Goal: Task Accomplishment & Management: Manage account settings

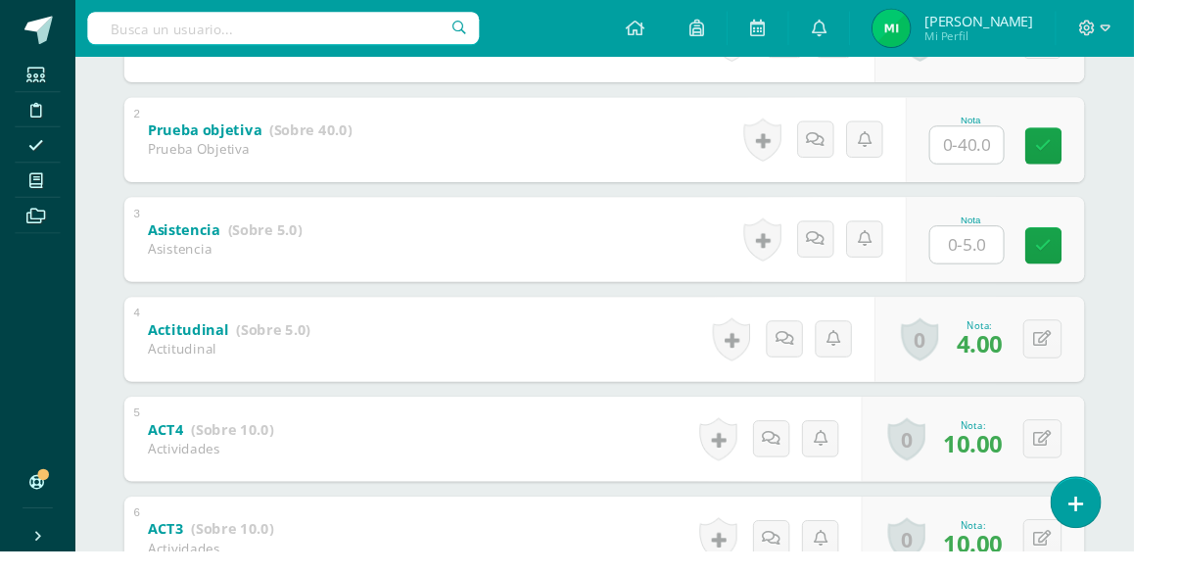
scroll to position [479, 0]
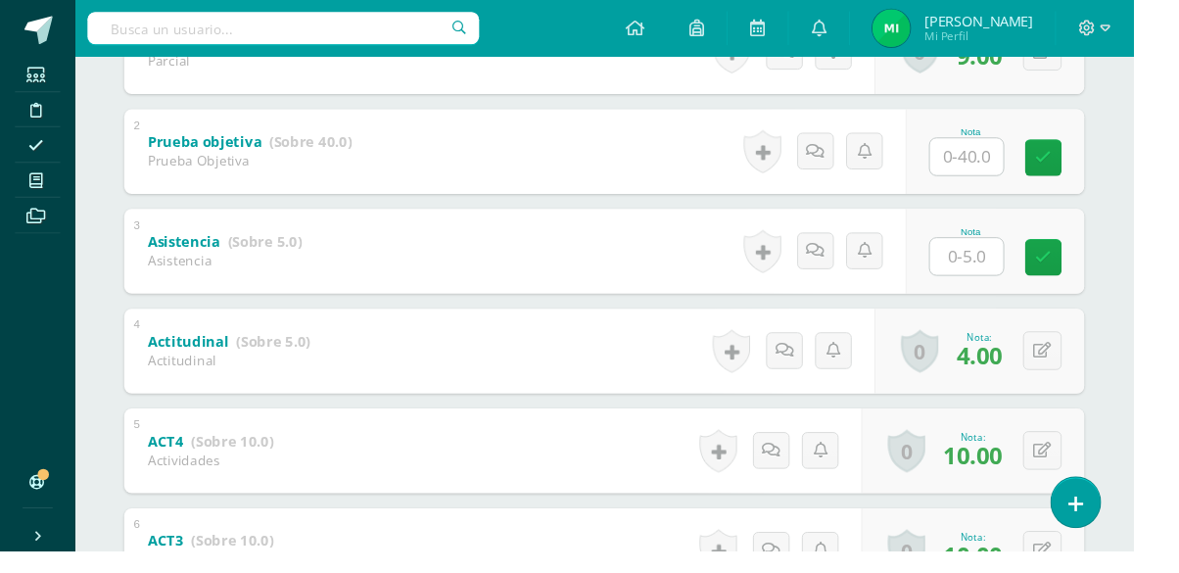
click at [32, 187] on icon at bounding box center [37, 188] width 14 height 16
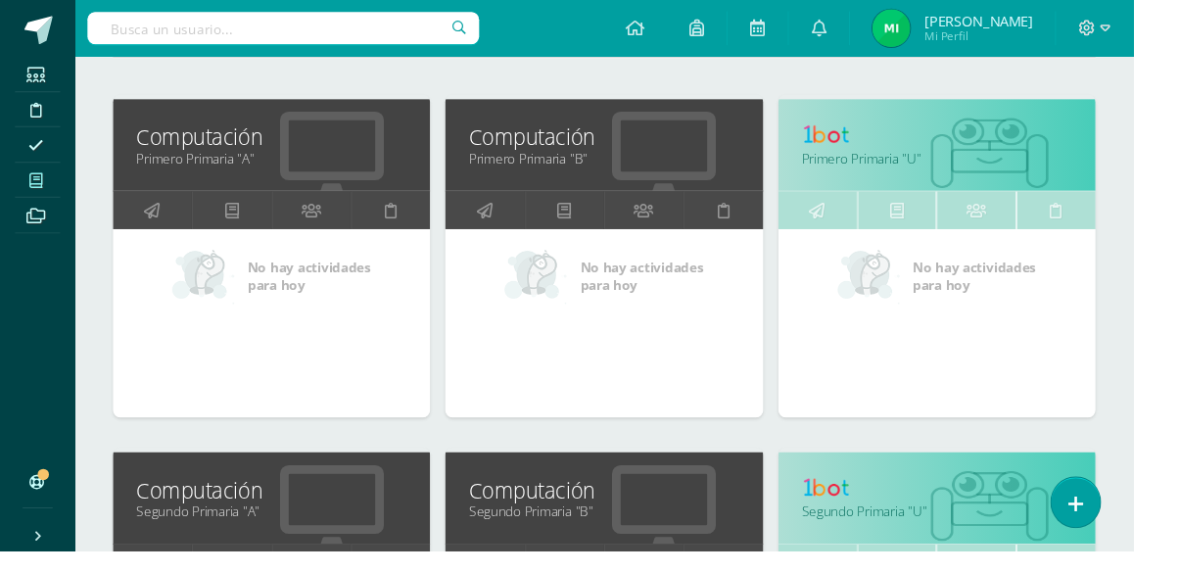
scroll to position [265, 0]
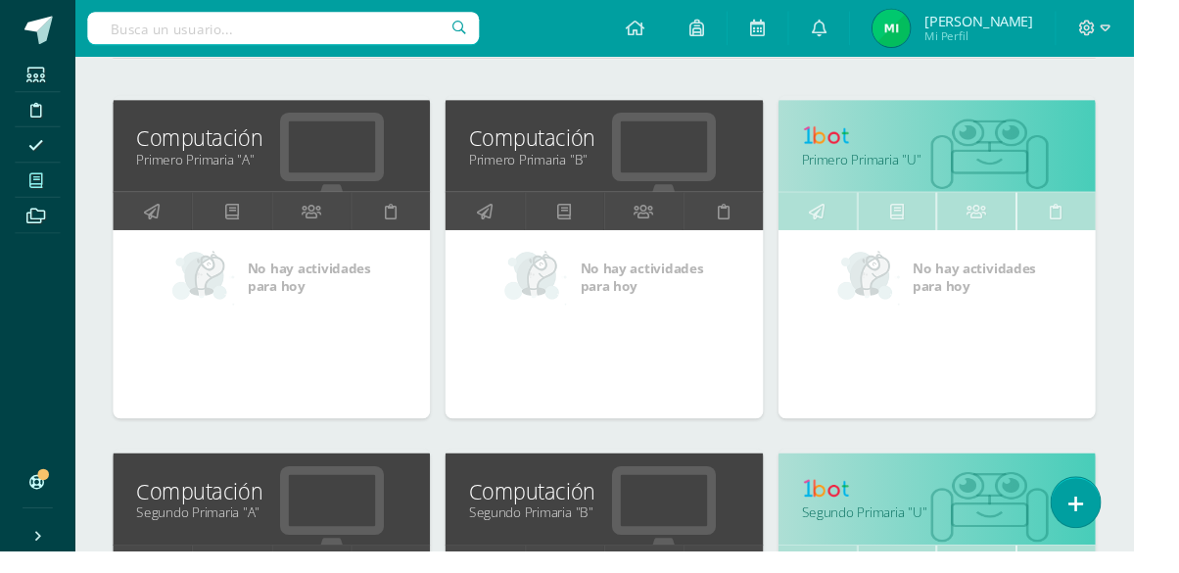
click at [184, 166] on link "Primero Primaria "A"" at bounding box center [282, 165] width 281 height 19
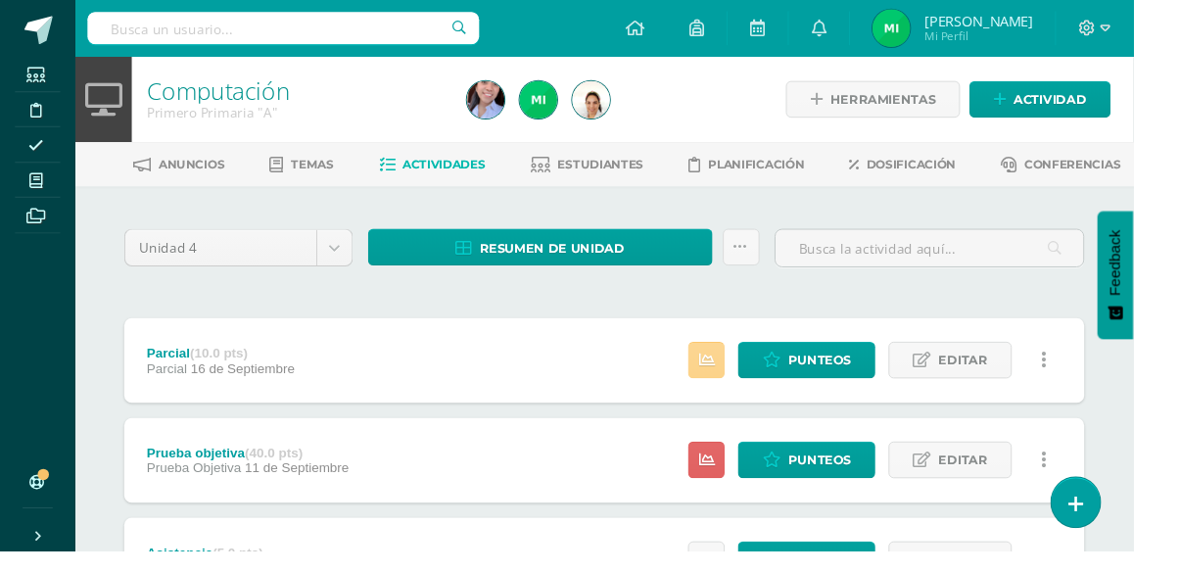
click at [743, 381] on icon at bounding box center [735, 374] width 17 height 17
click at [728, 475] on link at bounding box center [735, 478] width 38 height 38
click at [738, 572] on link at bounding box center [735, 582] width 38 height 38
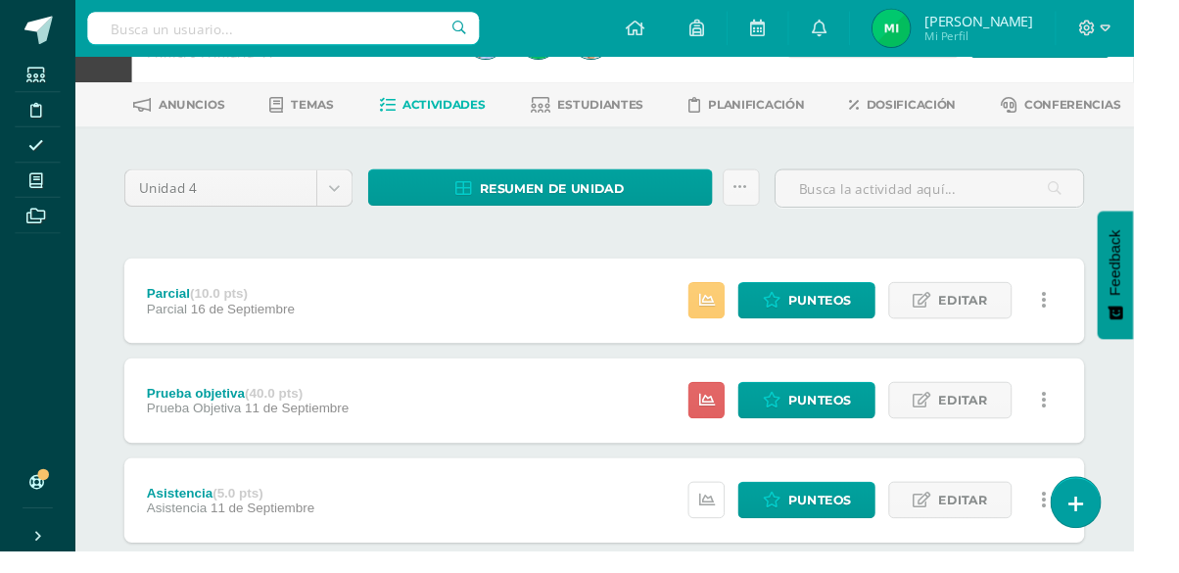
scroll to position [130, 0]
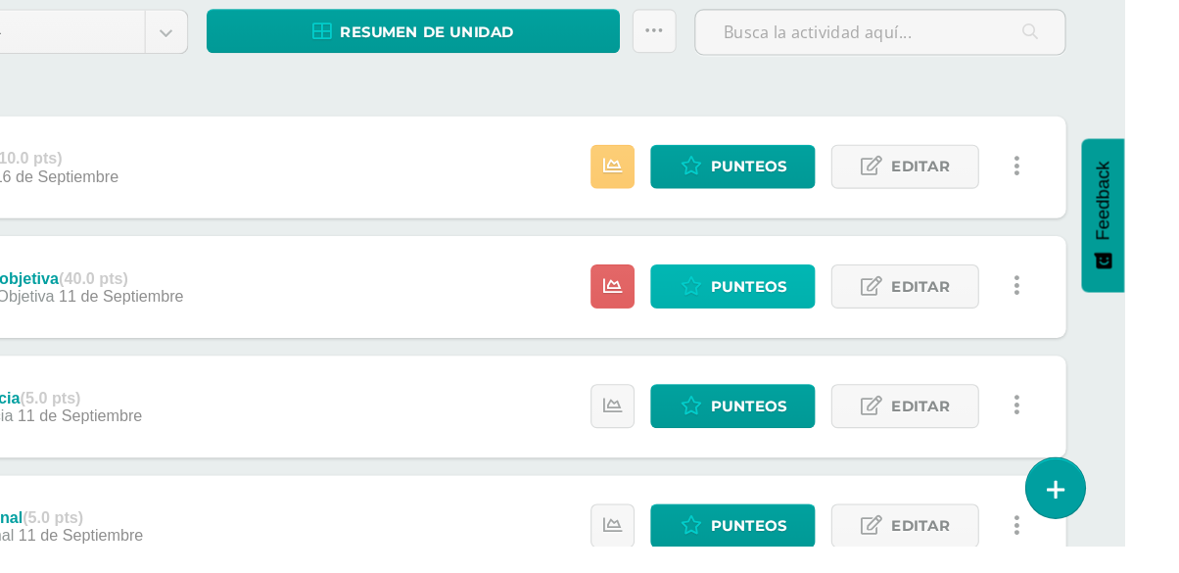
click at [808, 340] on icon at bounding box center [802, 348] width 19 height 17
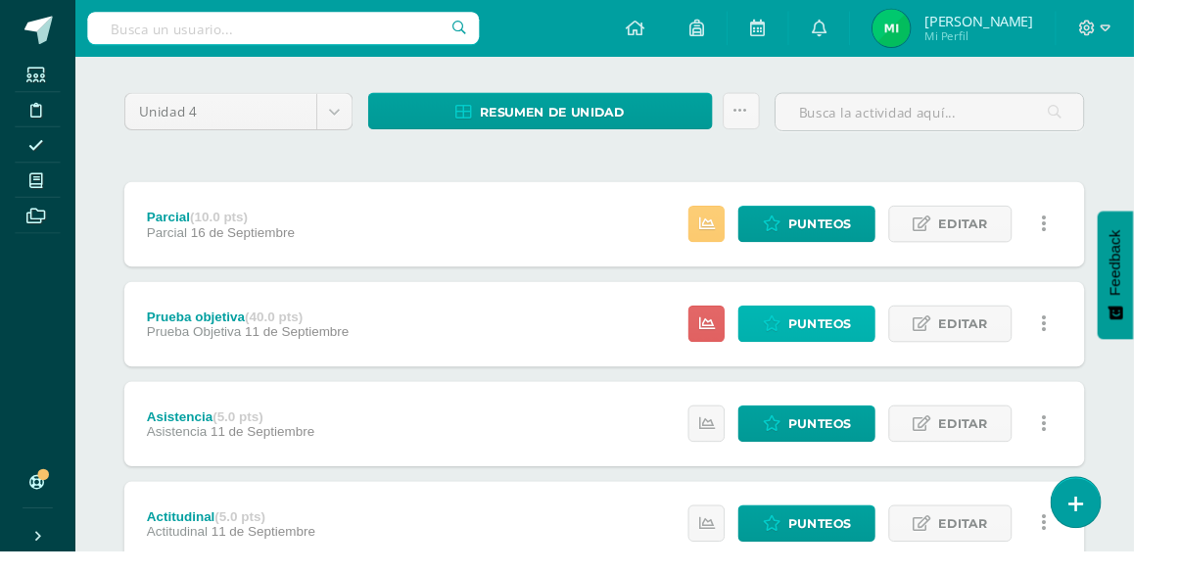
scroll to position [146, 0]
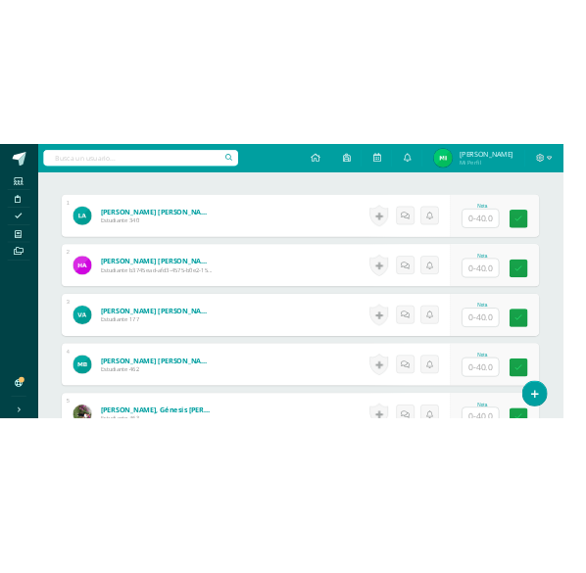
scroll to position [576, 0]
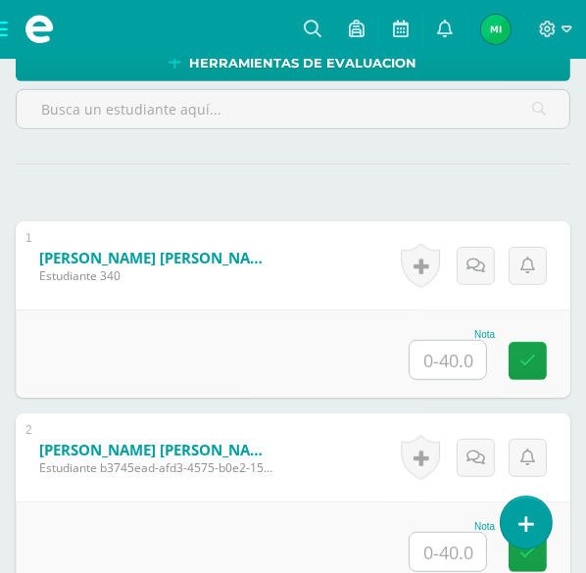
click at [446, 379] on input "text" at bounding box center [447, 360] width 76 height 38
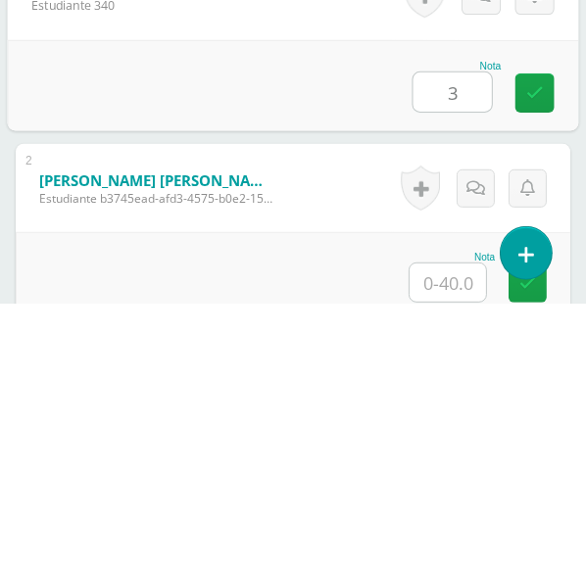
type input "32"
click at [542, 382] on link at bounding box center [534, 362] width 39 height 39
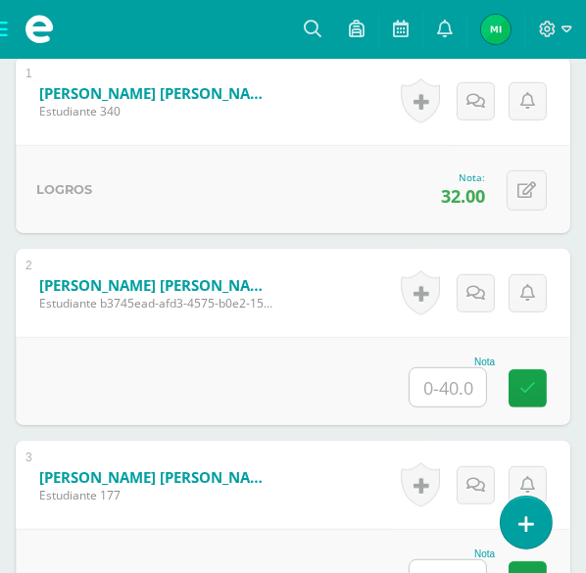
click at [454, 406] on input "text" at bounding box center [447, 387] width 76 height 38
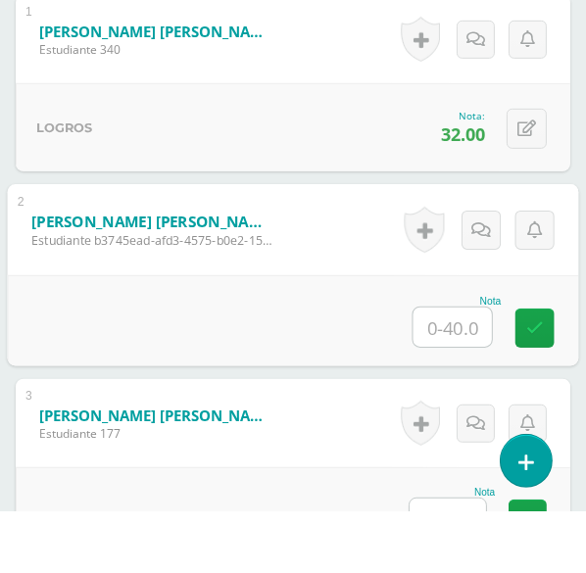
scroll to position [740, 0]
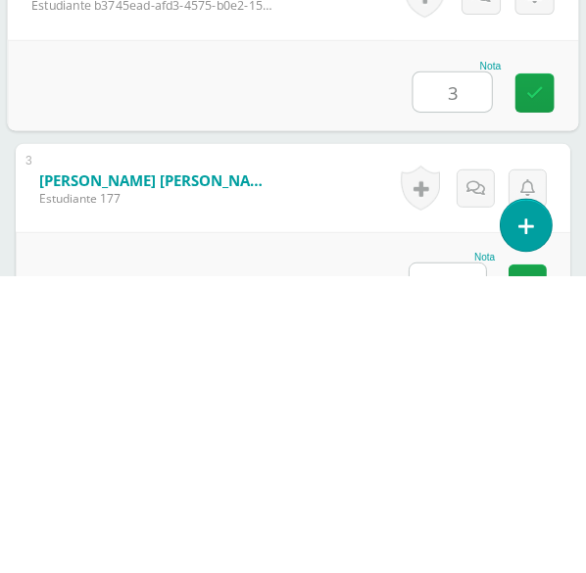
type input "34"
click at [545, 409] on link at bounding box center [534, 389] width 39 height 39
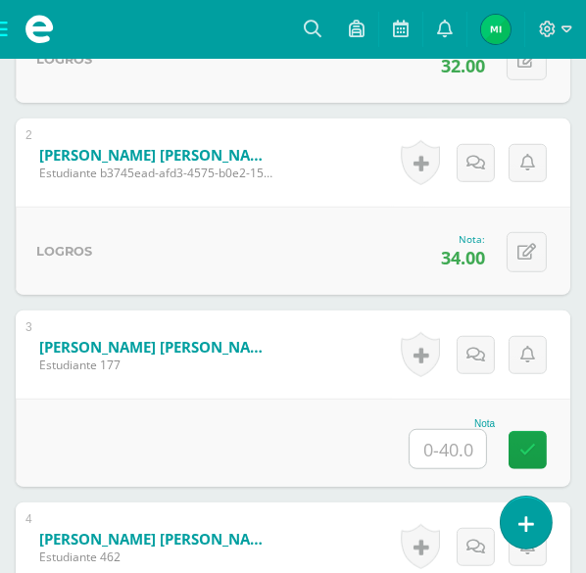
click at [444, 468] on input "text" at bounding box center [447, 449] width 76 height 38
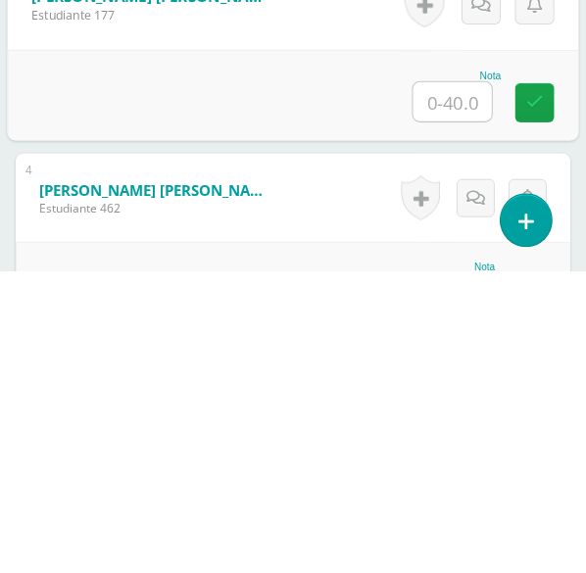
scroll to position [927, 0]
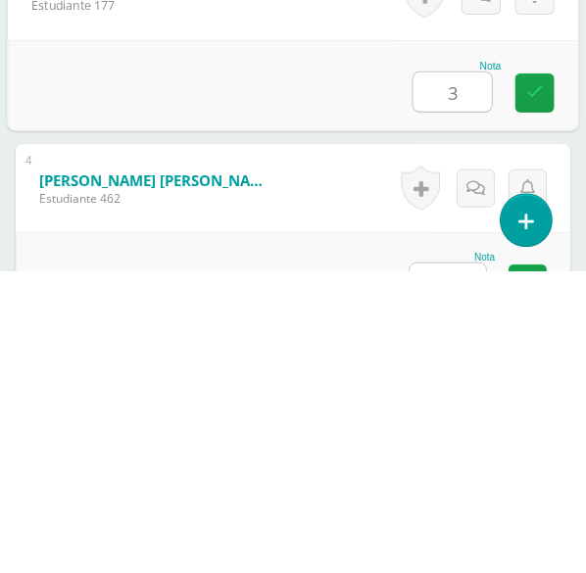
type input "32"
click at [534, 402] on icon at bounding box center [535, 394] width 18 height 17
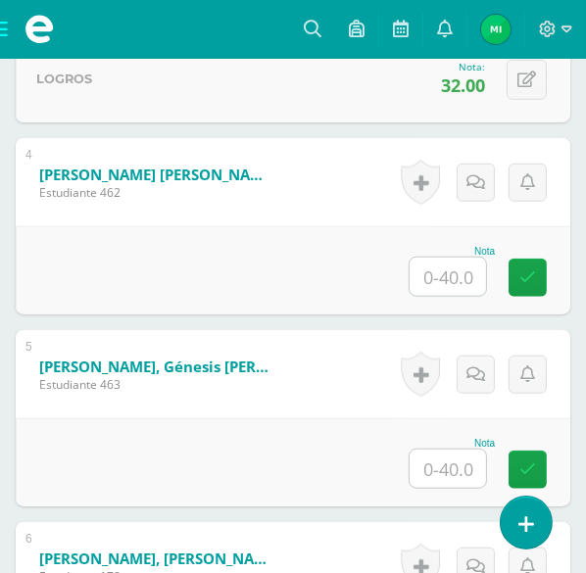
click at [460, 296] on input "text" at bounding box center [447, 277] width 76 height 38
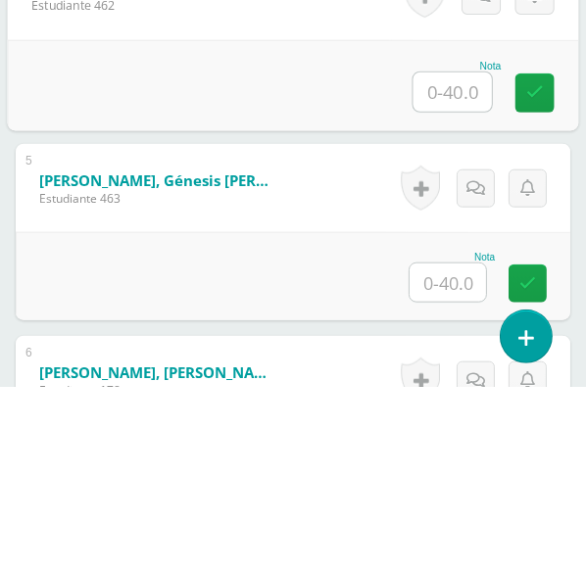
scroll to position [1235, 0]
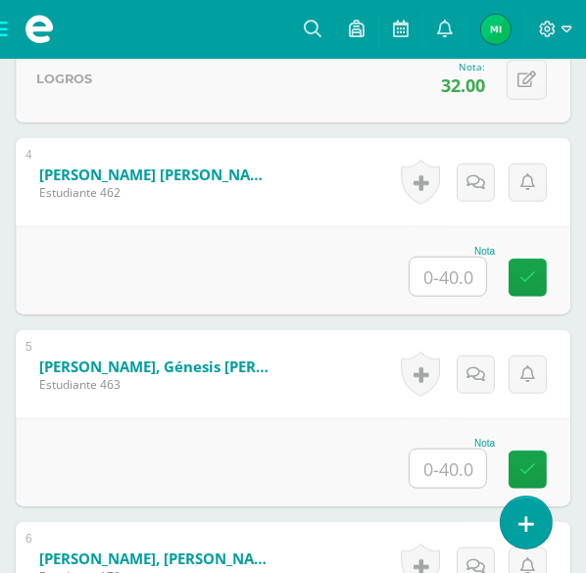
click at [355, 293] on div "Nota" at bounding box center [293, 270] width 554 height 88
click at [455, 296] on input "text" at bounding box center [447, 277] width 76 height 38
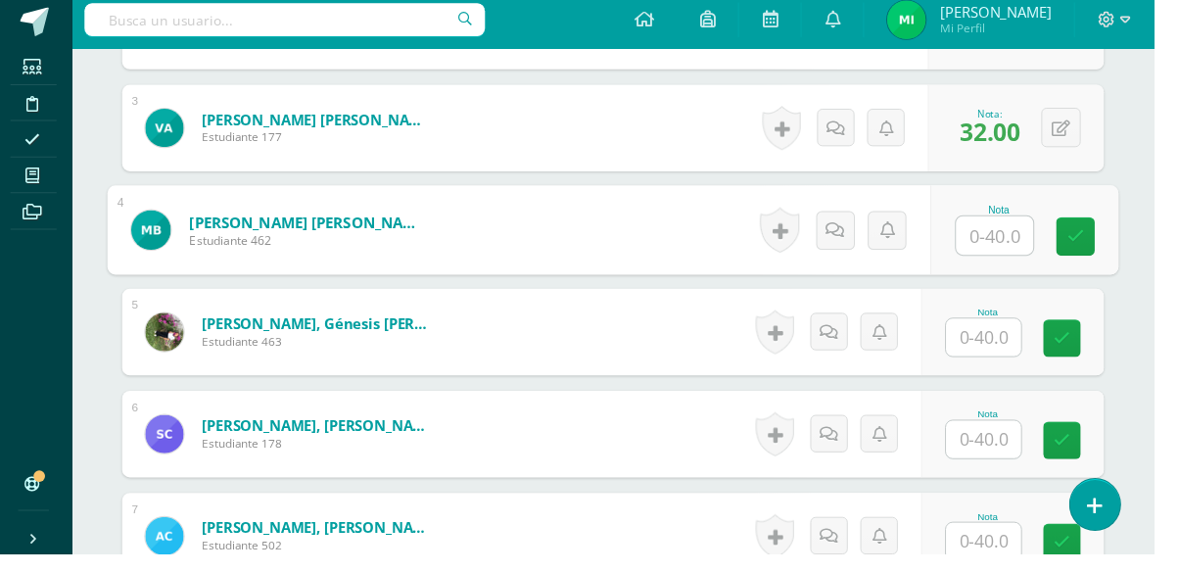
scroll to position [793, 0]
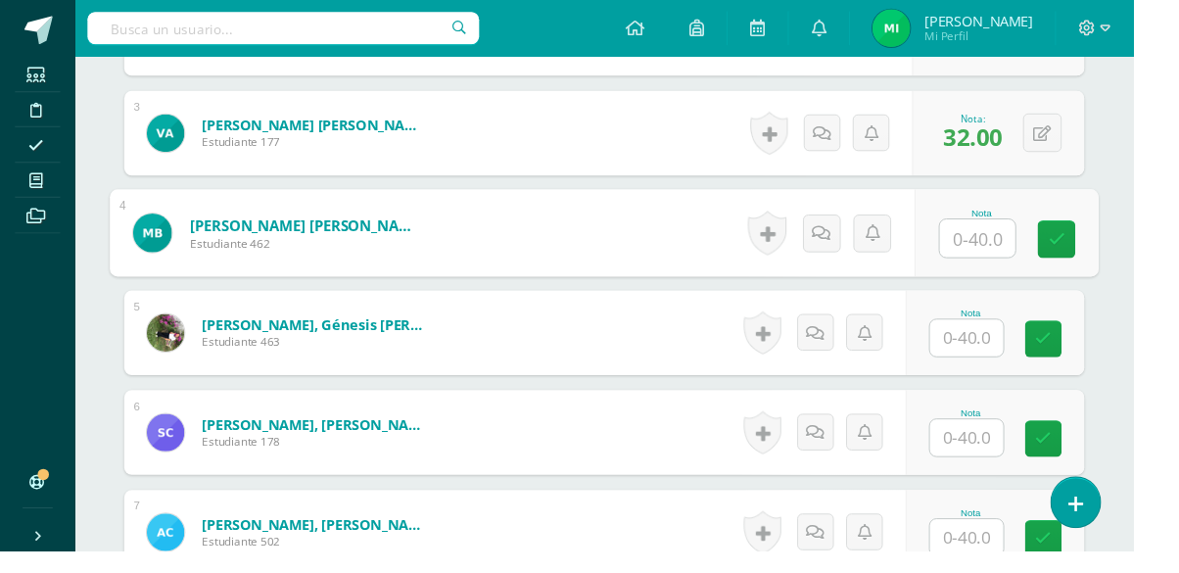
click at [1034, 253] on input "text" at bounding box center [1017, 248] width 78 height 39
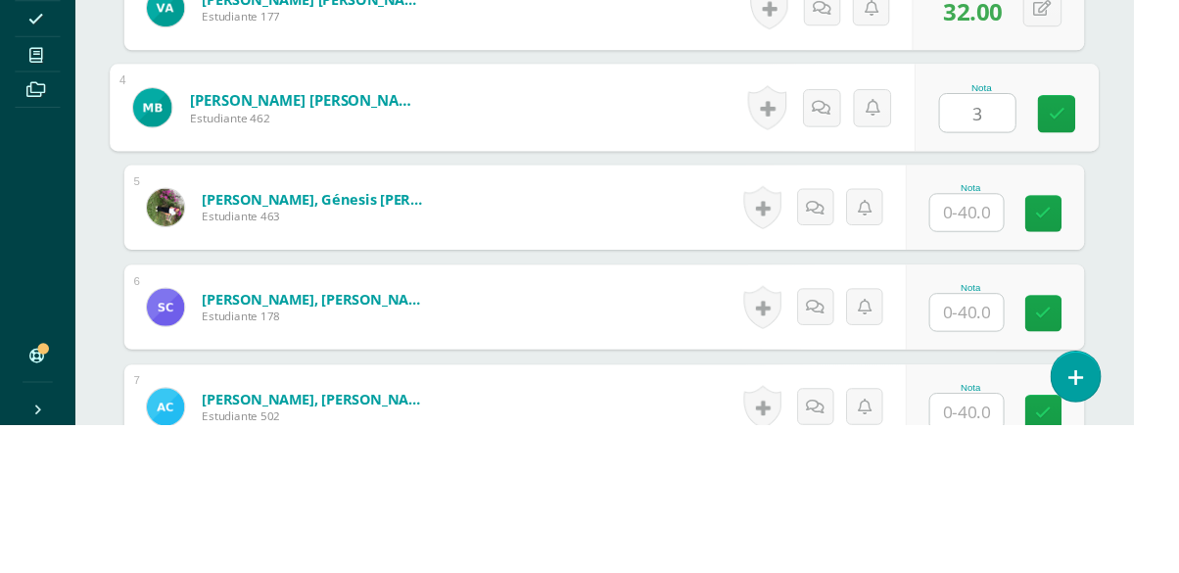
type input "30"
click at [1093, 250] on icon at bounding box center [1100, 249] width 18 height 17
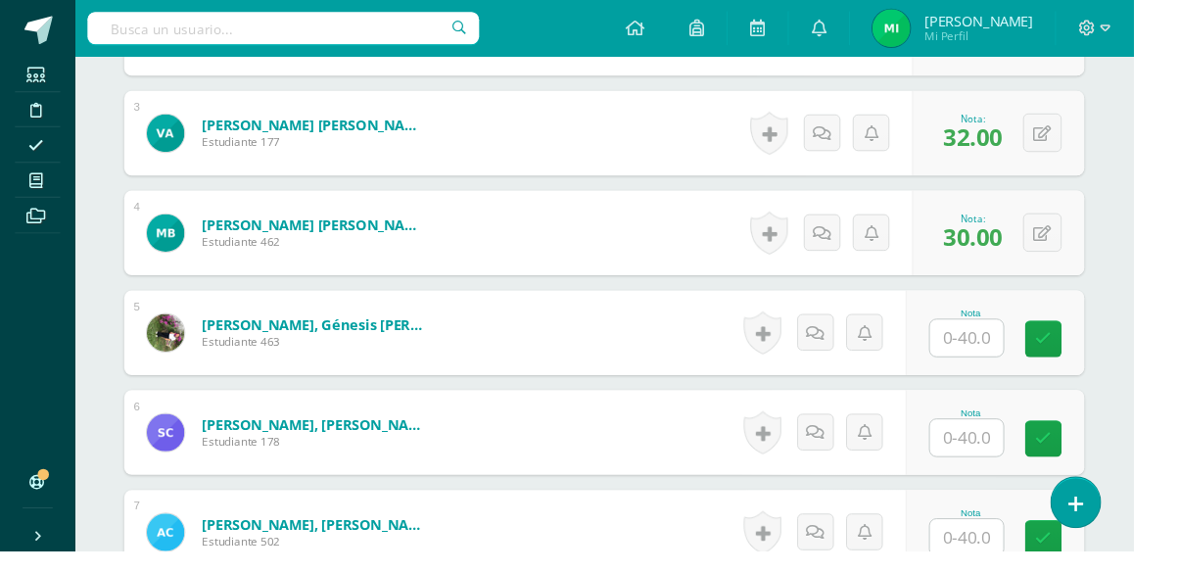
click at [991, 358] on input "text" at bounding box center [1005, 352] width 76 height 38
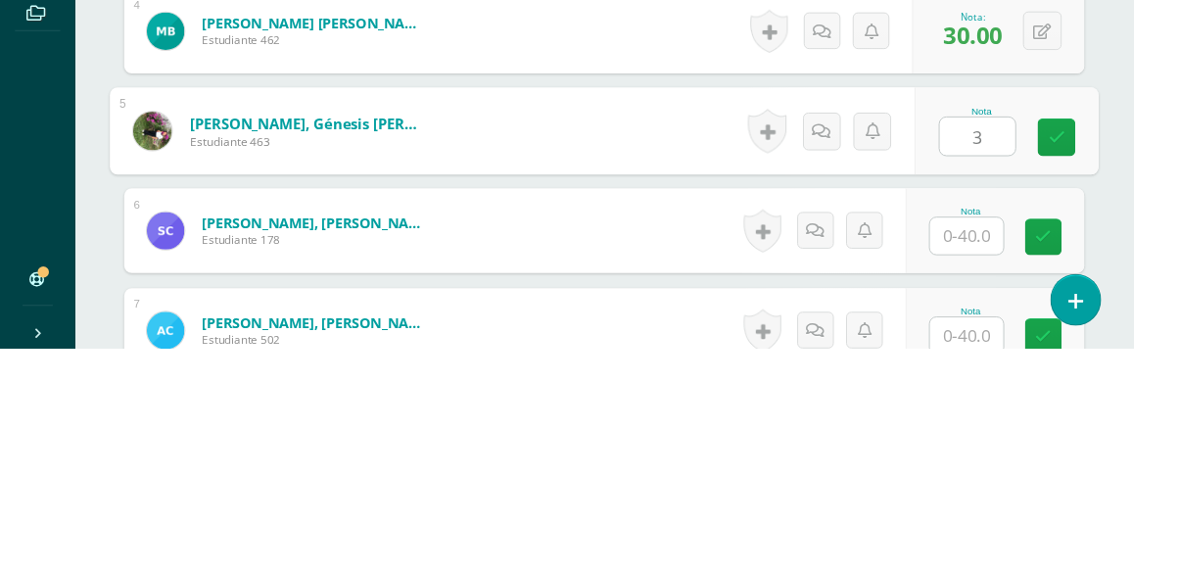
type input "32"
click at [1102, 354] on icon at bounding box center [1100, 353] width 18 height 17
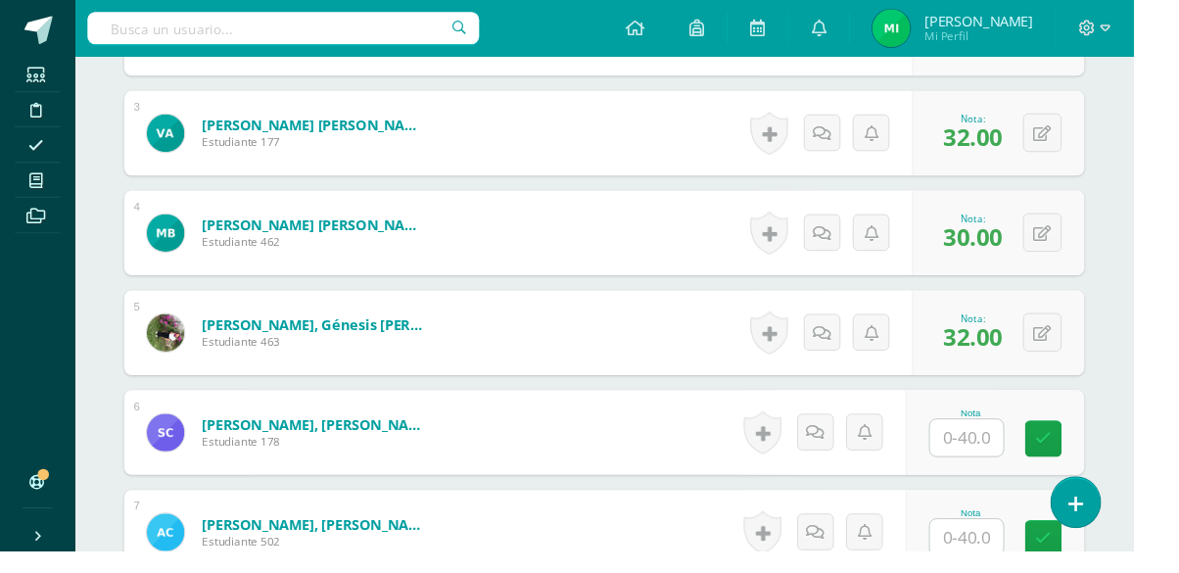
click at [999, 456] on input "text" at bounding box center [1005, 456] width 76 height 38
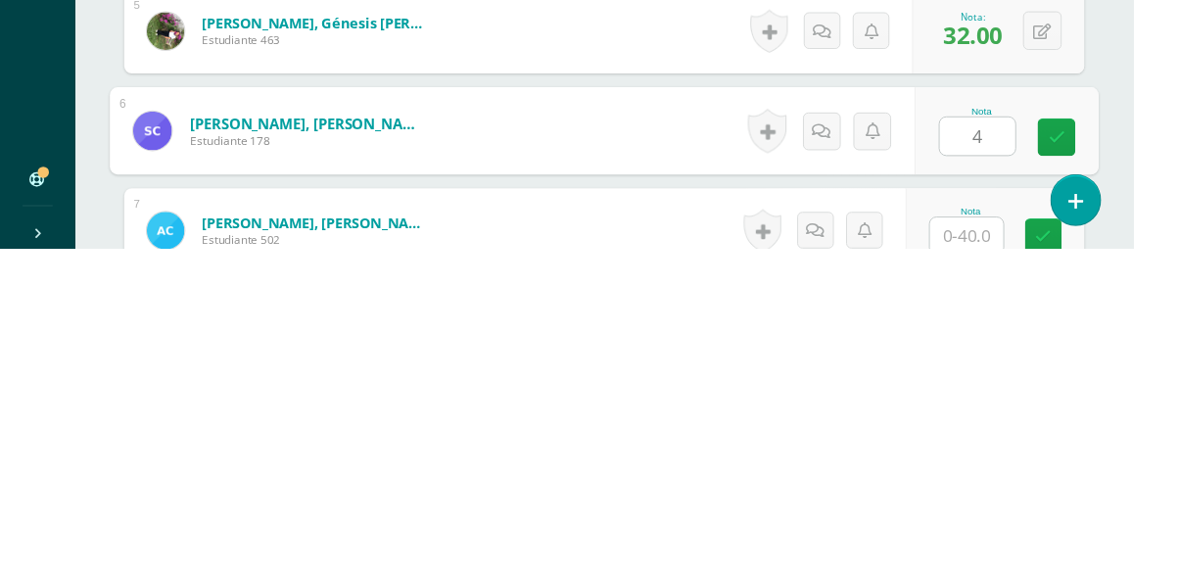
type input "40"
click at [1093, 453] on icon at bounding box center [1100, 456] width 18 height 17
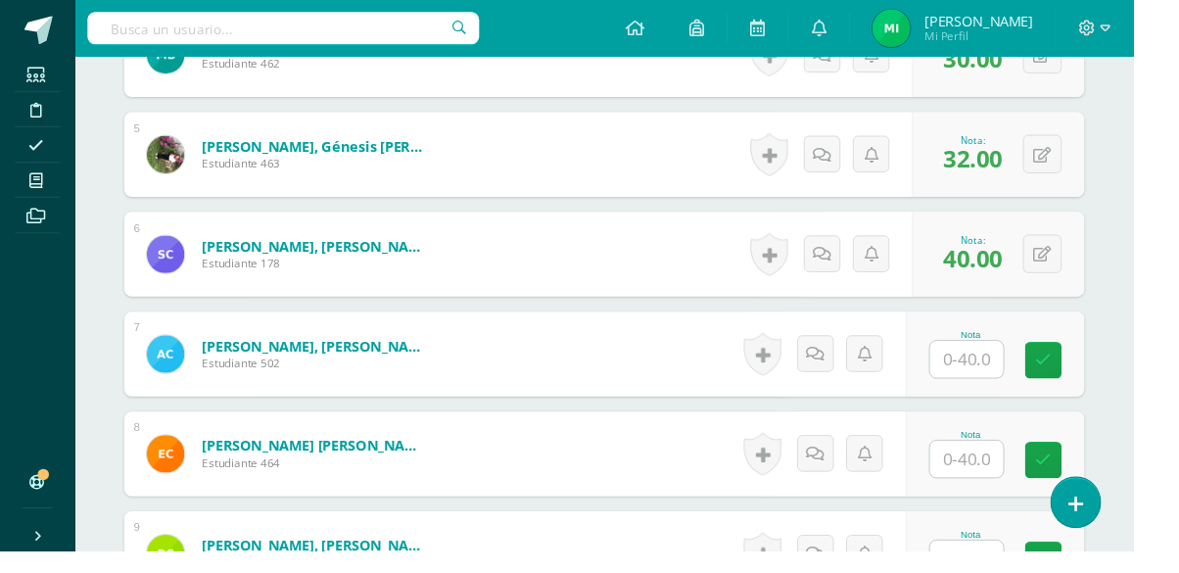
click at [999, 367] on input "text" at bounding box center [1005, 373] width 76 height 38
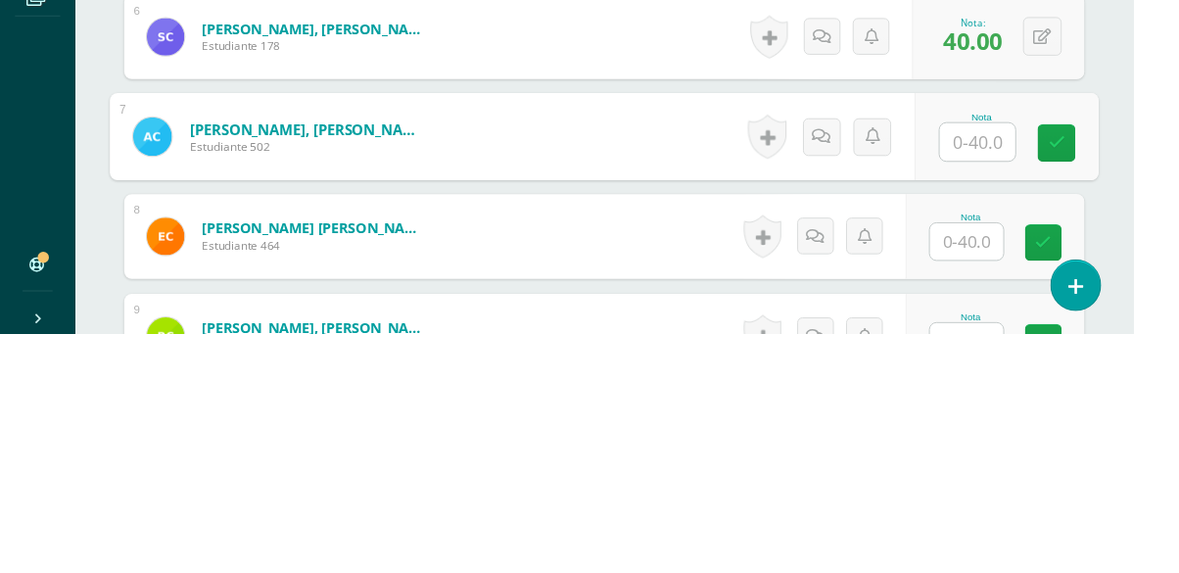
scroll to position [979, 0]
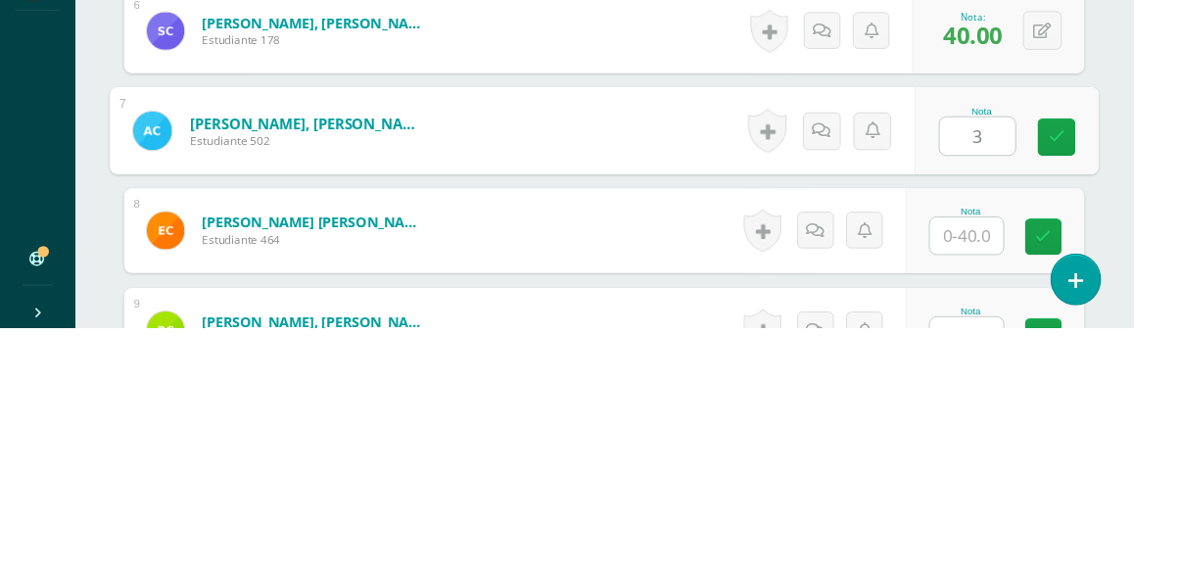
type input "38"
click at [1089, 386] on link at bounding box center [1099, 374] width 39 height 39
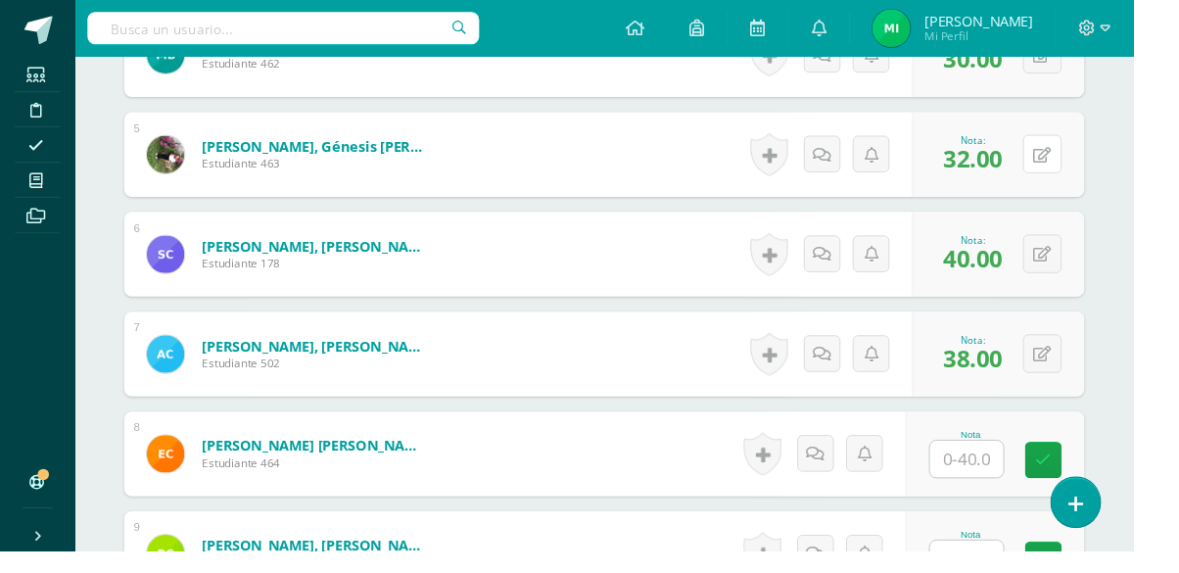
click at [1096, 147] on button at bounding box center [1084, 160] width 40 height 40
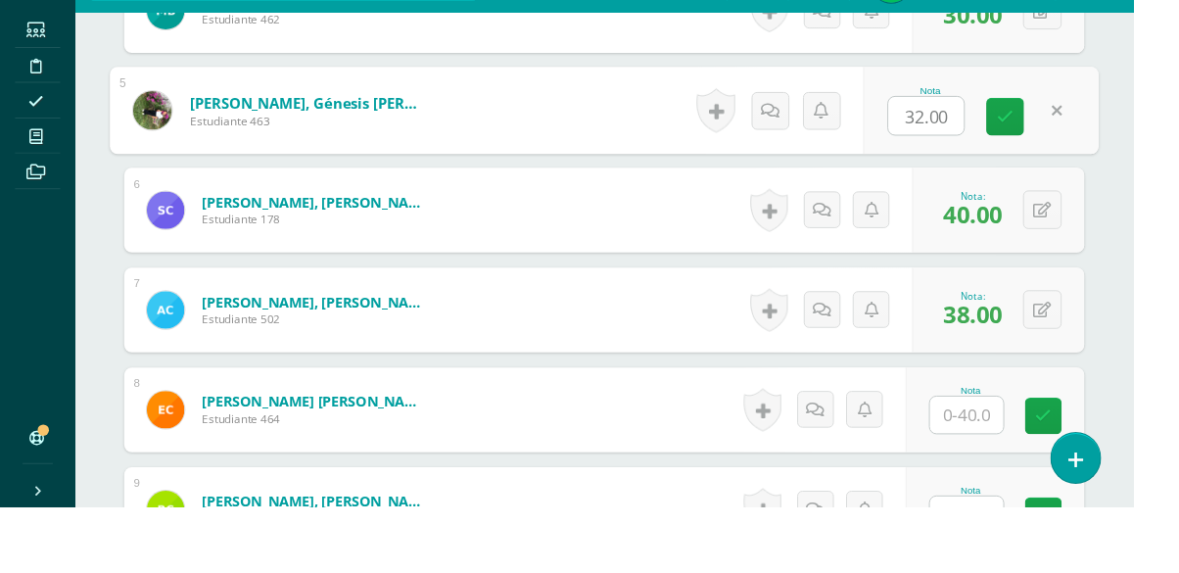
click at [1104, 158] on icon at bounding box center [1099, 160] width 11 height 17
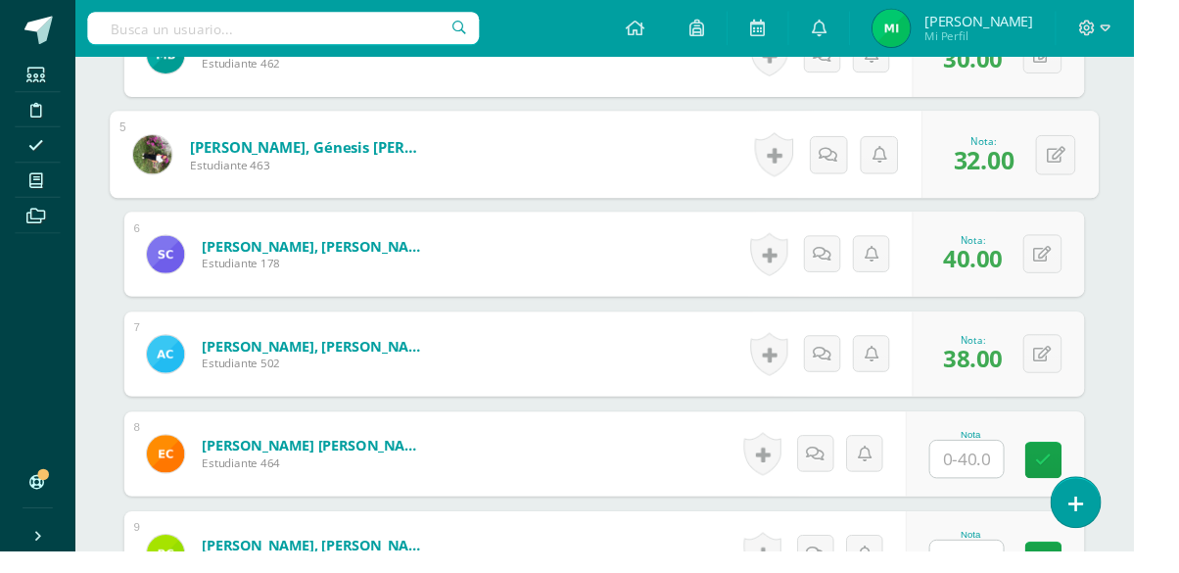
click at [1008, 484] on input "text" at bounding box center [1005, 477] width 76 height 38
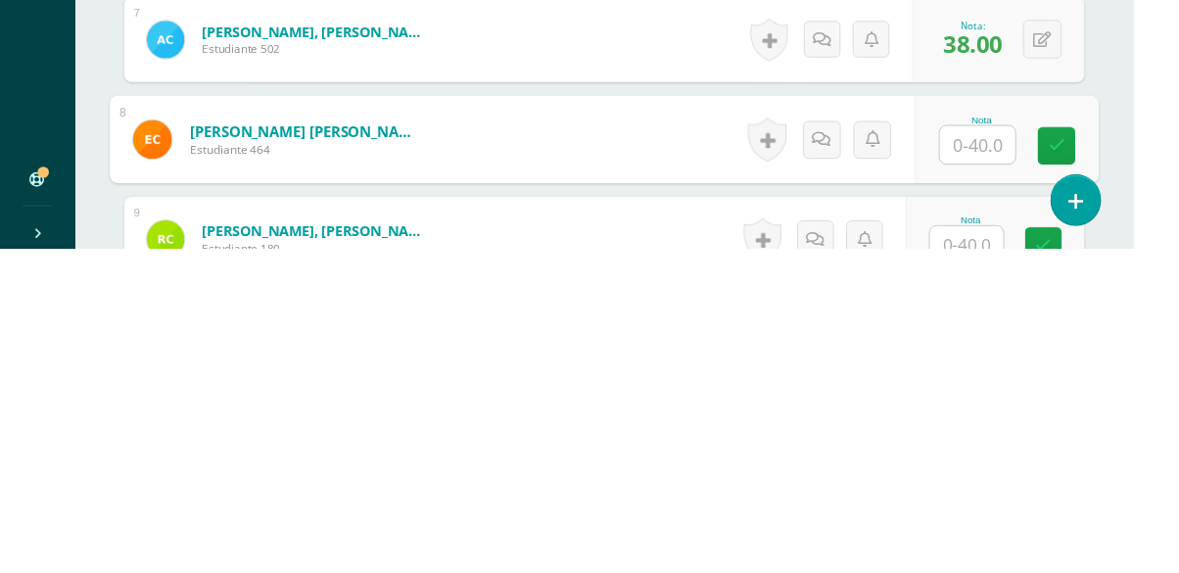
scroll to position [1001, 0]
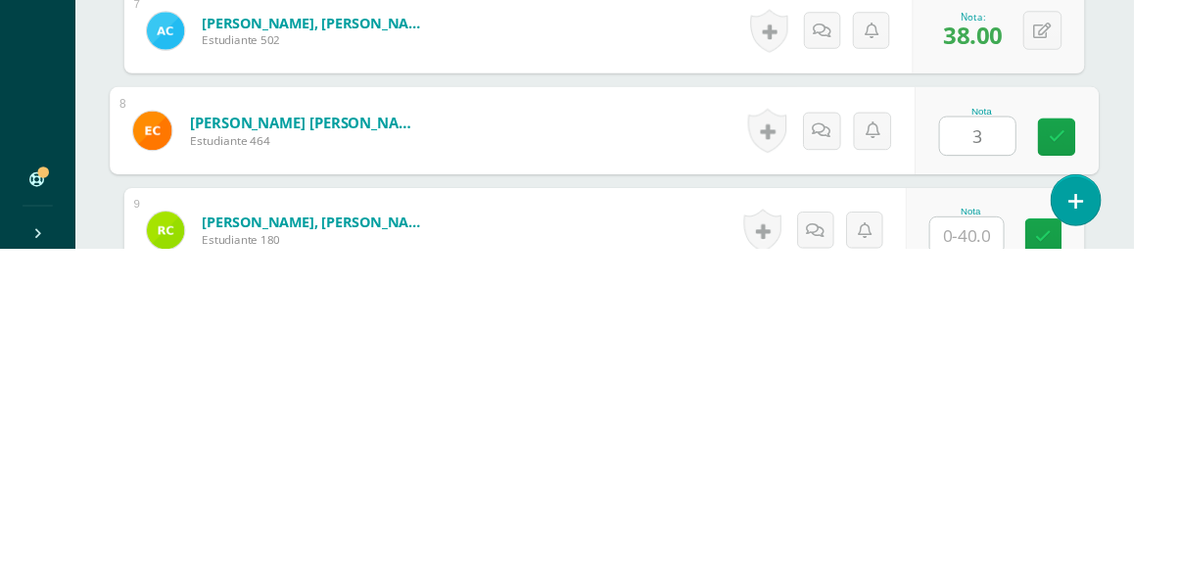
type input "34"
click at [1093, 463] on icon at bounding box center [1100, 456] width 18 height 17
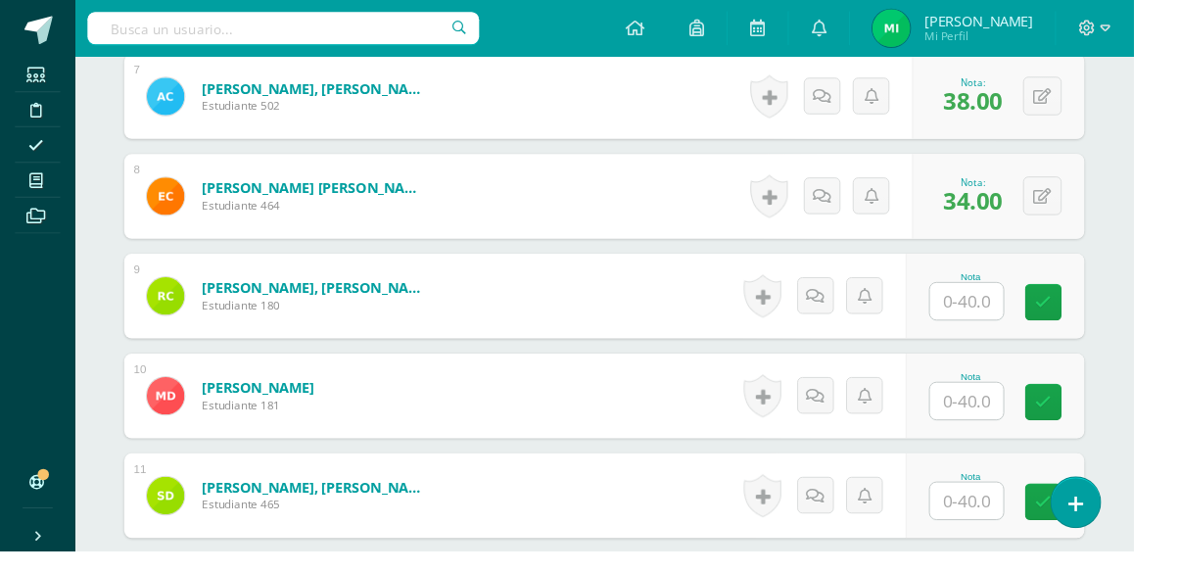
scroll to position [1291, 0]
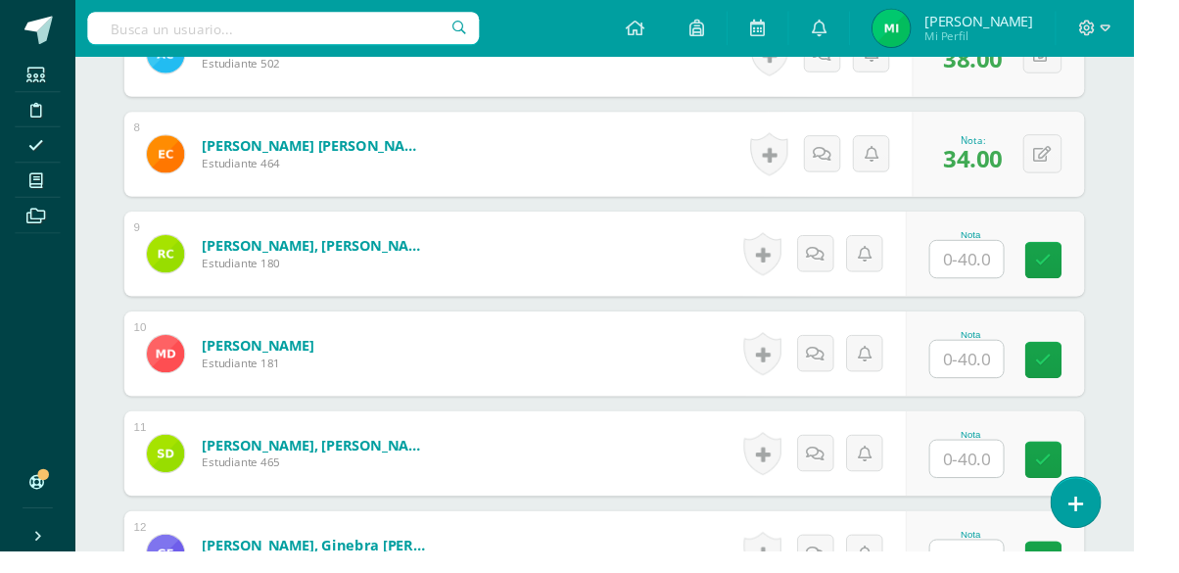
click at [1018, 257] on input "text" at bounding box center [1005, 270] width 76 height 38
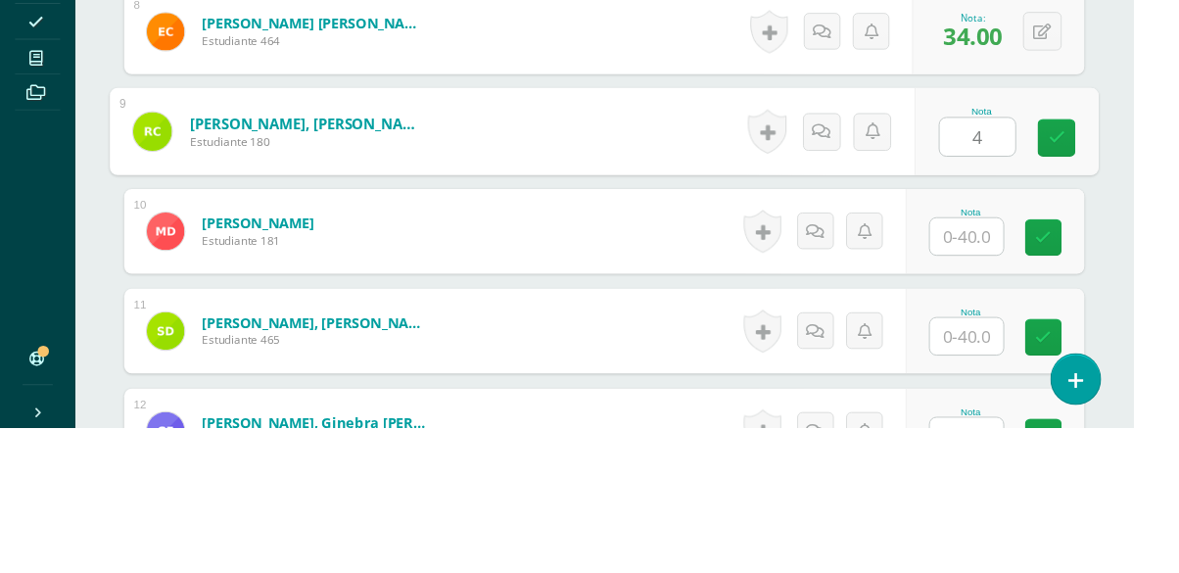
type input "40"
click at [1099, 274] on icon at bounding box center [1100, 270] width 18 height 17
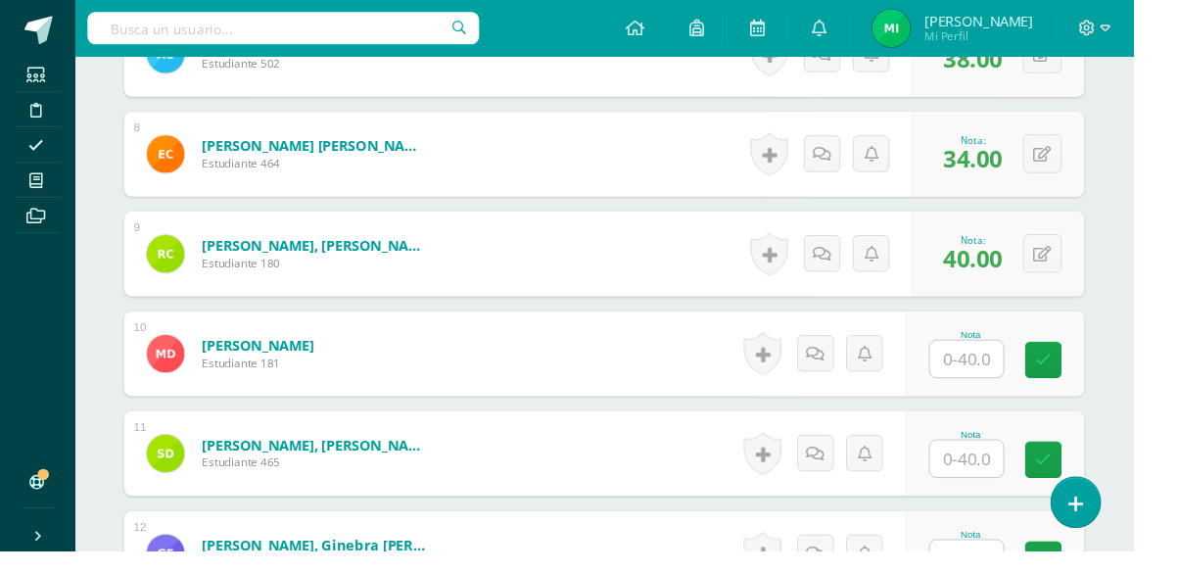
click at [1002, 378] on input "text" at bounding box center [1005, 373] width 76 height 38
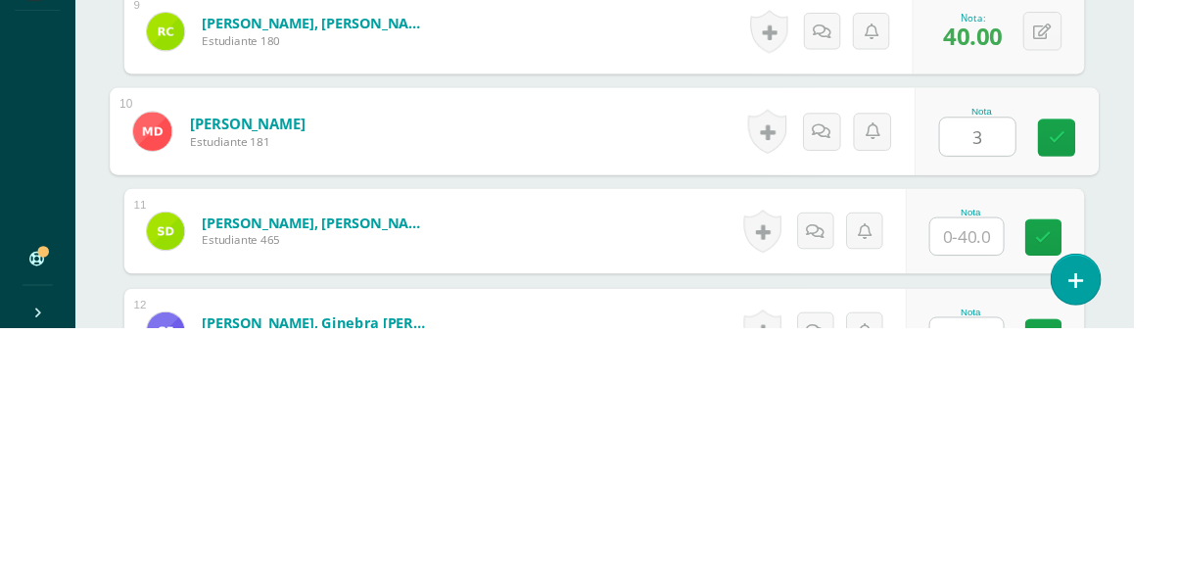
type input "32"
click at [1101, 371] on icon at bounding box center [1100, 374] width 18 height 17
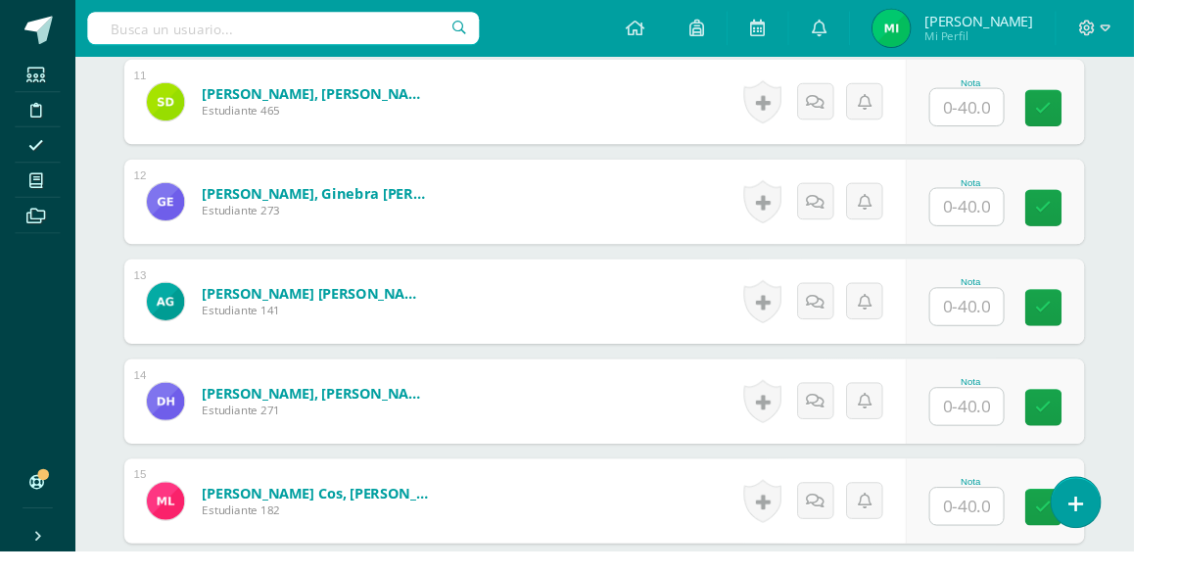
scroll to position [1659, 0]
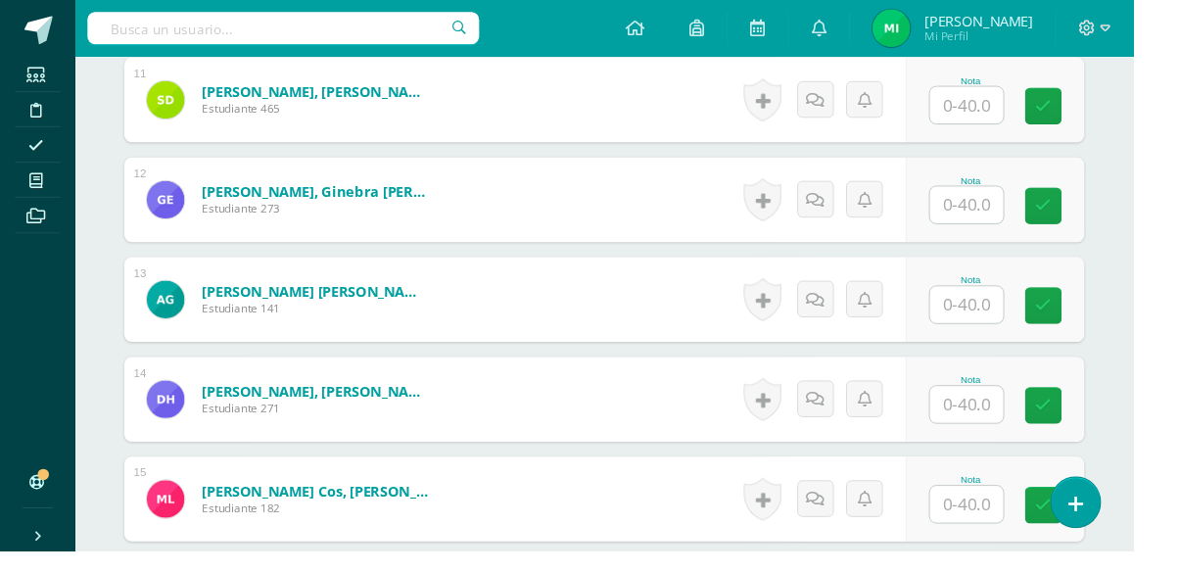
click at [1020, 99] on input "text" at bounding box center [1005, 109] width 76 height 38
type input "32"
click at [1096, 99] on link at bounding box center [1099, 110] width 39 height 39
click at [1008, 212] on input "text" at bounding box center [1005, 213] width 76 height 38
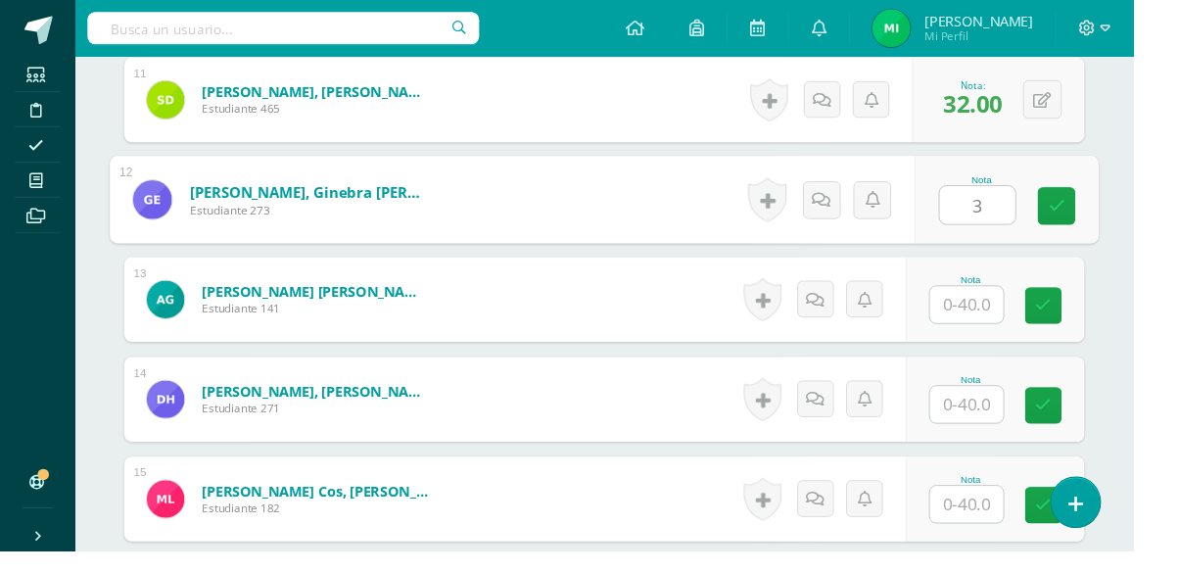
type input "32"
click at [1089, 206] on link at bounding box center [1099, 214] width 39 height 39
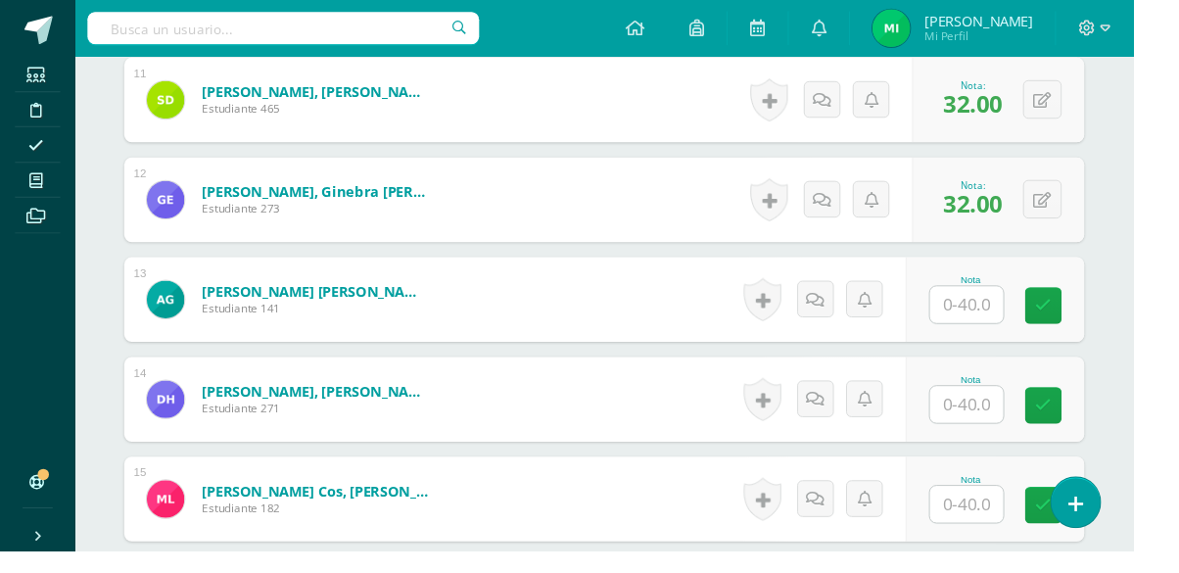
click at [988, 309] on input "text" at bounding box center [1005, 317] width 76 height 38
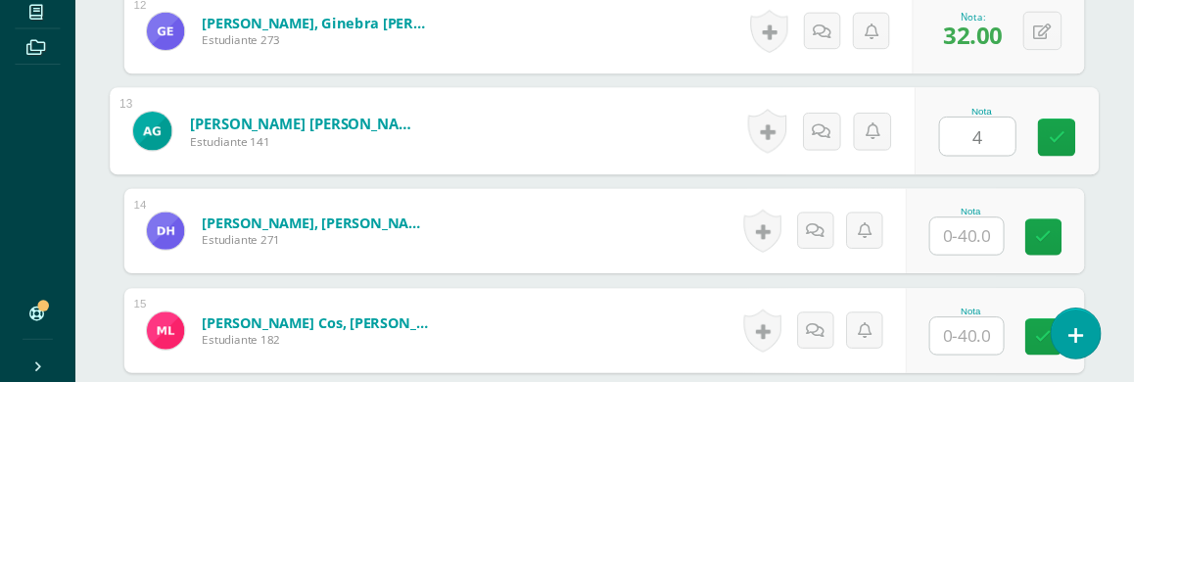
type input "40"
click at [1095, 323] on icon at bounding box center [1100, 317] width 18 height 17
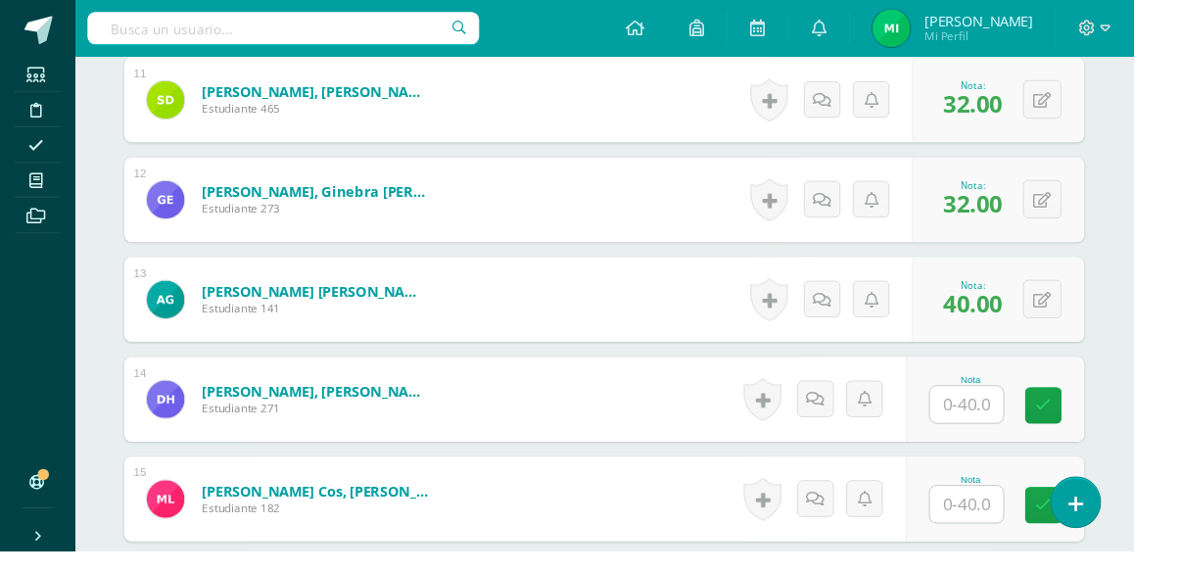
click at [1012, 411] on input "text" at bounding box center [1005, 420] width 76 height 38
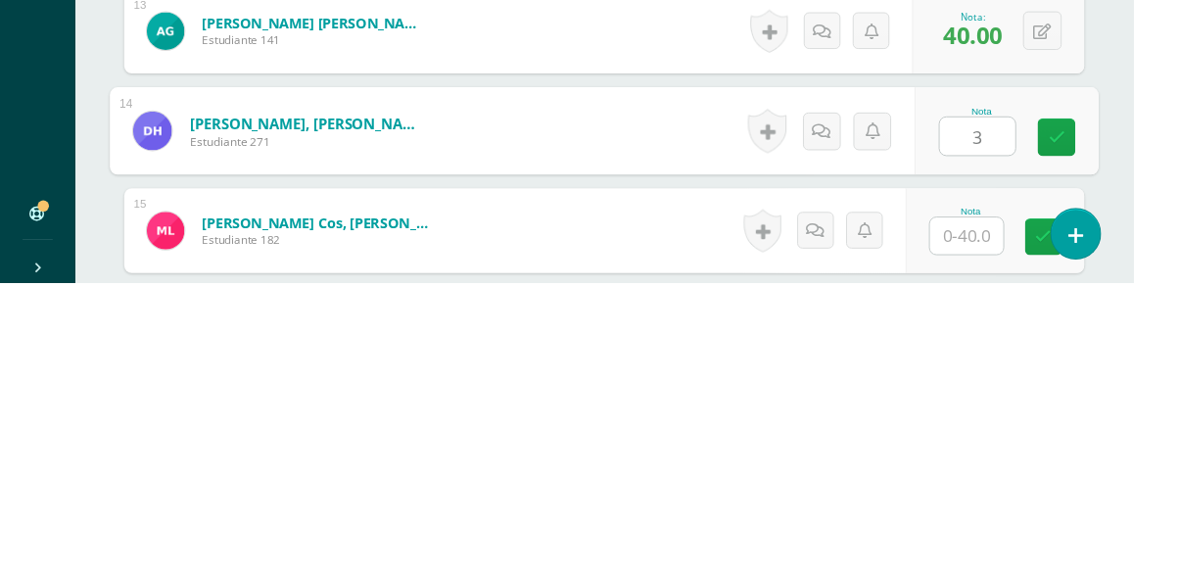
type input "32"
click at [1104, 427] on icon at bounding box center [1100, 421] width 18 height 17
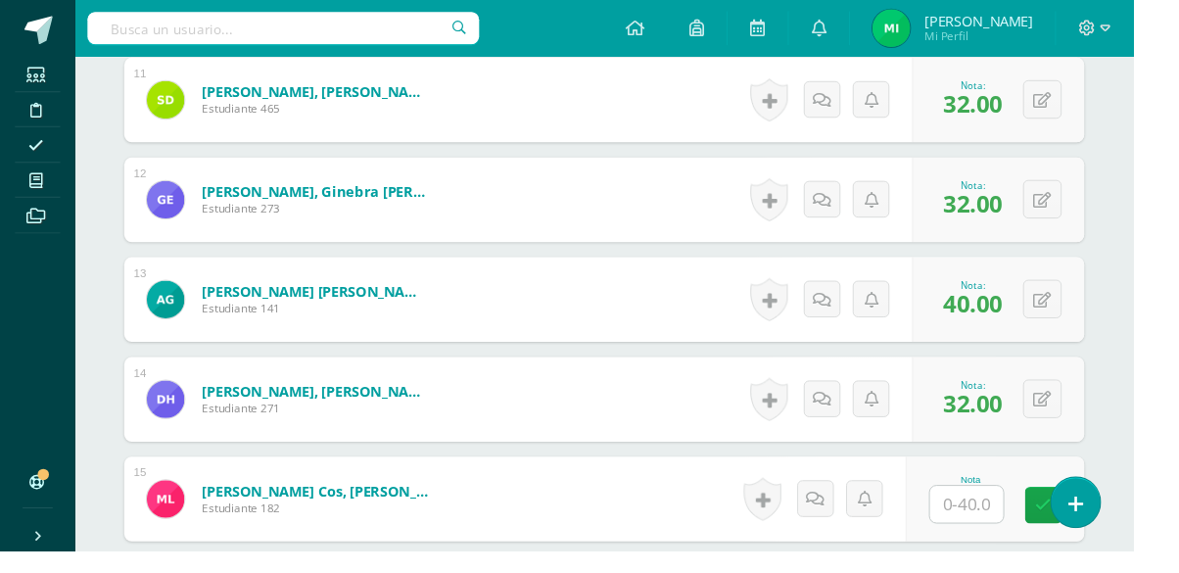
click at [995, 517] on input "text" at bounding box center [1005, 524] width 76 height 38
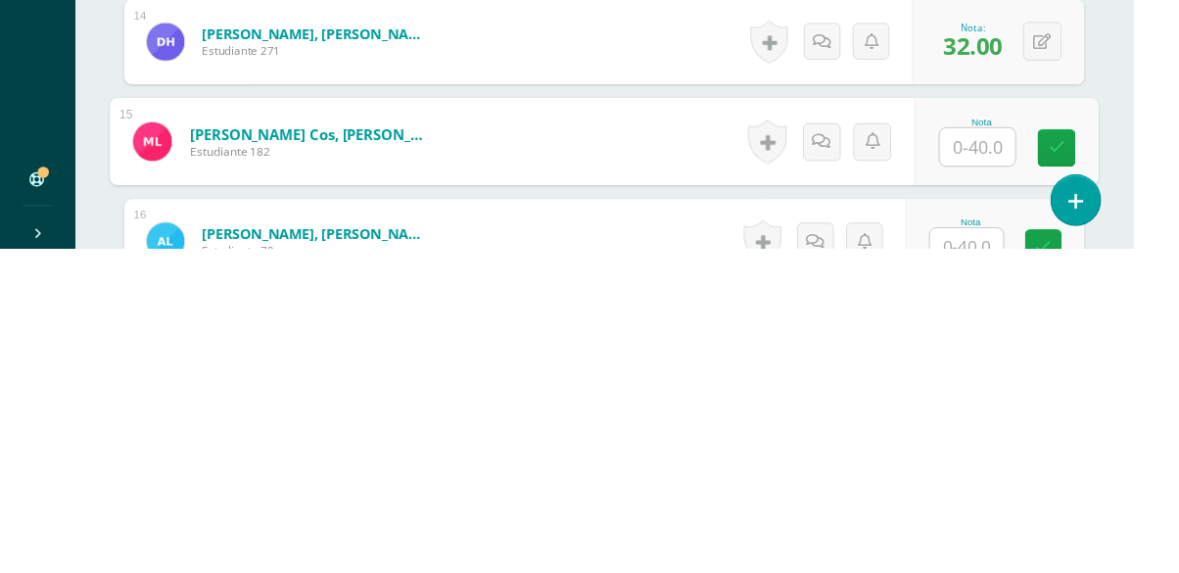
scroll to position [1727, 0]
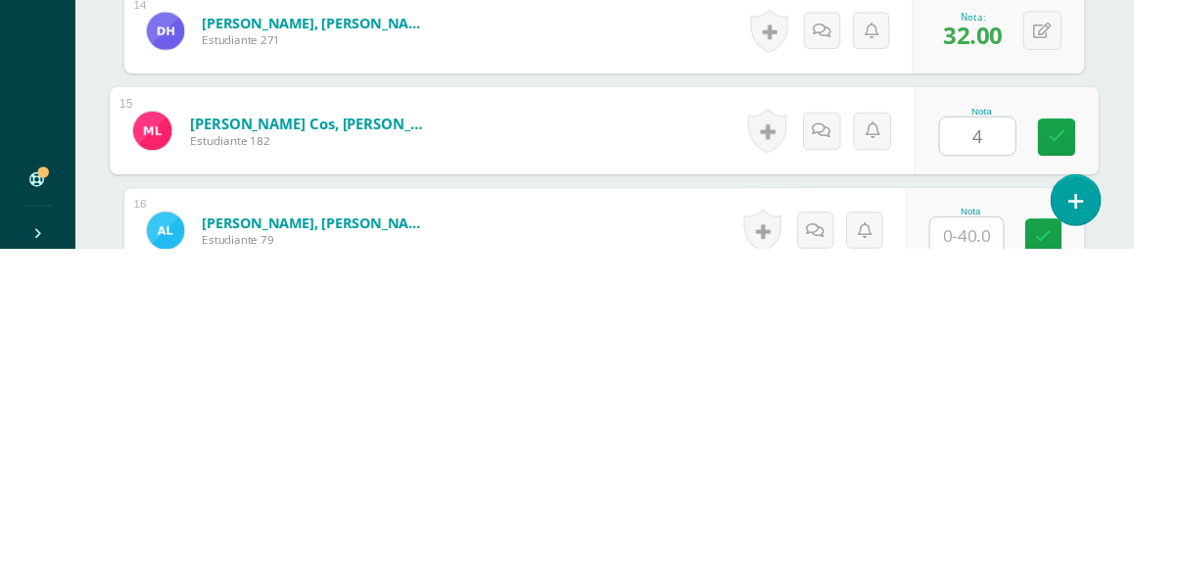
type input "40"
click at [1089, 460] on link at bounding box center [1099, 457] width 39 height 39
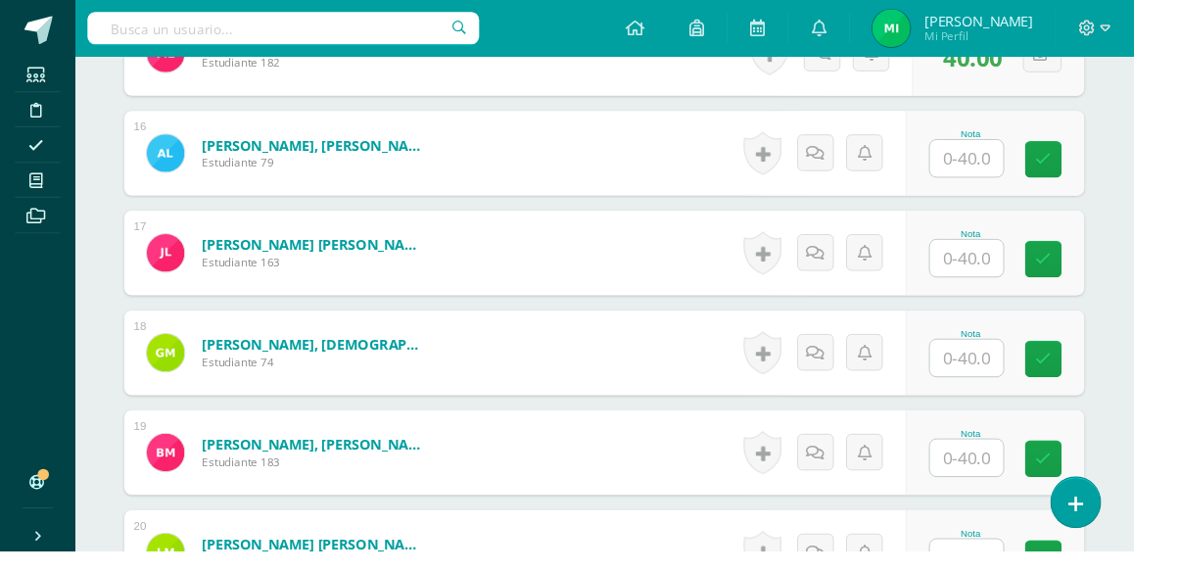
scroll to position [2123, 0]
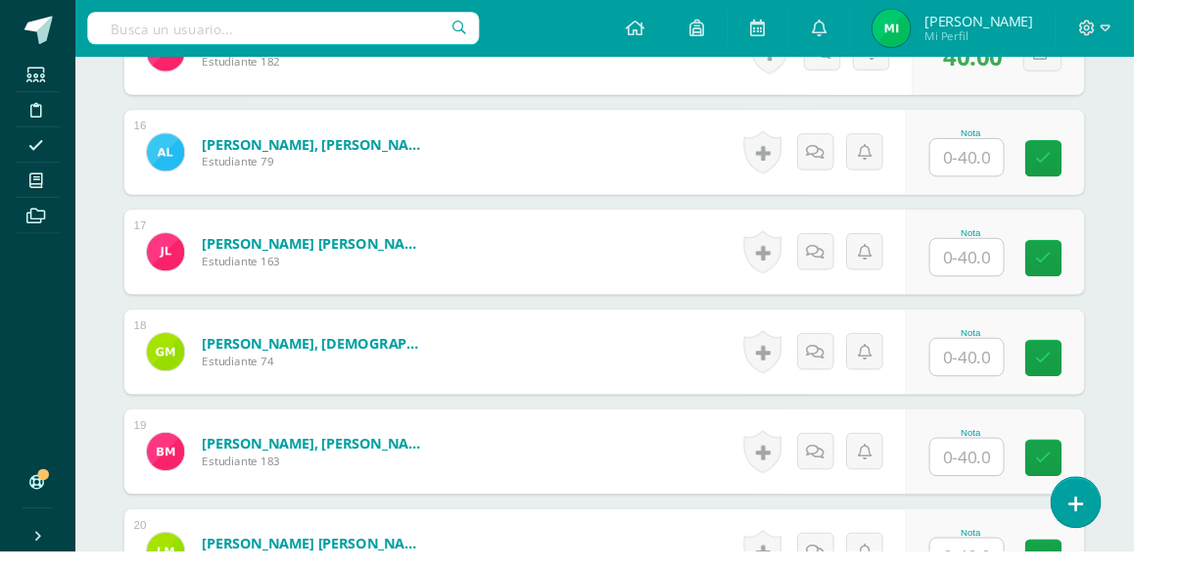
click at [1018, 163] on input "text" at bounding box center [1005, 164] width 76 height 38
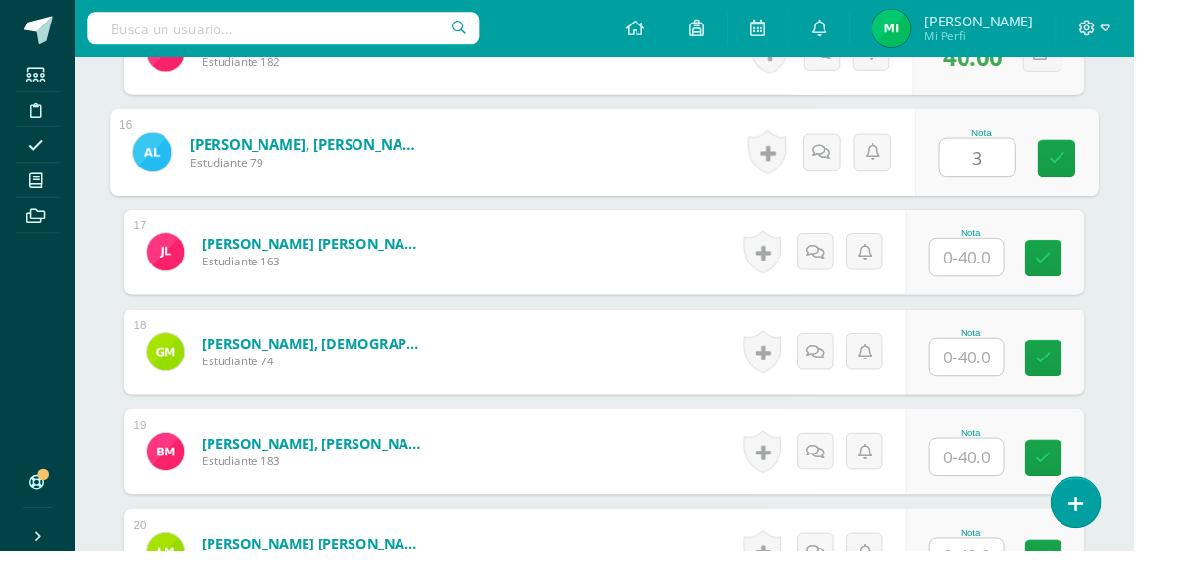
type input "32"
click at [1105, 164] on icon at bounding box center [1100, 165] width 18 height 17
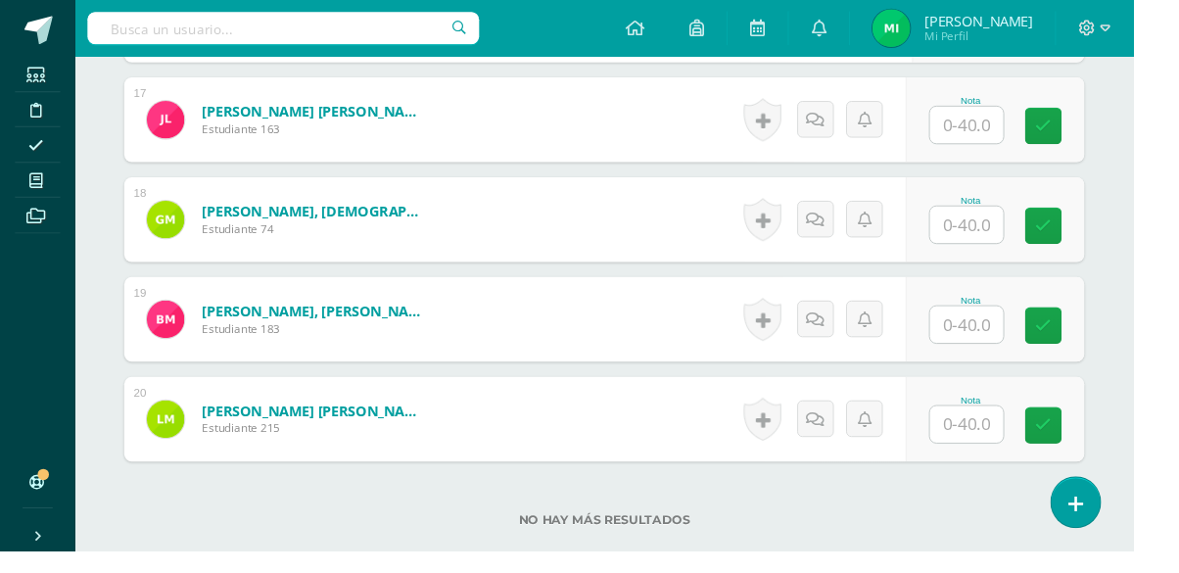
scroll to position [2257, 0]
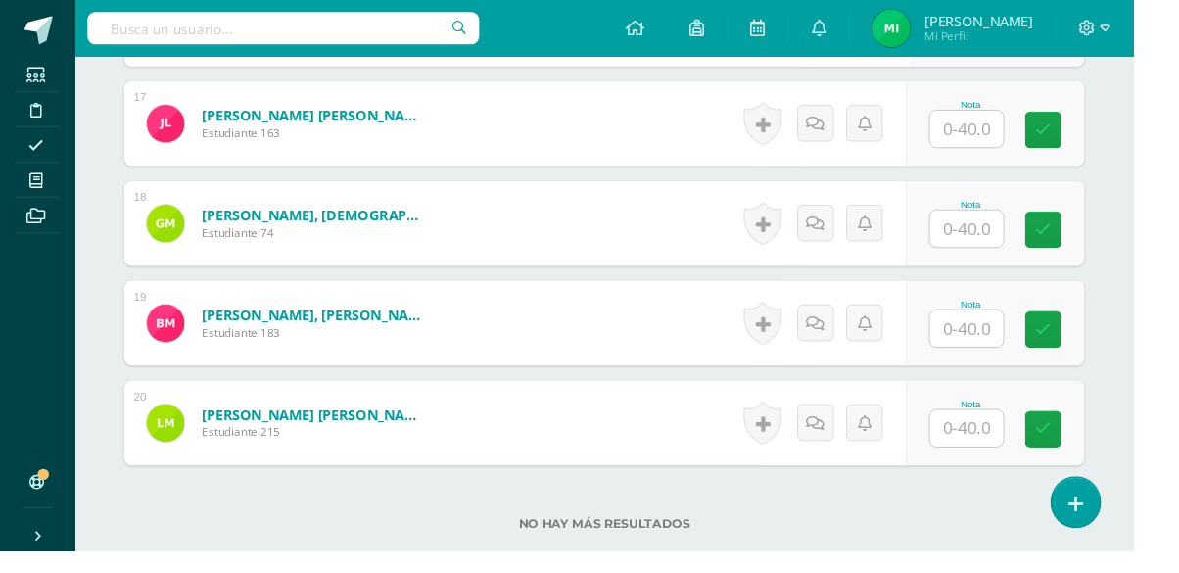
click at [1011, 137] on input "text" at bounding box center [1005, 134] width 76 height 38
type input "32"
click at [1088, 143] on link at bounding box center [1099, 135] width 39 height 39
click at [1005, 233] on input "text" at bounding box center [1005, 237] width 76 height 38
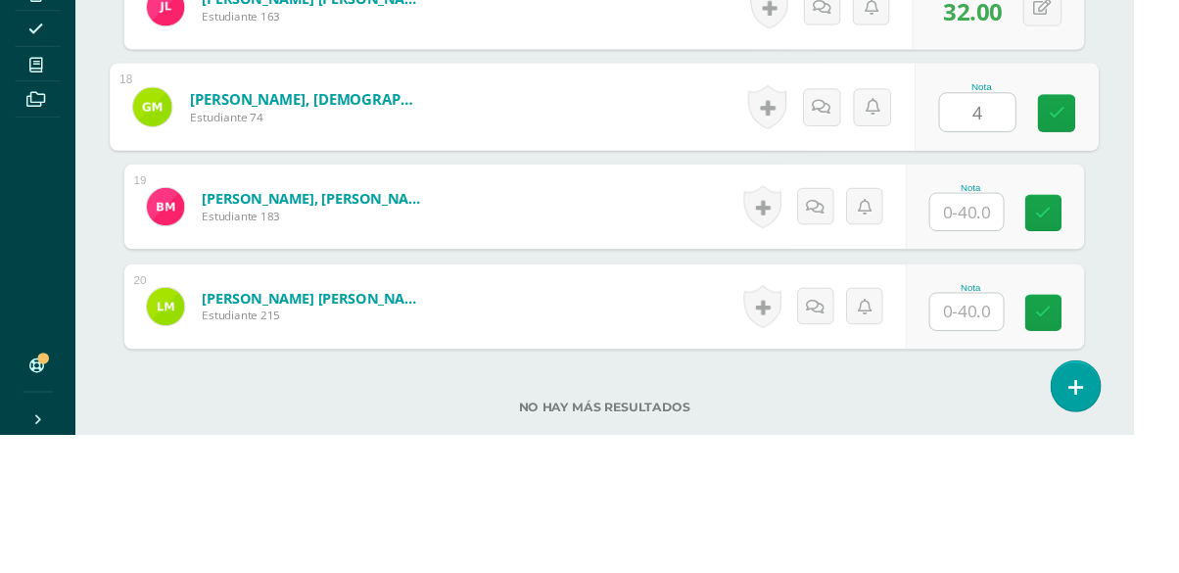
type input "40"
click at [1102, 233] on icon at bounding box center [1100, 238] width 18 height 17
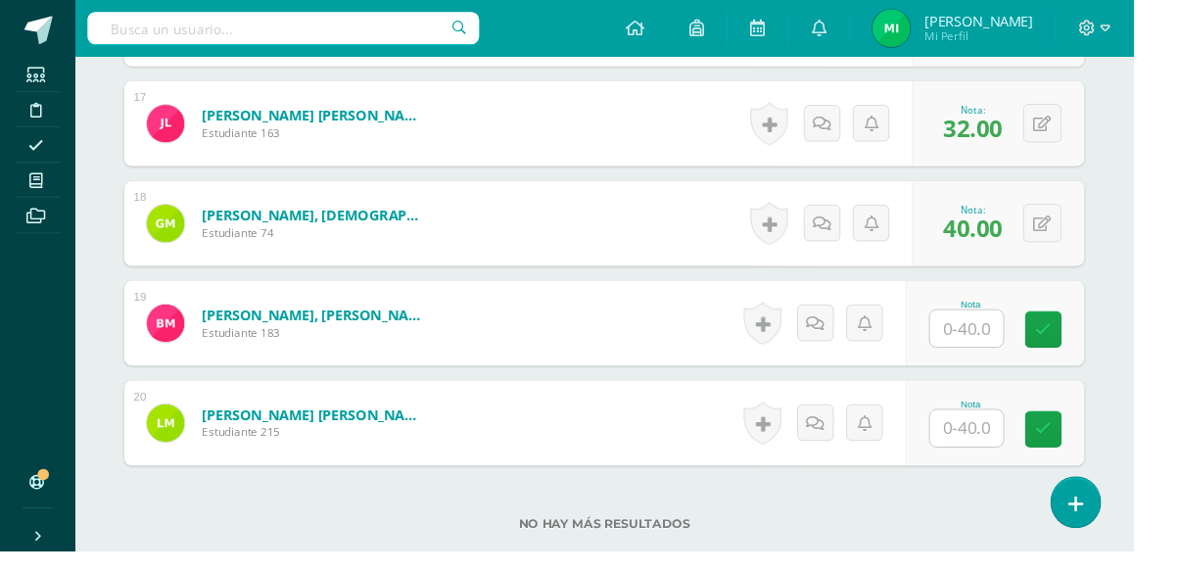
click at [1010, 335] on input "text" at bounding box center [1005, 341] width 76 height 38
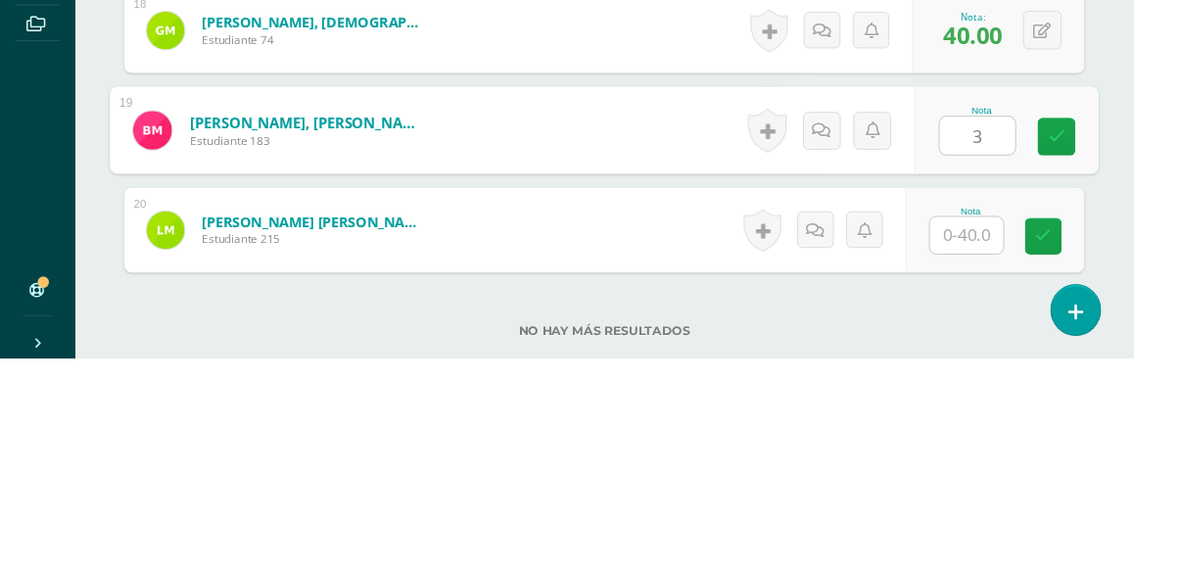
type input "34"
click at [1092, 341] on icon at bounding box center [1100, 342] width 18 height 17
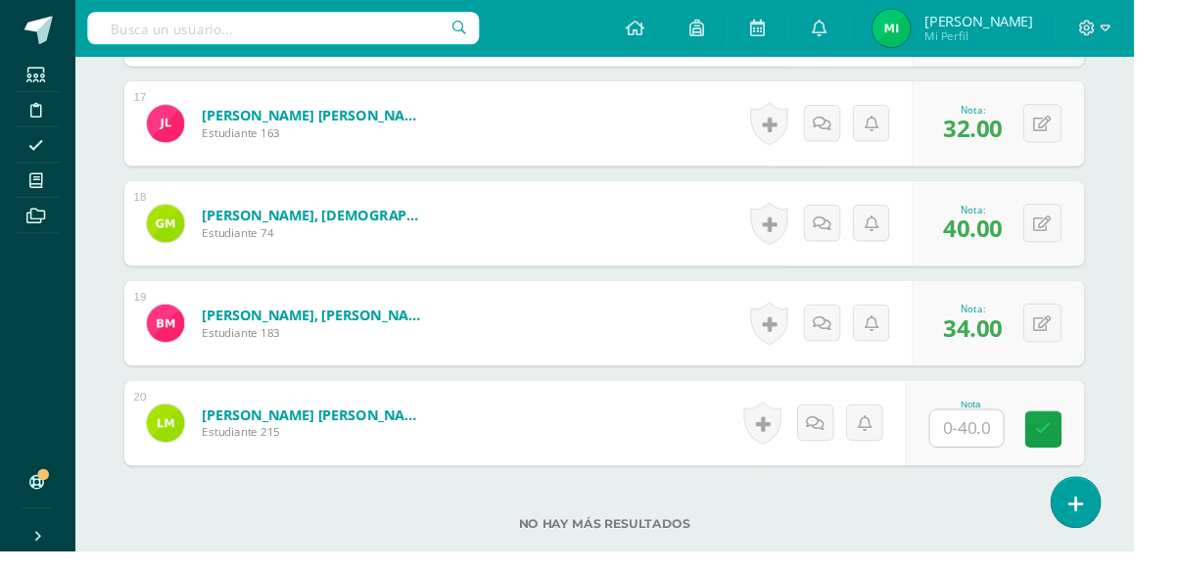
click at [1011, 436] on input "text" at bounding box center [1005, 445] width 76 height 38
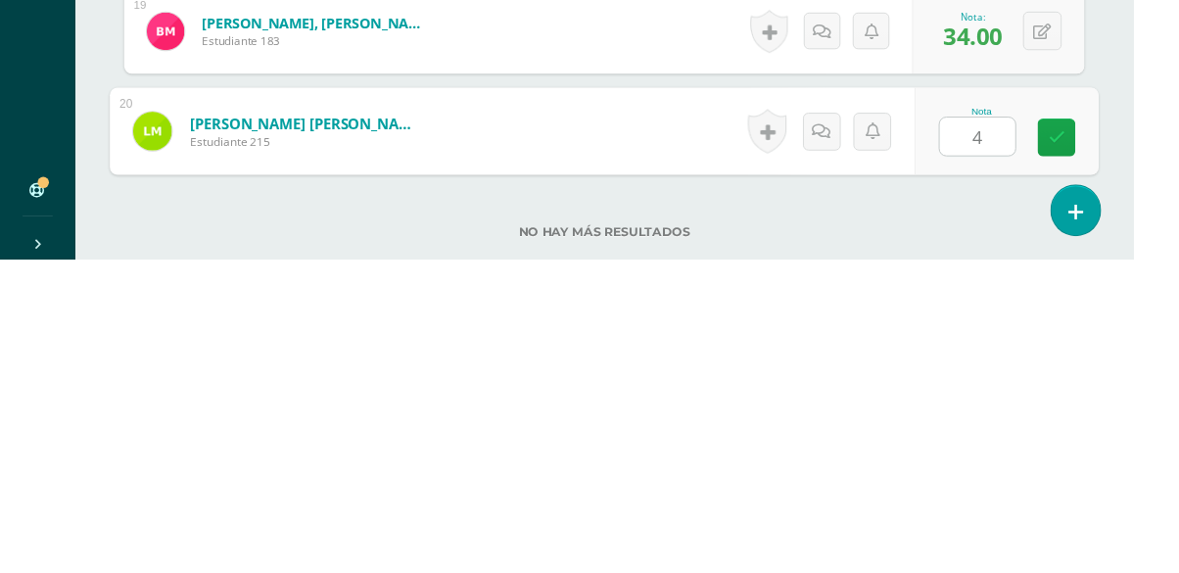
type input "40"
click at [1097, 446] on icon at bounding box center [1100, 446] width 18 height 17
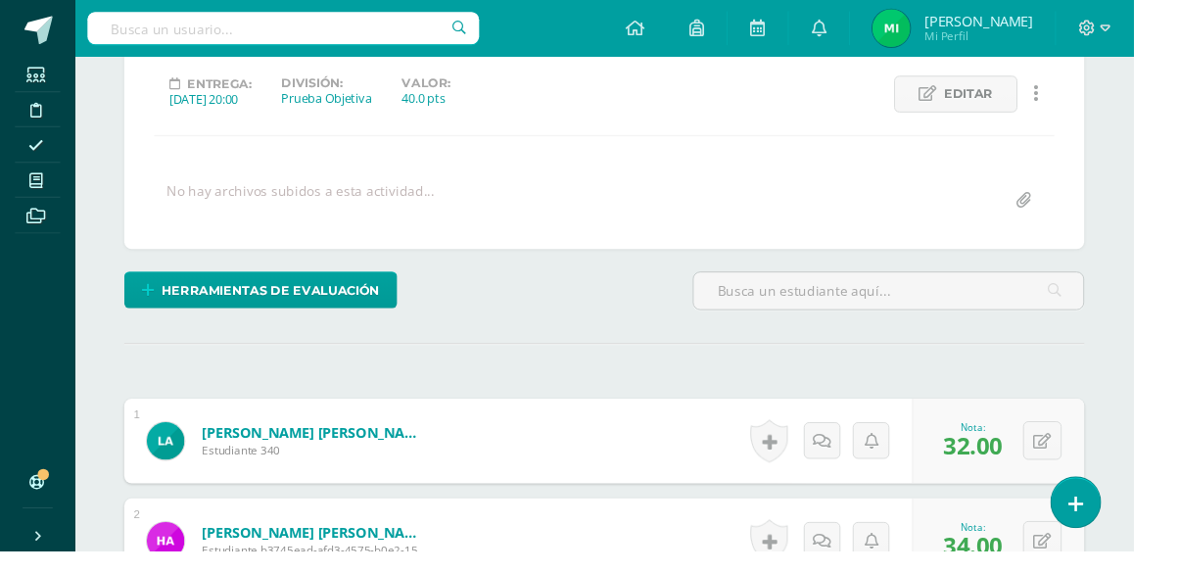
scroll to position [0, 0]
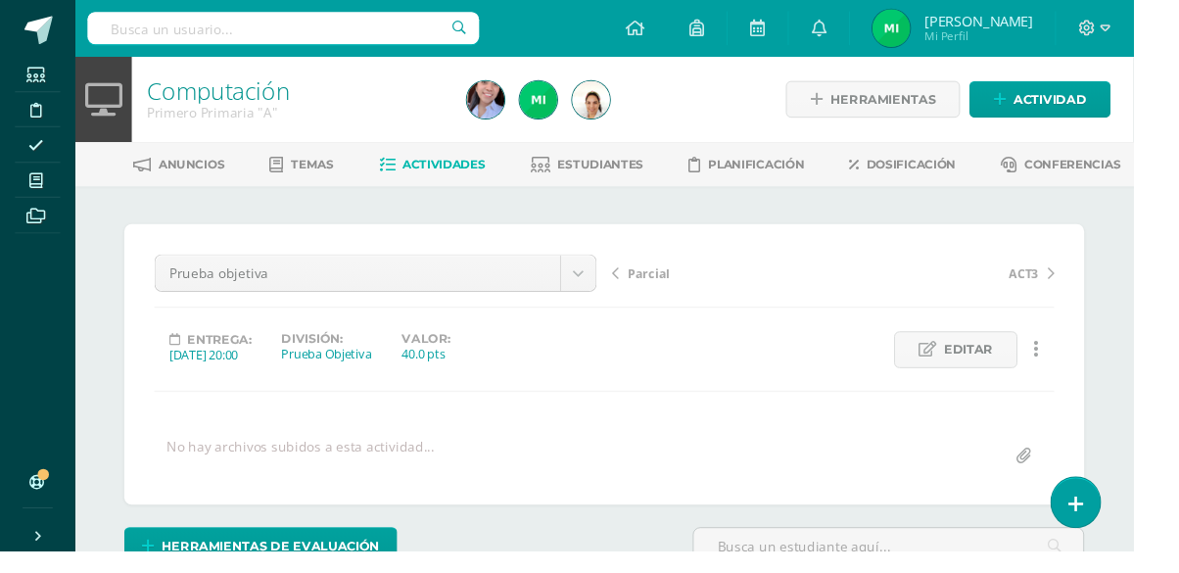
click at [31, 184] on icon at bounding box center [37, 188] width 14 height 16
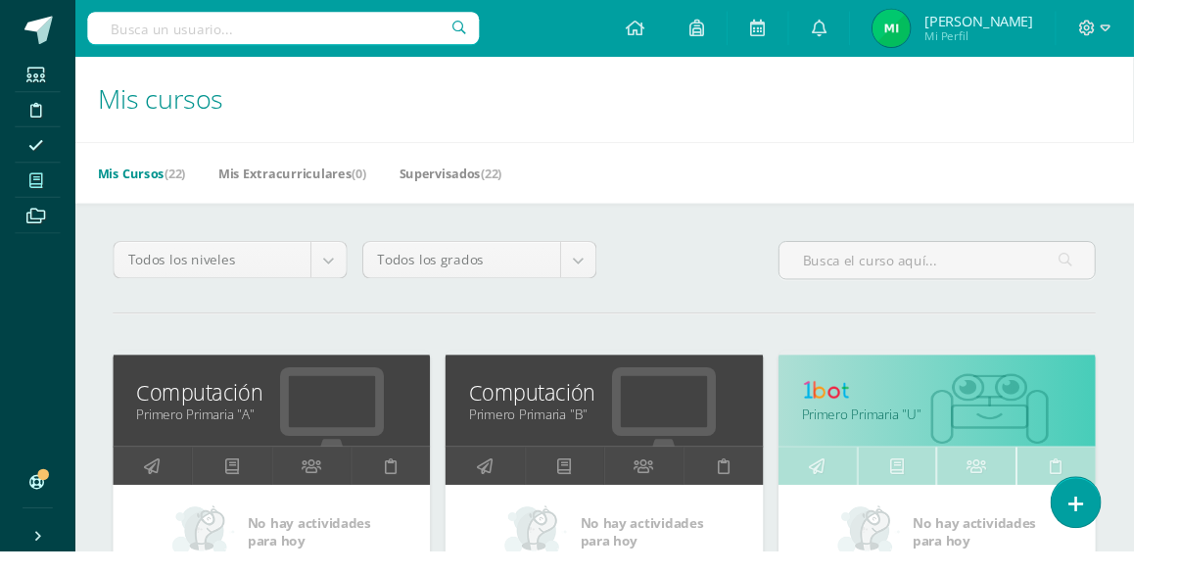
click at [543, 408] on link "Computación" at bounding box center [628, 409] width 281 height 30
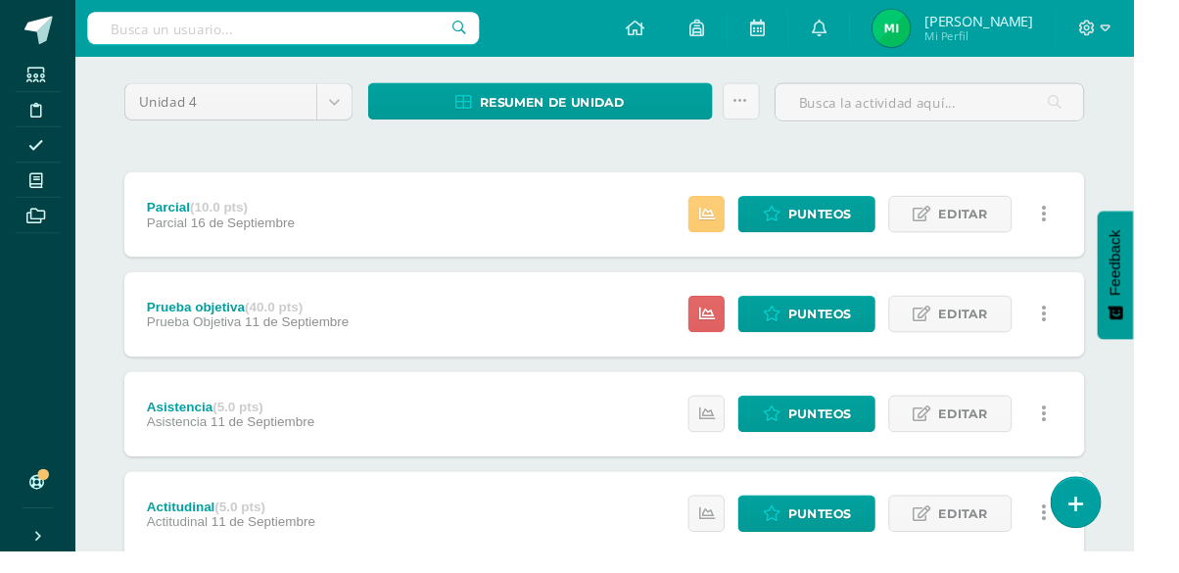
scroll to position [136, 0]
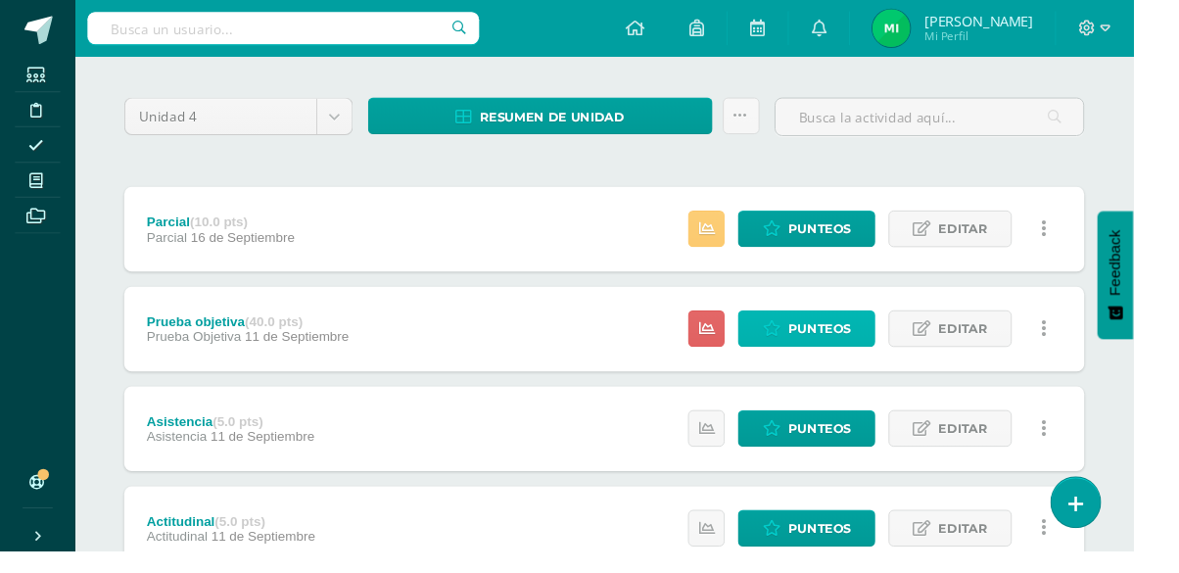
click at [869, 339] on span "Punteos" at bounding box center [853, 342] width 66 height 36
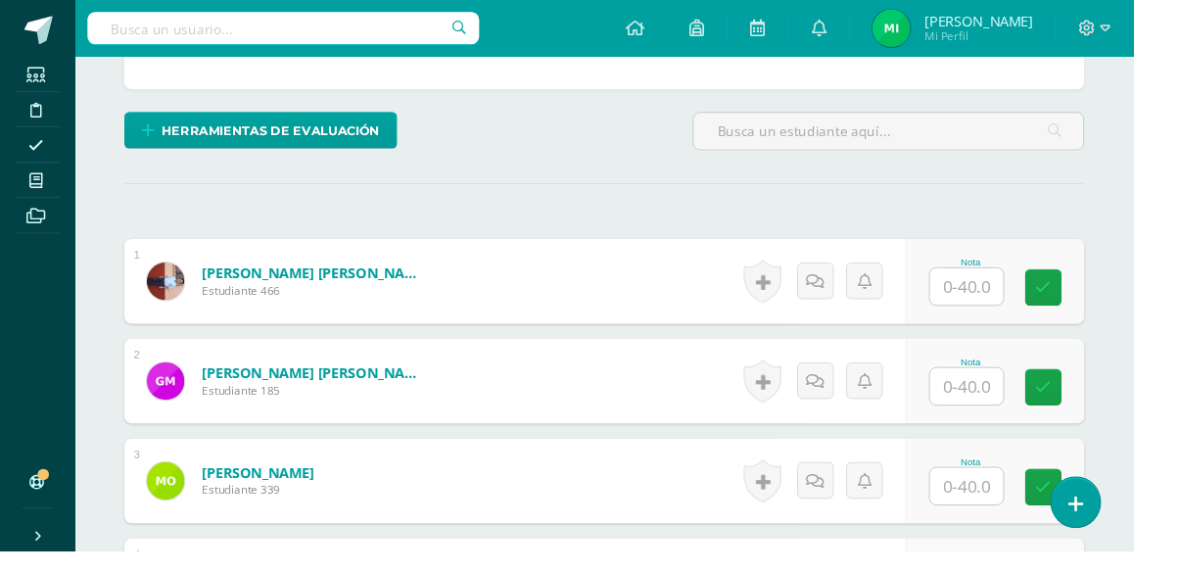
scroll to position [433, 0]
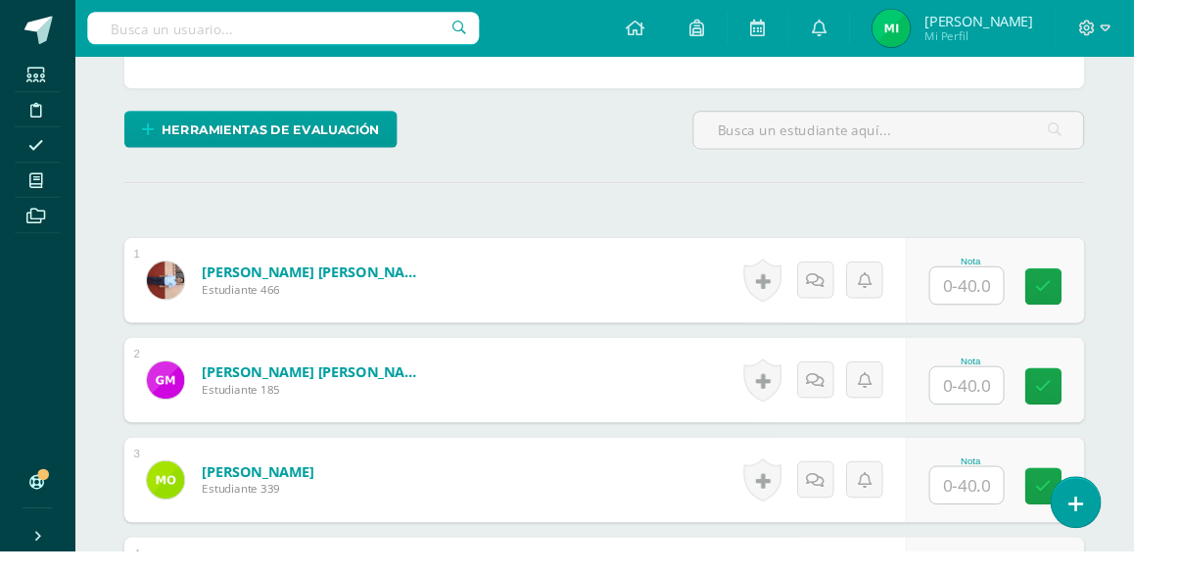
click at [1020, 300] on input "text" at bounding box center [1005, 297] width 76 height 38
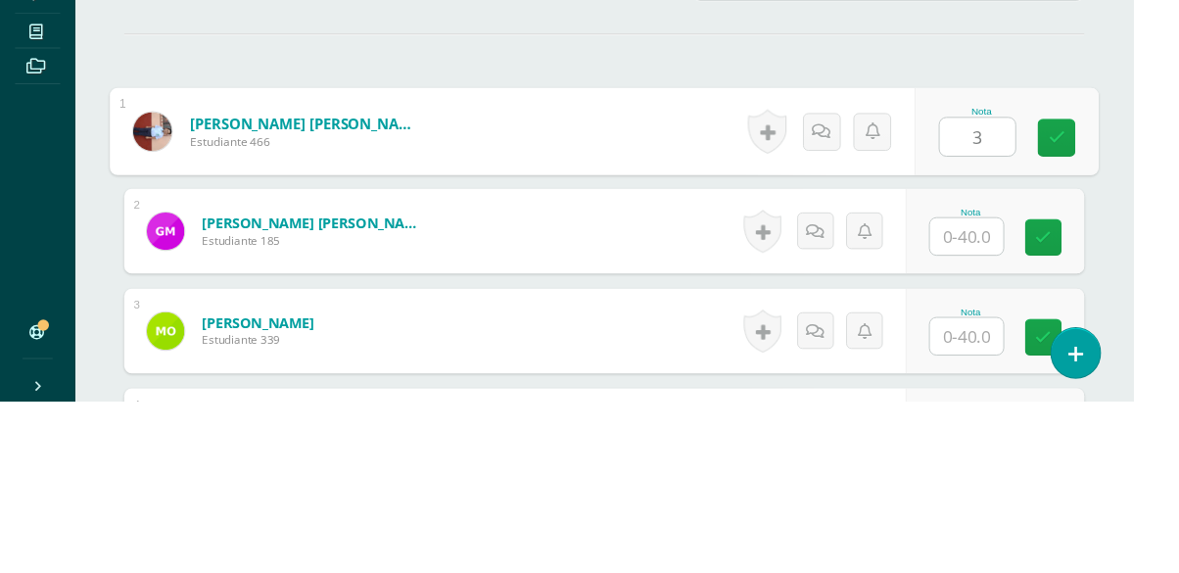
type input "32"
click at [1087, 298] on link at bounding box center [1099, 298] width 39 height 39
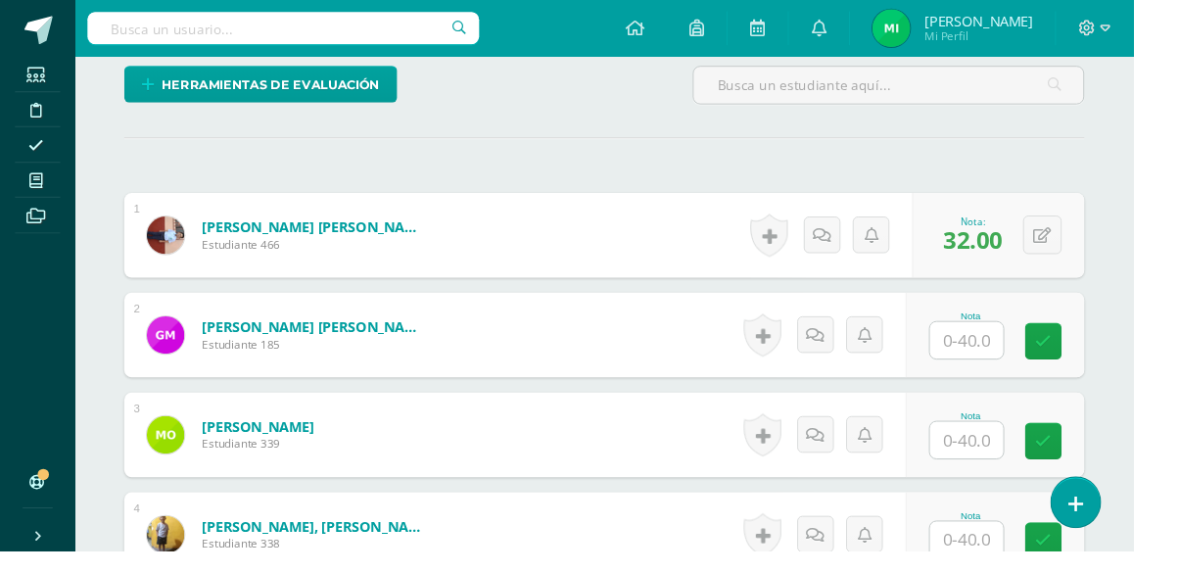
click at [1016, 346] on input "text" at bounding box center [1005, 354] width 76 height 38
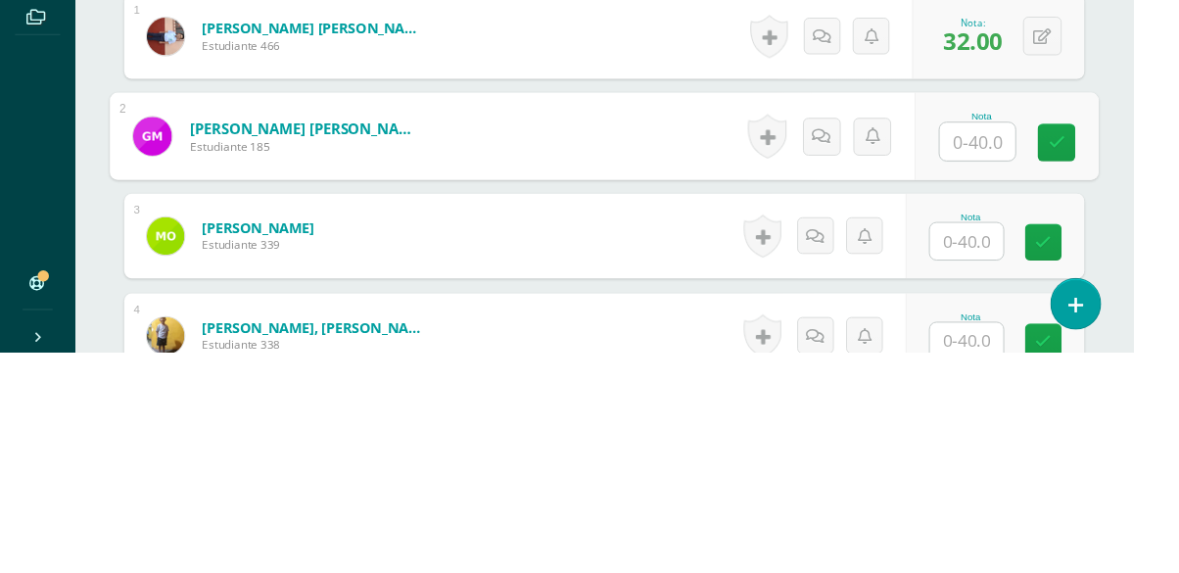
scroll to position [480, 0]
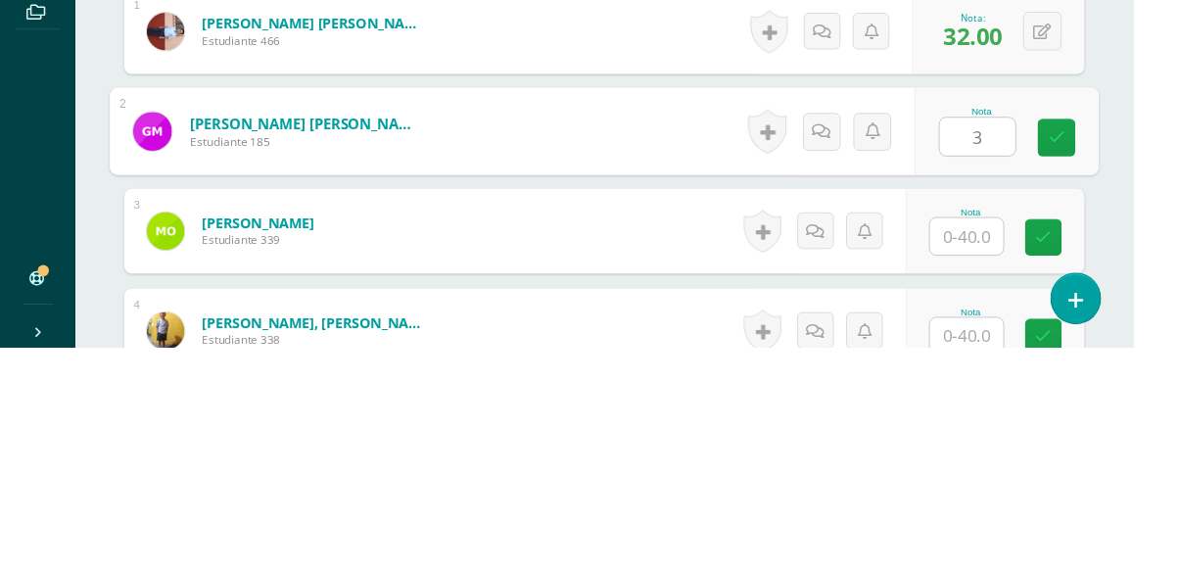
type input "38"
click at [1097, 355] on icon at bounding box center [1100, 355] width 18 height 17
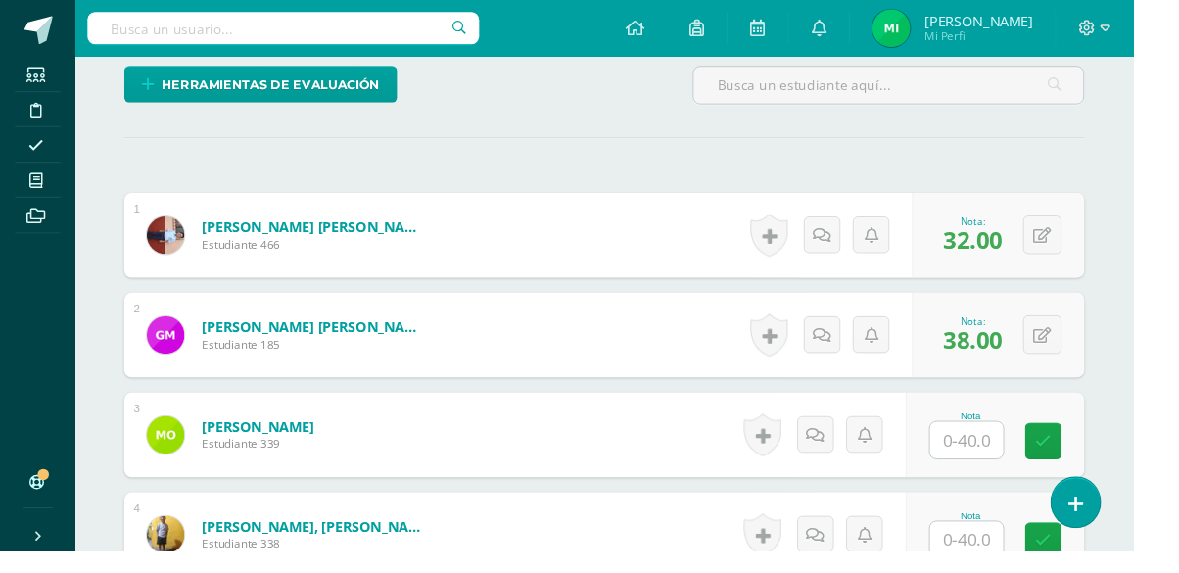
click at [994, 461] on input "text" at bounding box center [1005, 458] width 76 height 38
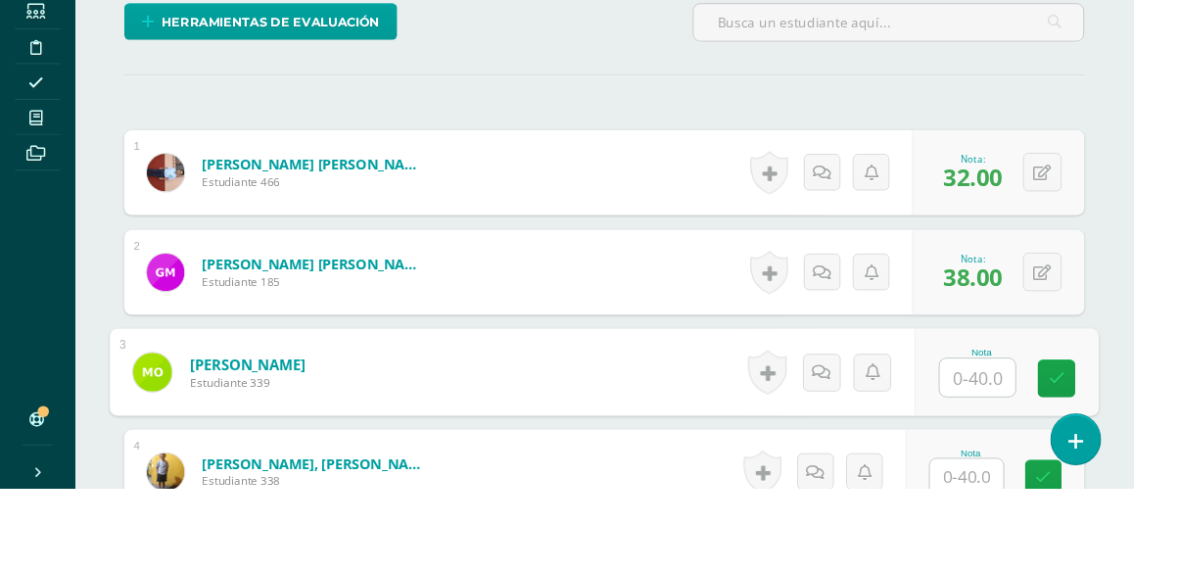
scroll to position [482, 0]
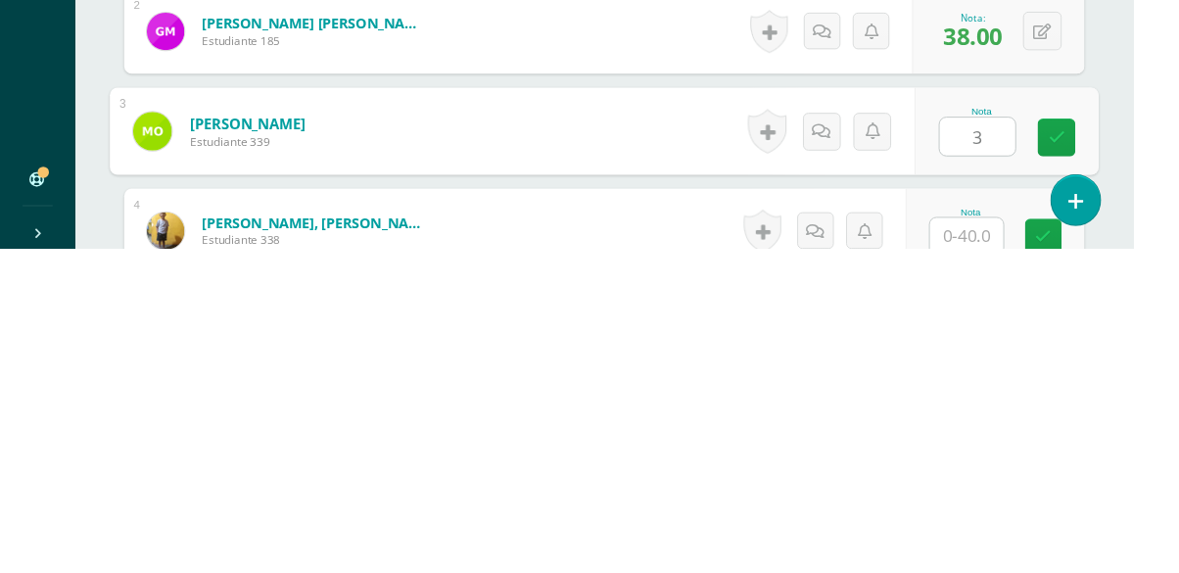
type input "30"
click at [1089, 453] on link at bounding box center [1099, 457] width 39 height 39
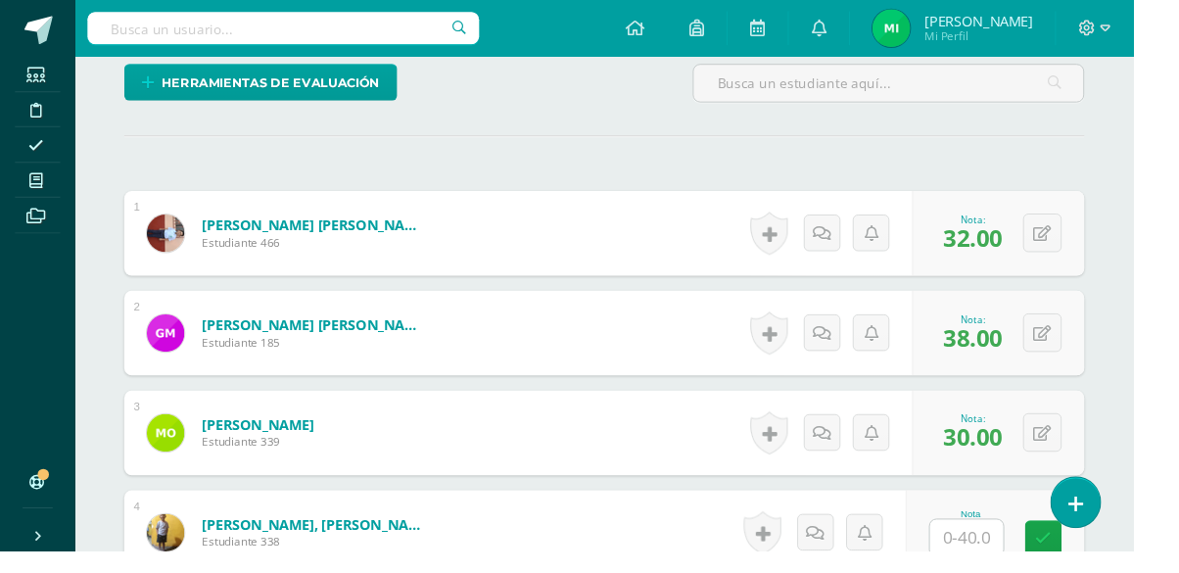
click at [1003, 551] on input "text" at bounding box center [1005, 559] width 76 height 38
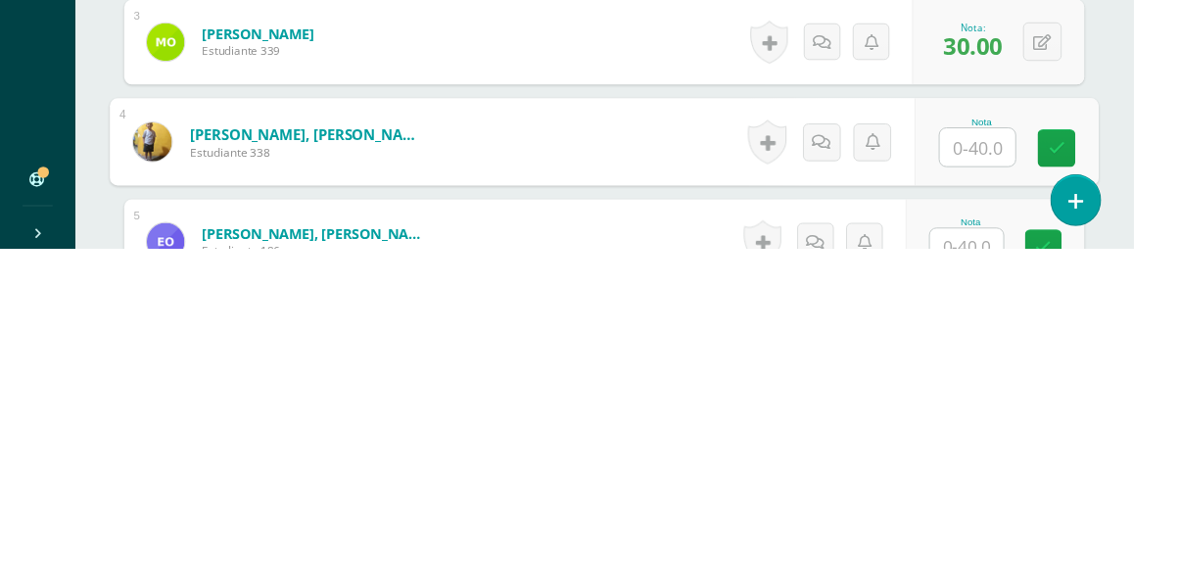
scroll to position [586, 0]
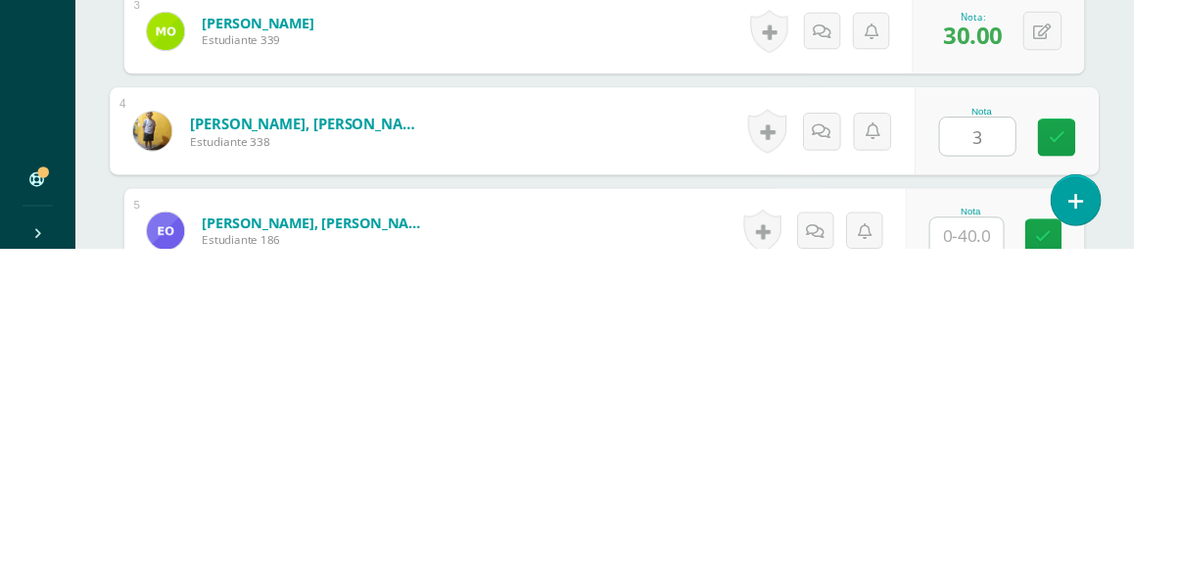
type input "34"
click at [1089, 454] on link at bounding box center [1099, 457] width 39 height 39
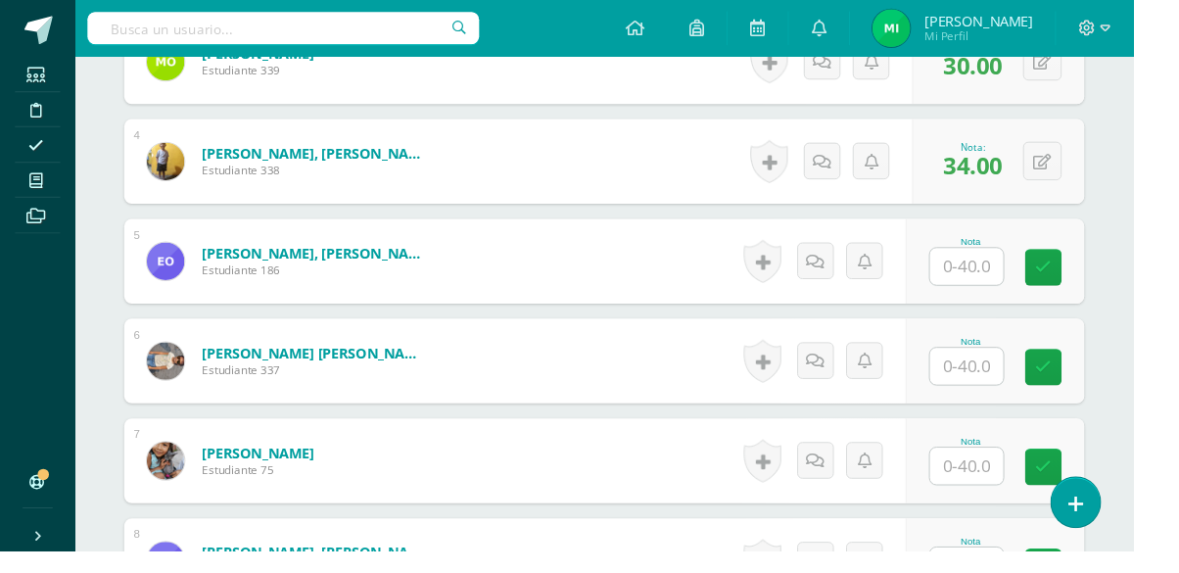
click at [1005, 272] on input "text" at bounding box center [1005, 277] width 76 height 38
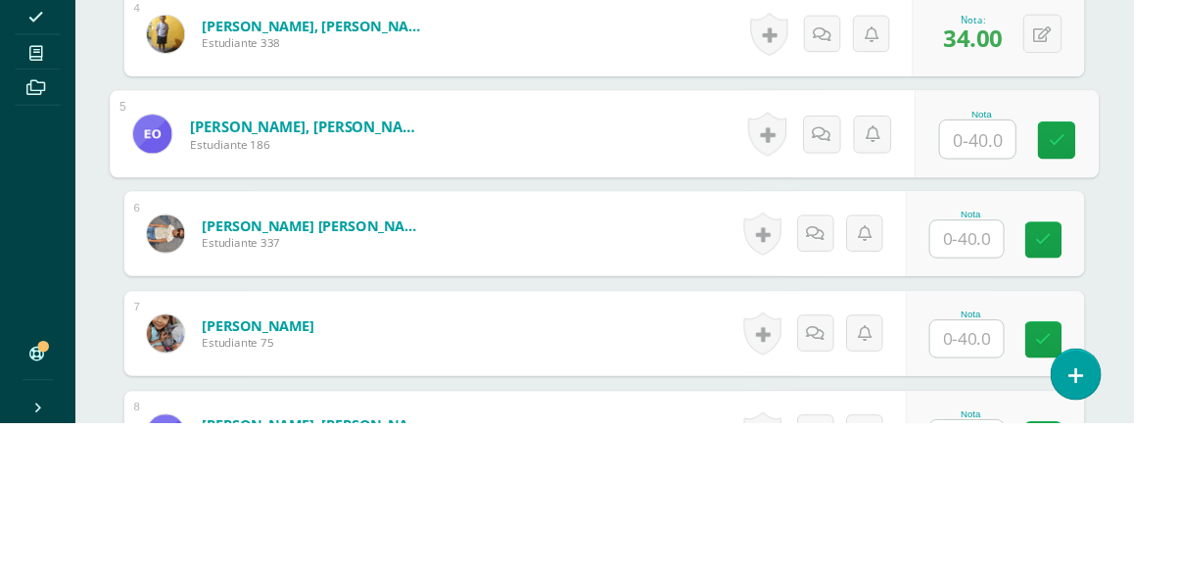
scroll to position [868, 0]
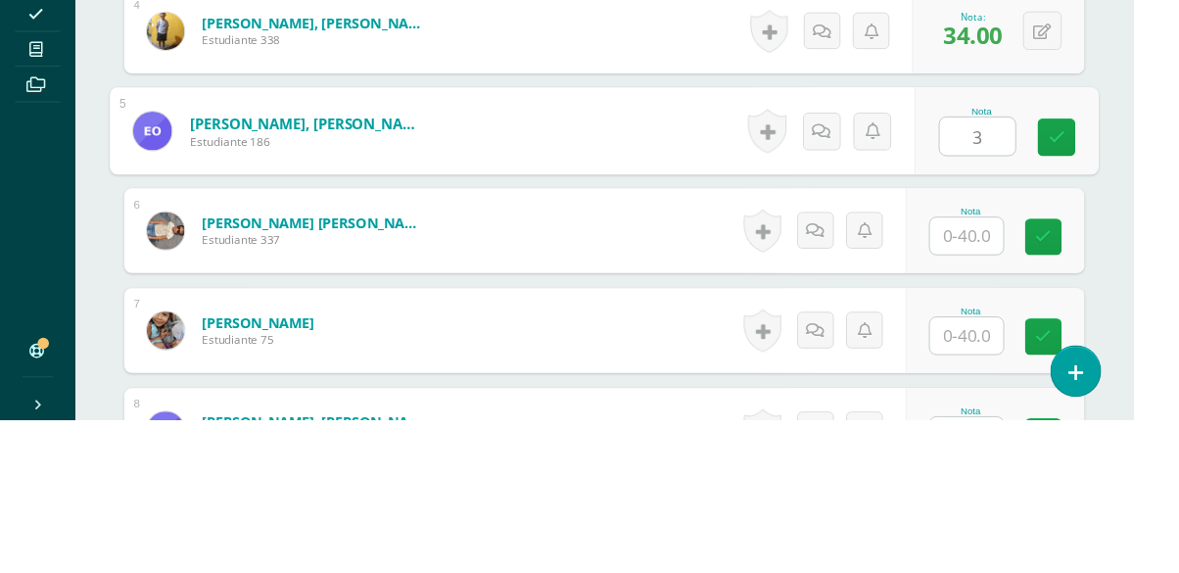
type input "34"
click at [1102, 272] on icon at bounding box center [1100, 278] width 18 height 17
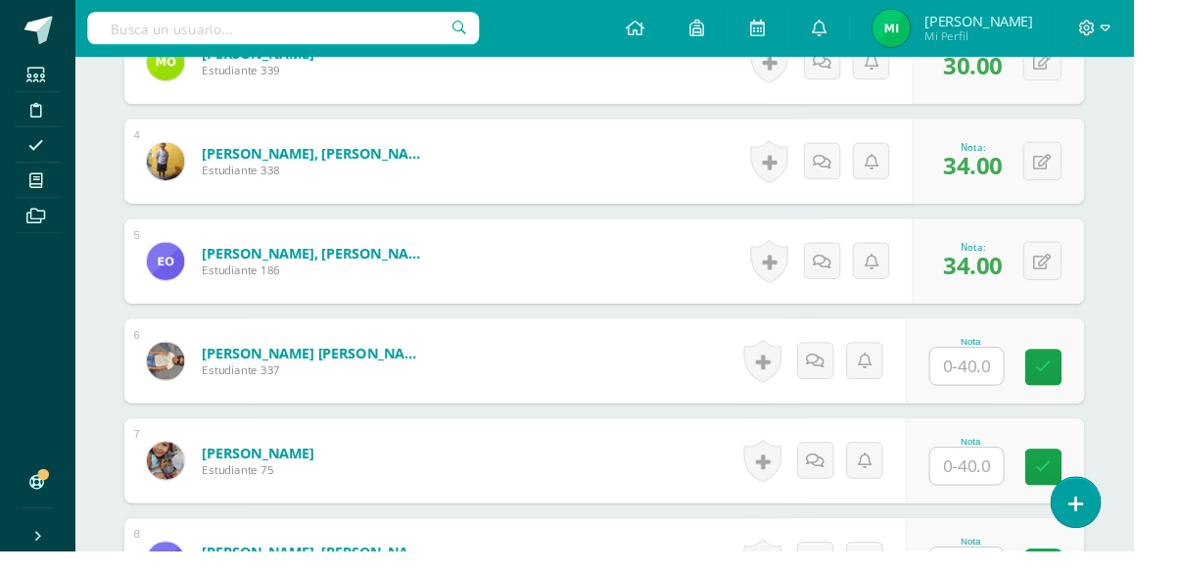
click at [1010, 387] on input "text" at bounding box center [1005, 381] width 76 height 38
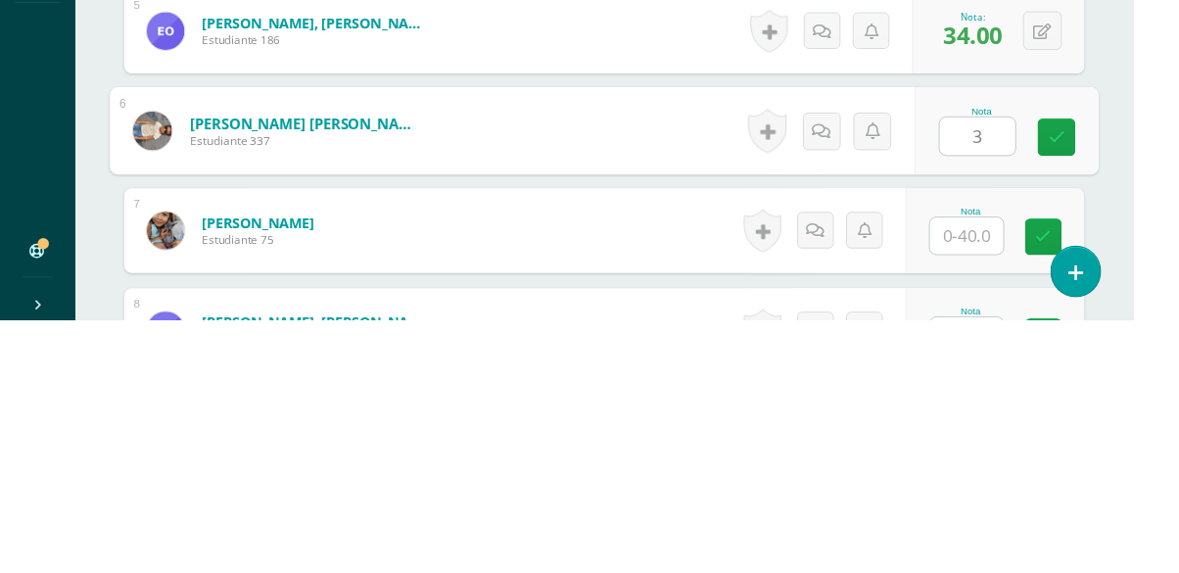
type input "32"
click at [1101, 381] on icon at bounding box center [1100, 382] width 18 height 17
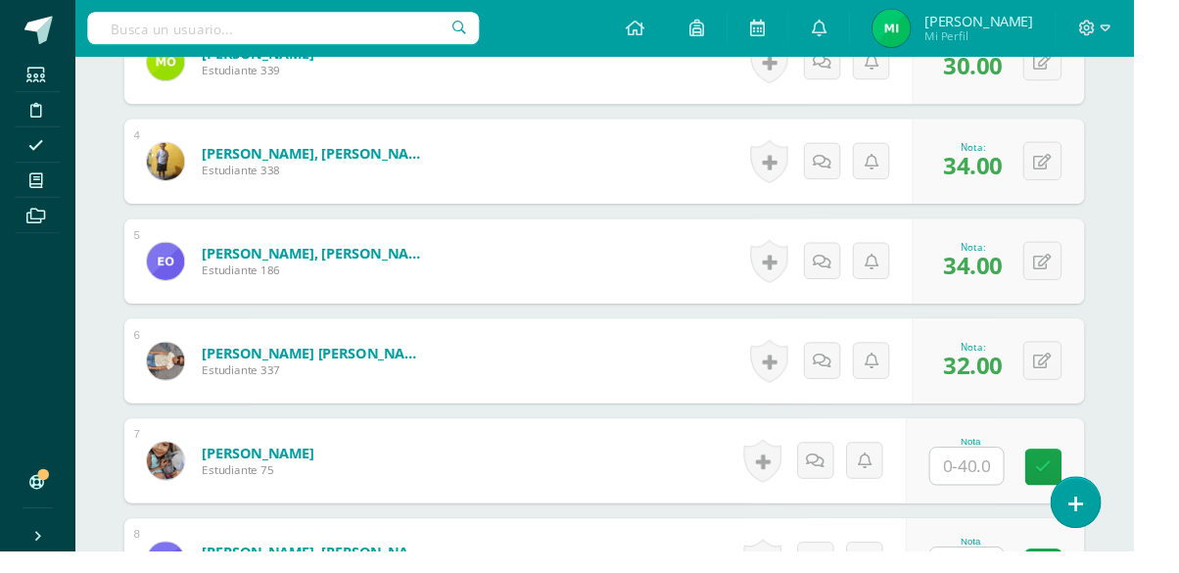
click at [1002, 473] on input "text" at bounding box center [1005, 485] width 76 height 38
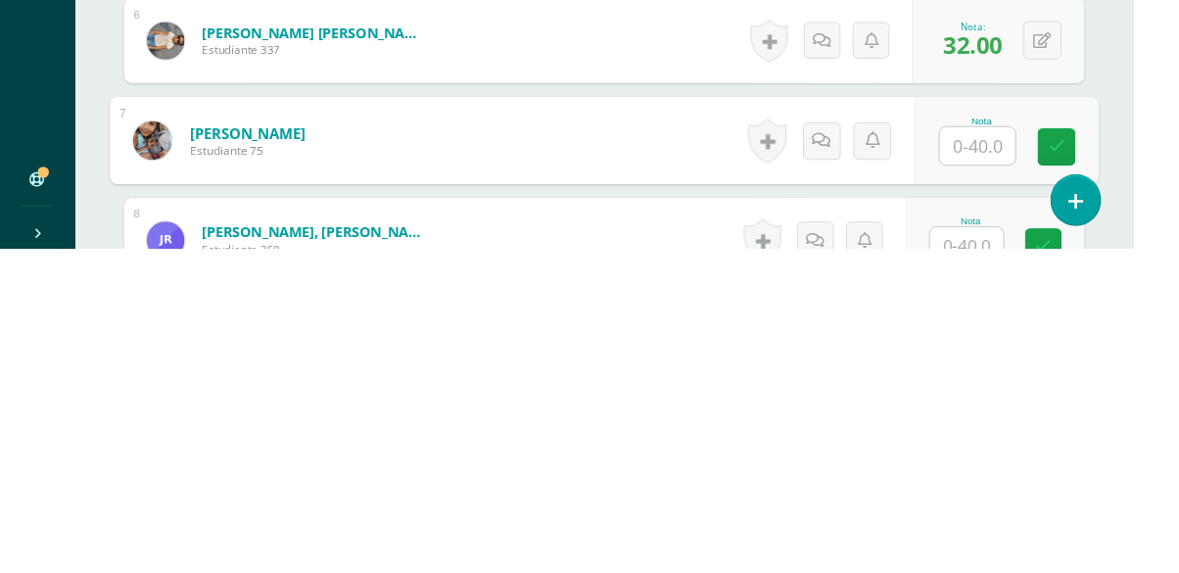
scroll to position [897, 0]
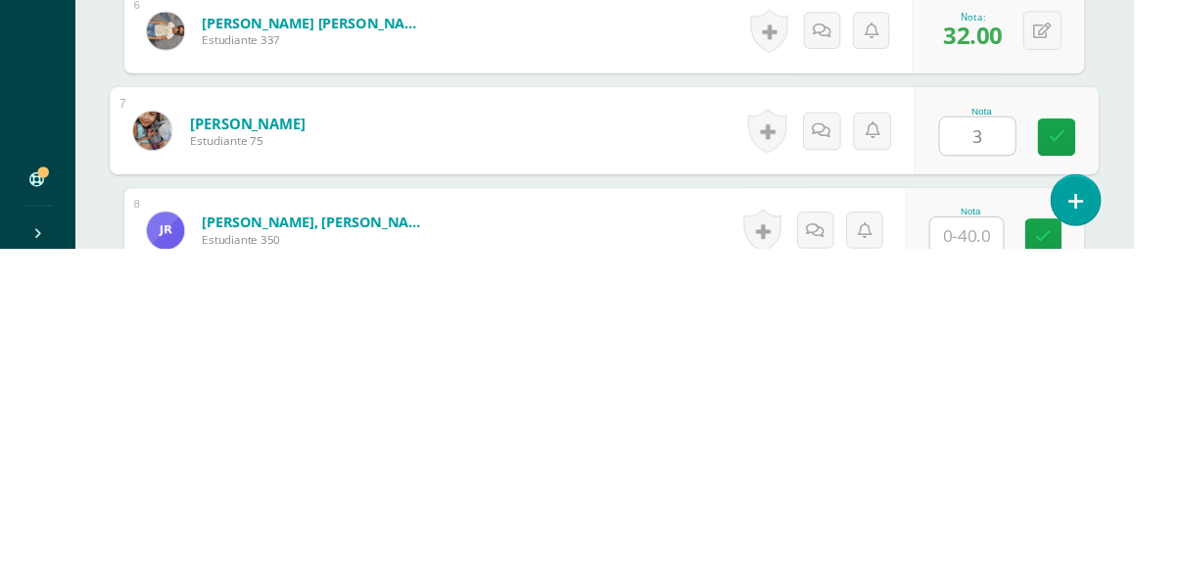
type input "34"
click at [1091, 457] on icon at bounding box center [1100, 456] width 18 height 17
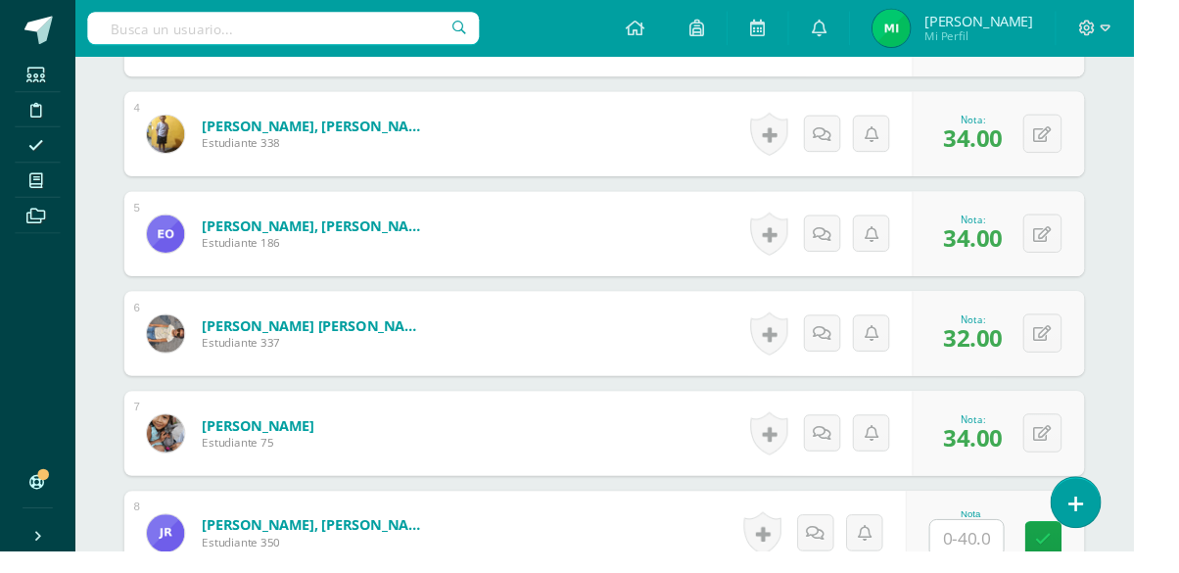
click at [1007, 553] on input "text" at bounding box center [1005, 559] width 76 height 38
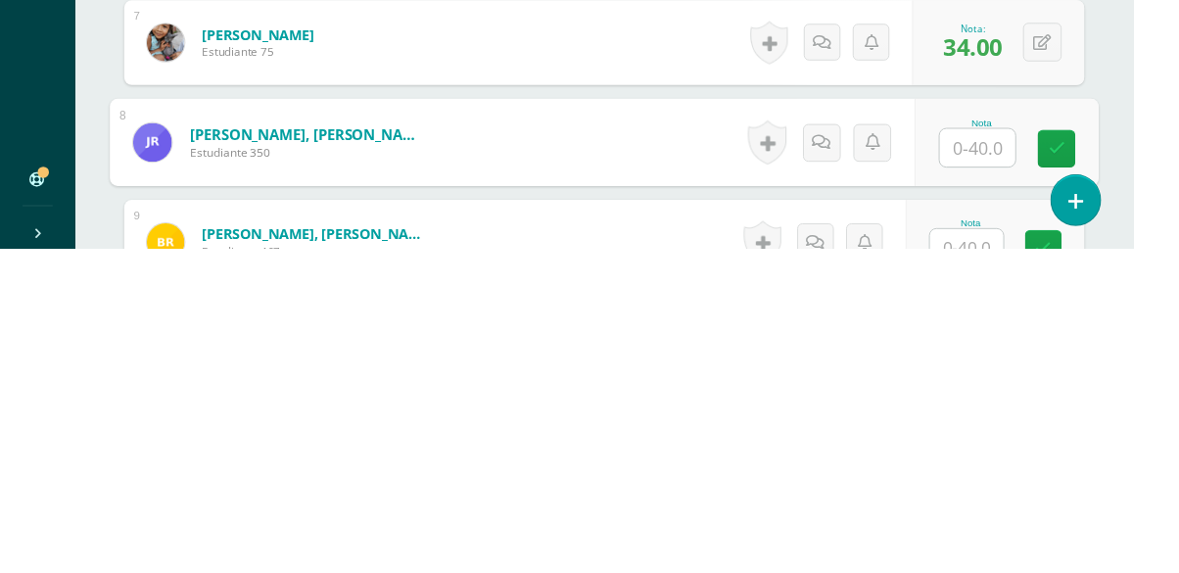
scroll to position [1001, 0]
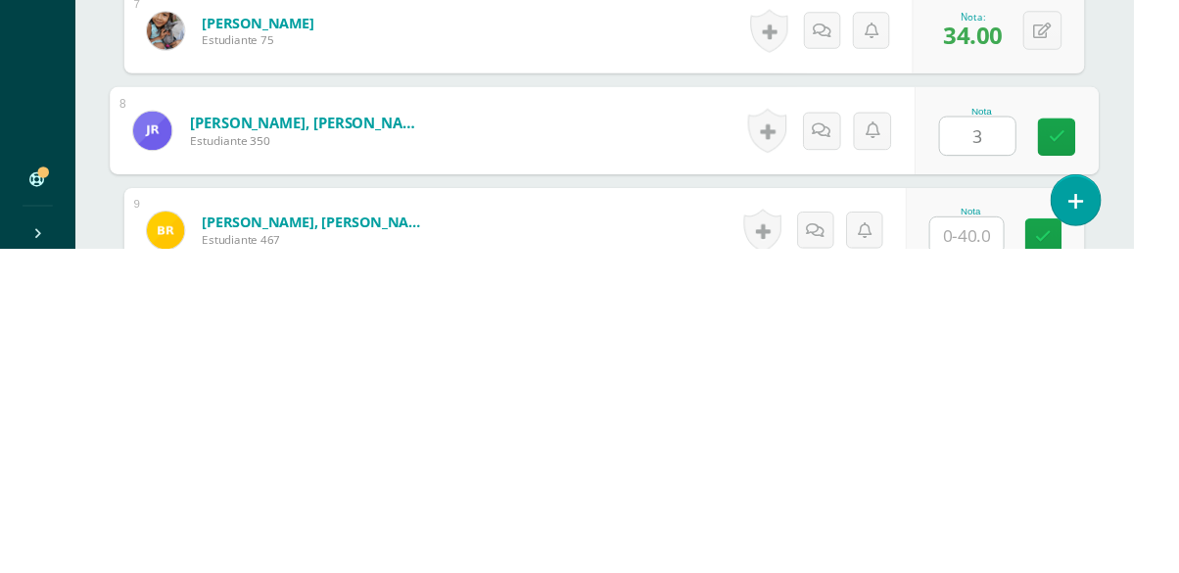
type input "38"
click at [1103, 451] on icon at bounding box center [1100, 456] width 18 height 17
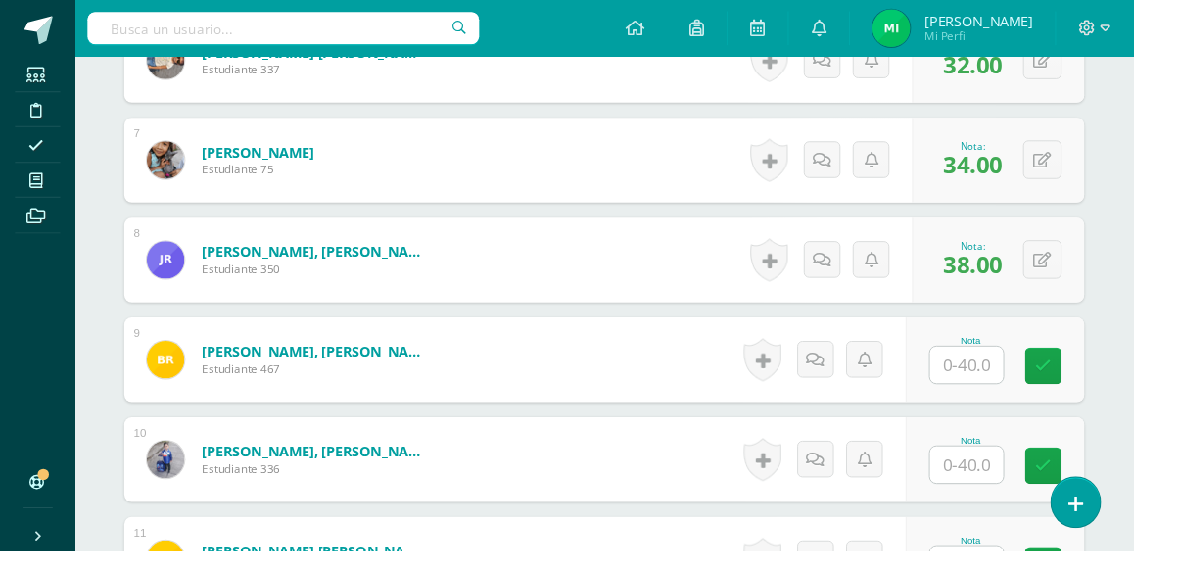
click at [1008, 387] on input "text" at bounding box center [1005, 379] width 76 height 38
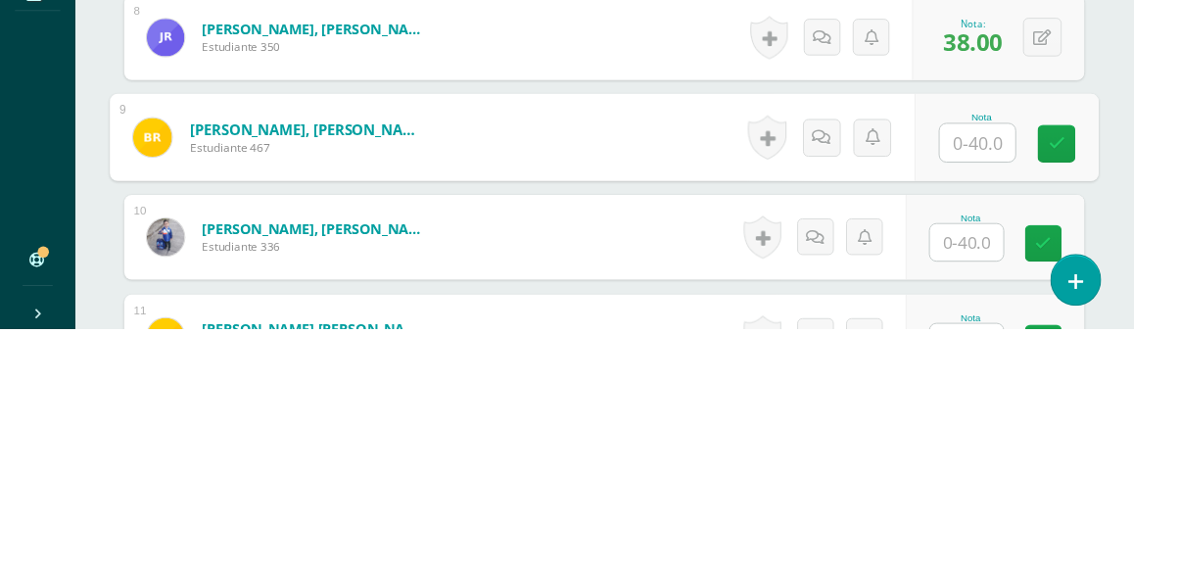
scroll to position [1181, 0]
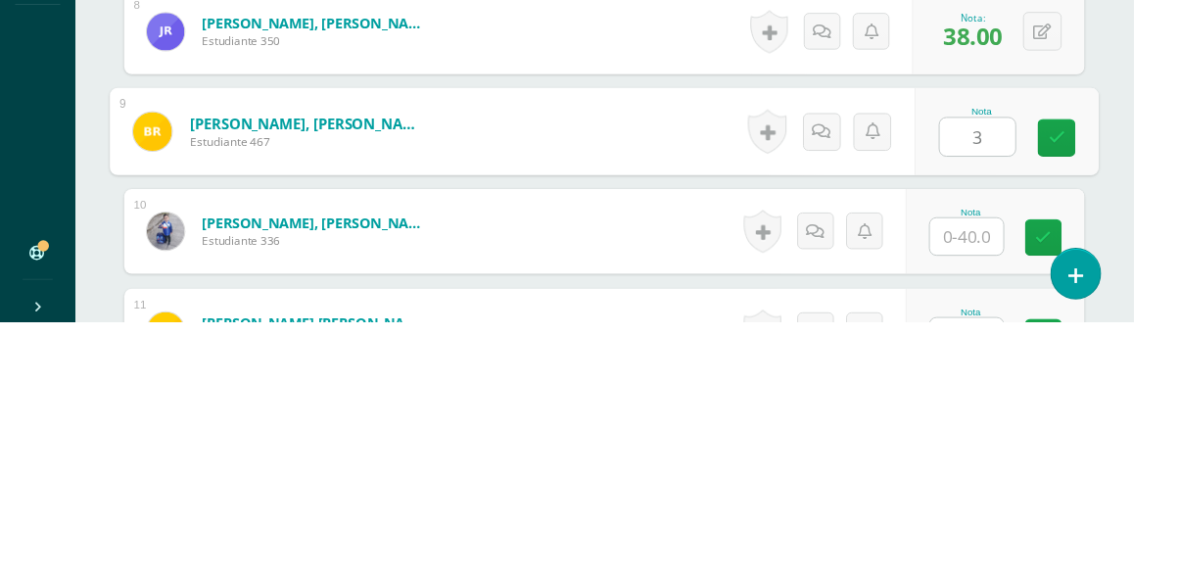
type input "38"
click at [1105, 393] on link at bounding box center [1099, 380] width 39 height 39
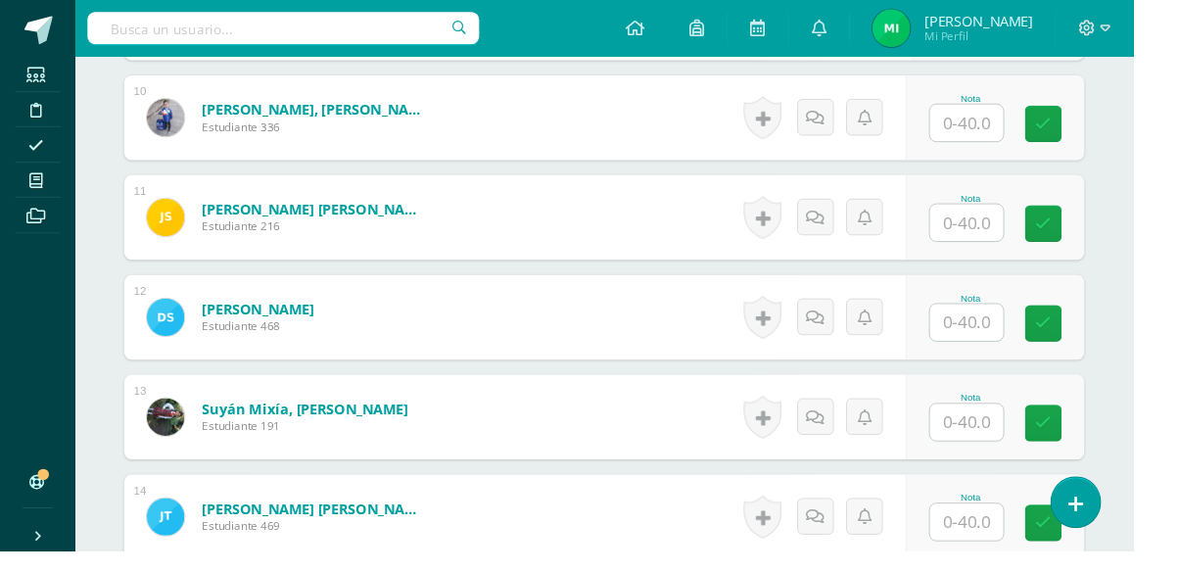
scroll to position [1539, 0]
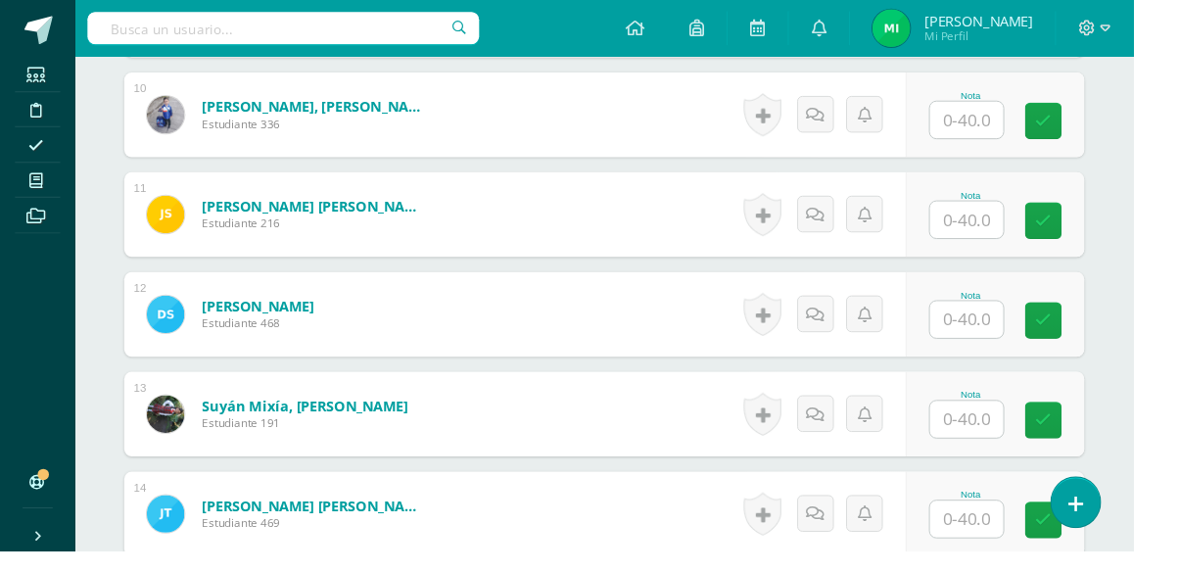
click at [1036, 121] on input "text" at bounding box center [1005, 125] width 76 height 38
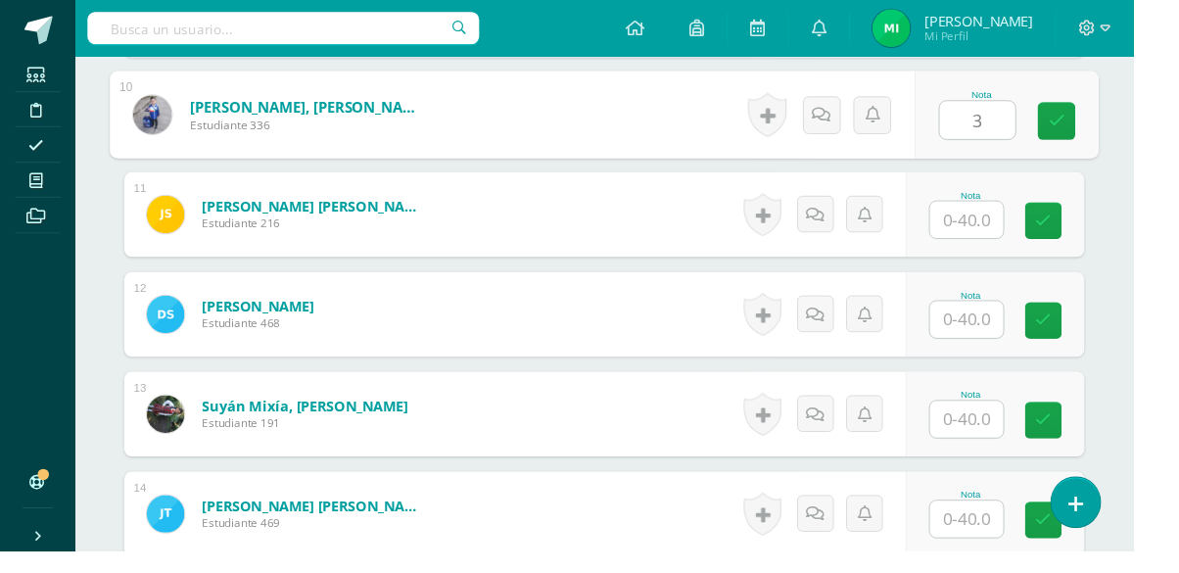
type input "34"
click at [1103, 124] on icon at bounding box center [1100, 125] width 18 height 17
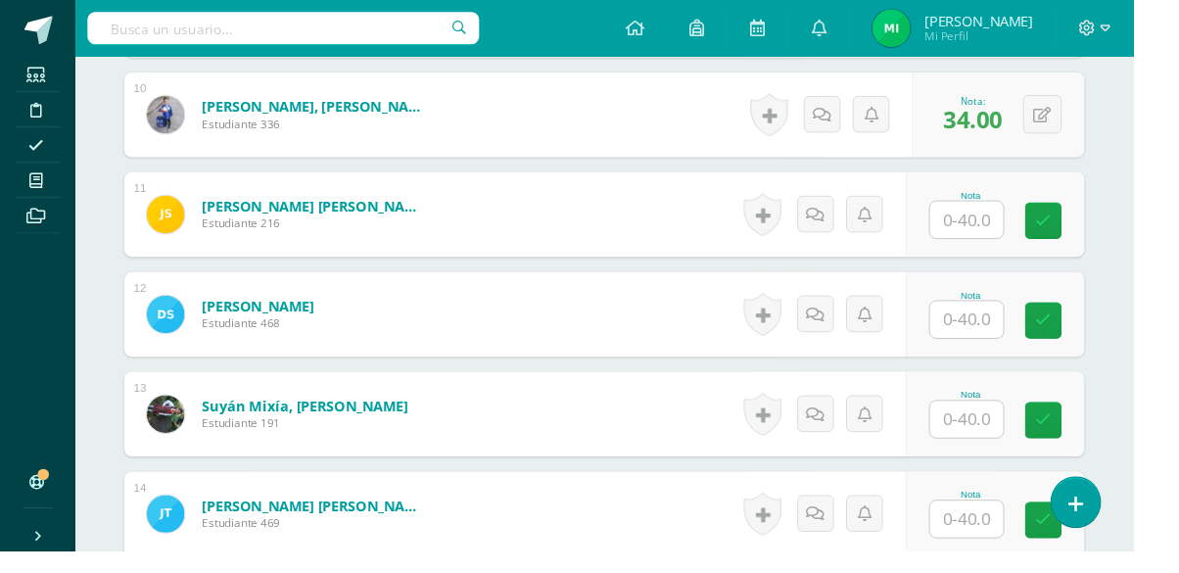
click at [1002, 234] on input "text" at bounding box center [1005, 229] width 76 height 38
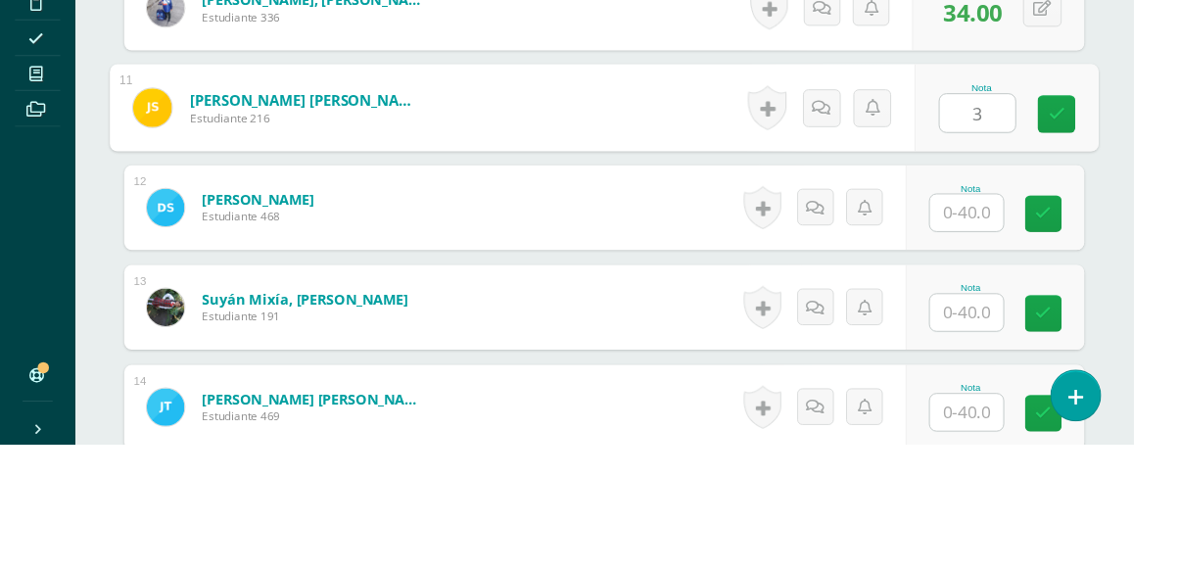
type input "38"
click at [1089, 227] on link at bounding box center [1099, 230] width 39 height 39
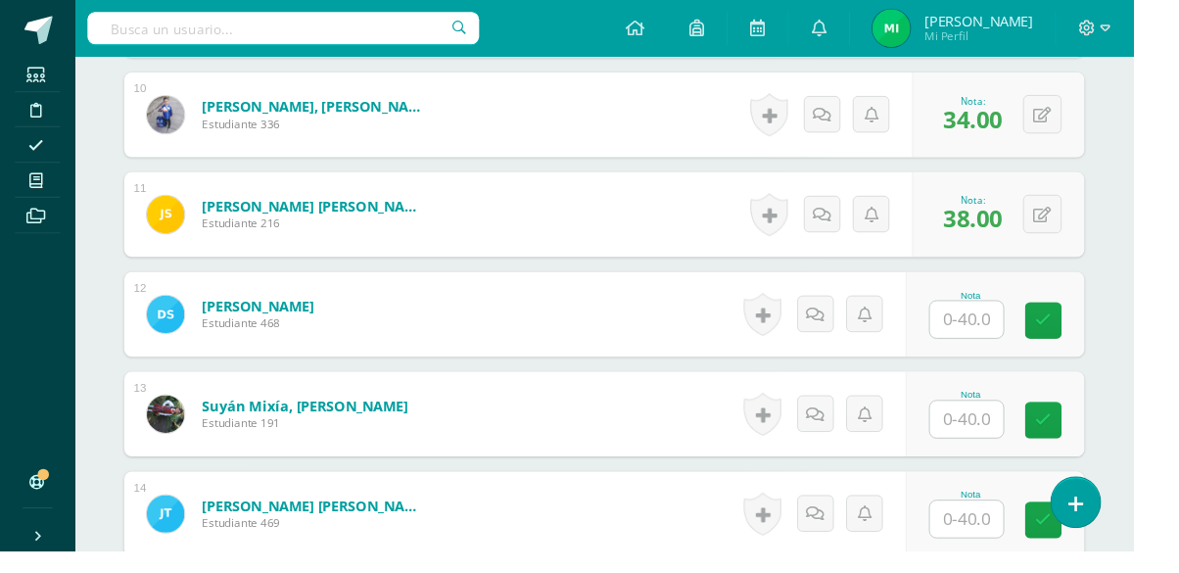
click at [1010, 331] on input "text" at bounding box center [1005, 332] width 76 height 38
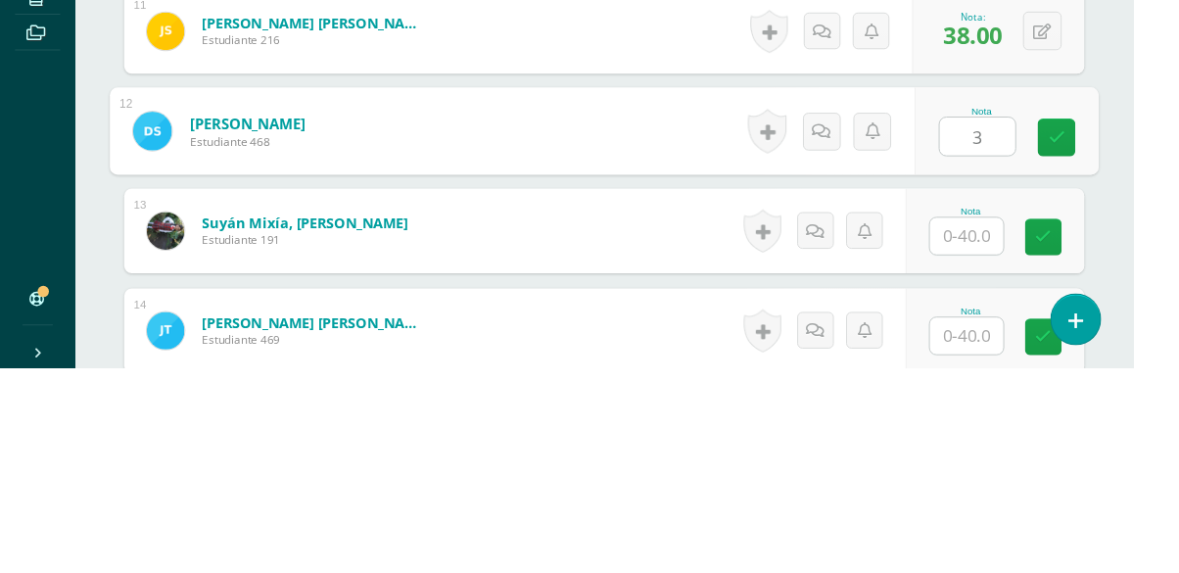
type input "34"
click at [1093, 330] on icon at bounding box center [1100, 333] width 18 height 17
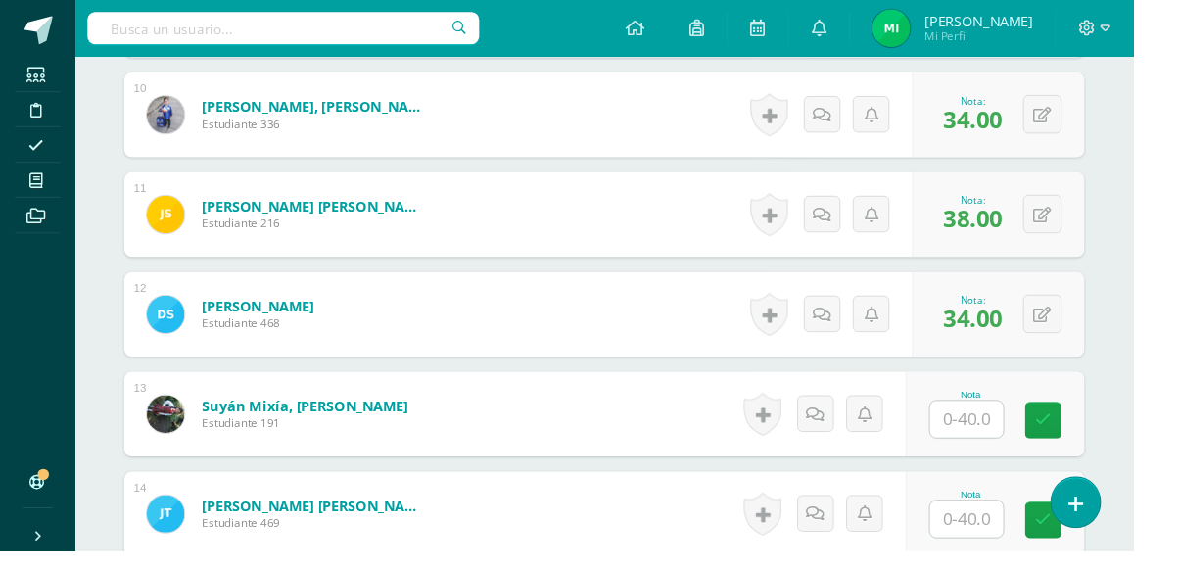
click at [1004, 445] on input "text" at bounding box center [1005, 436] width 76 height 38
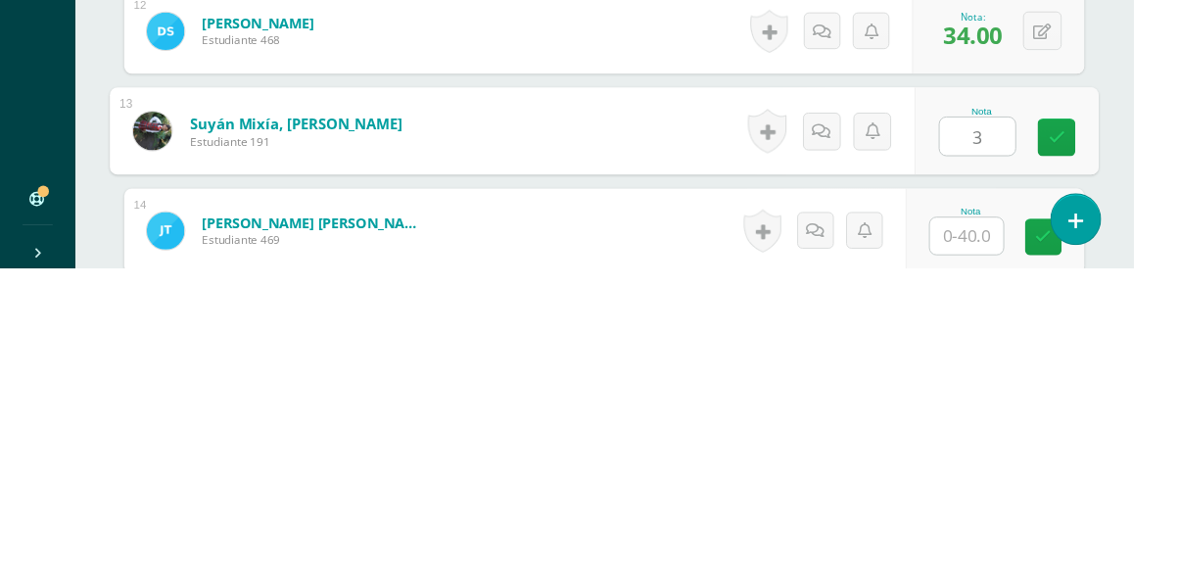
type input "34"
click at [1099, 438] on icon at bounding box center [1100, 437] width 18 height 17
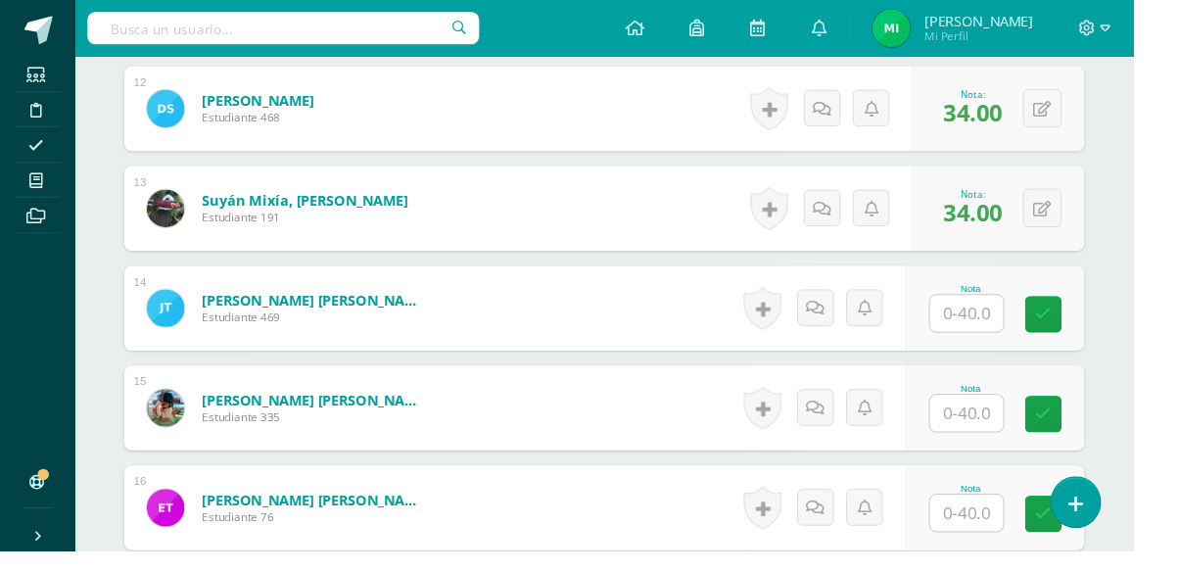
click at [1010, 328] on input "text" at bounding box center [1005, 325] width 76 height 38
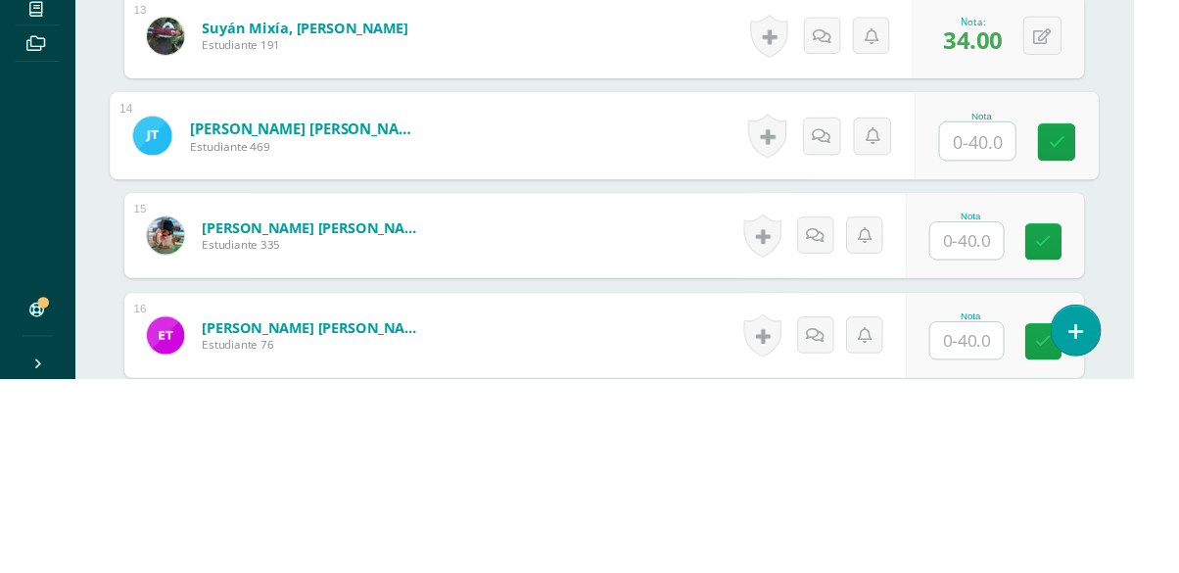
scroll to position [1754, 0]
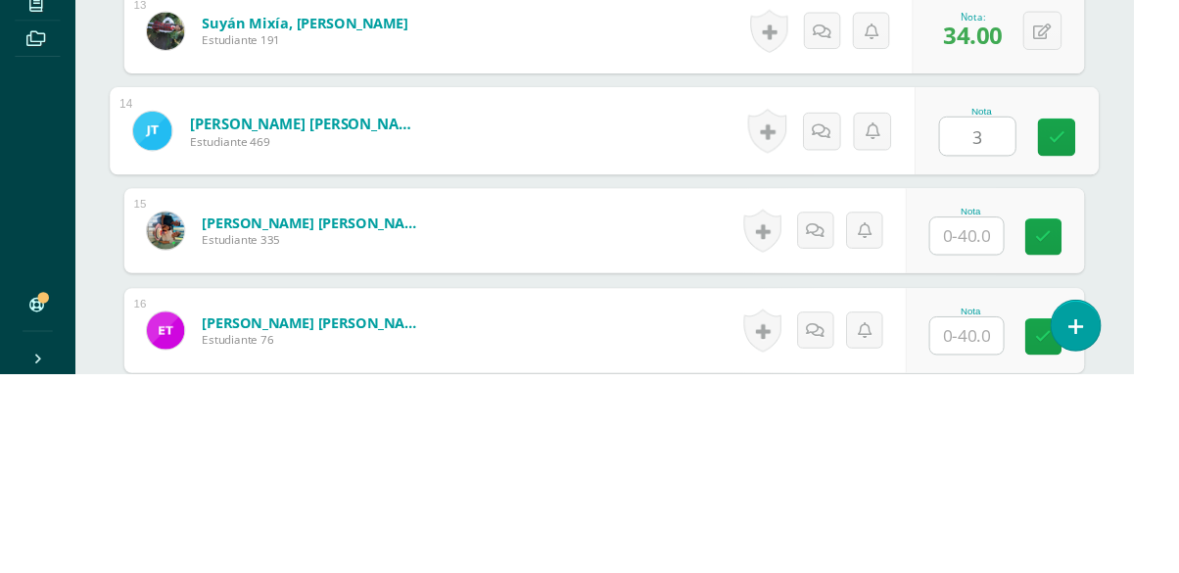
type input "38"
click at [1109, 322] on link at bounding box center [1099, 326] width 39 height 39
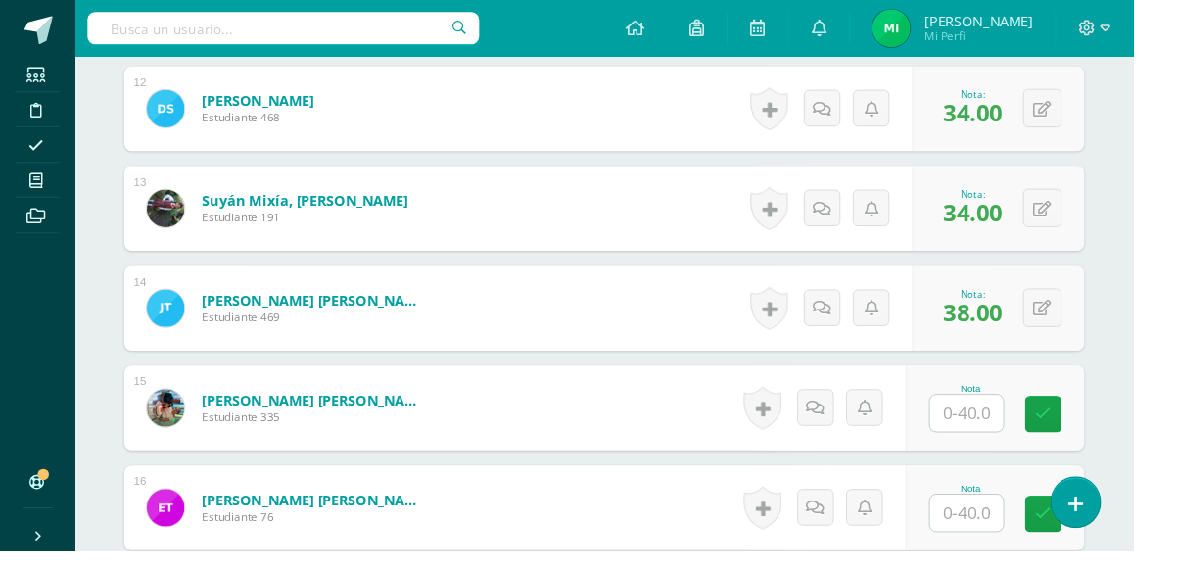
click at [1002, 431] on input "text" at bounding box center [1005, 429] width 76 height 38
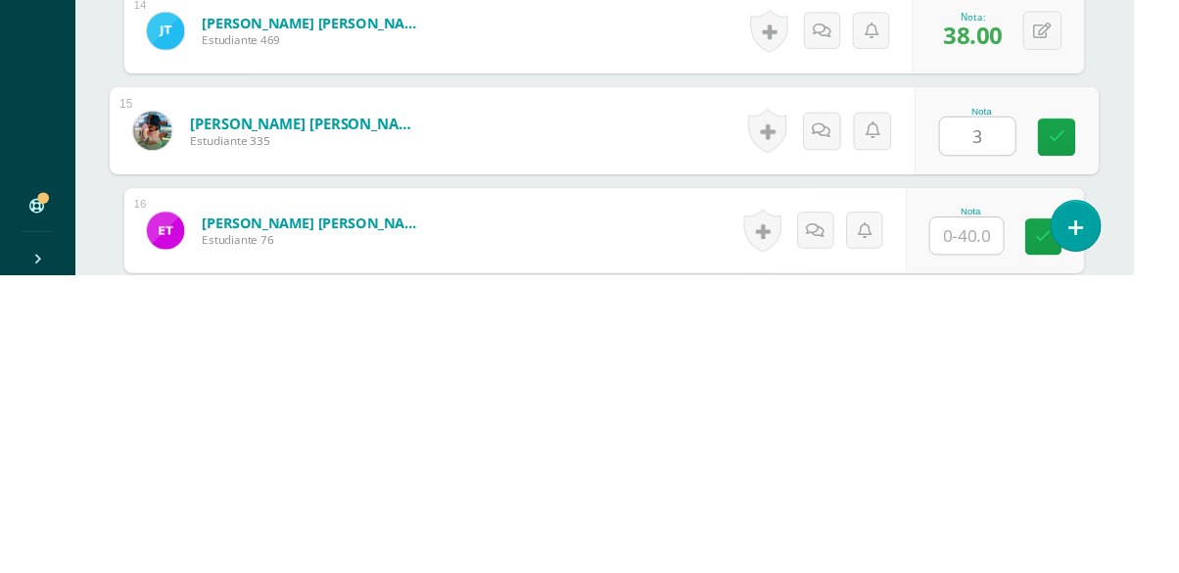
type input "38"
click at [1104, 426] on icon at bounding box center [1100, 430] width 18 height 17
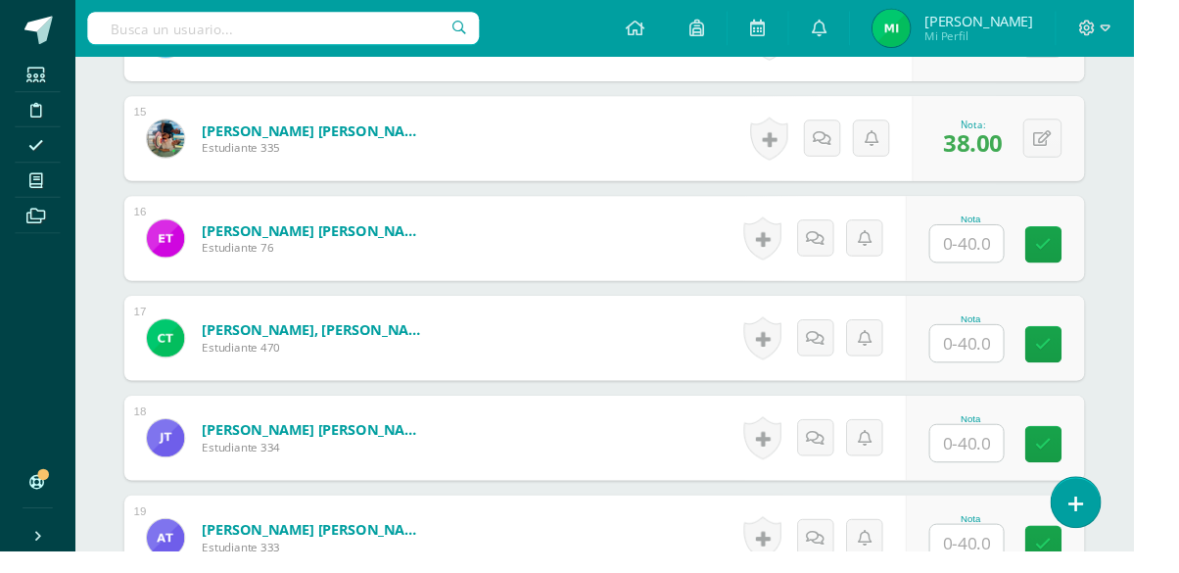
scroll to position [2042, 0]
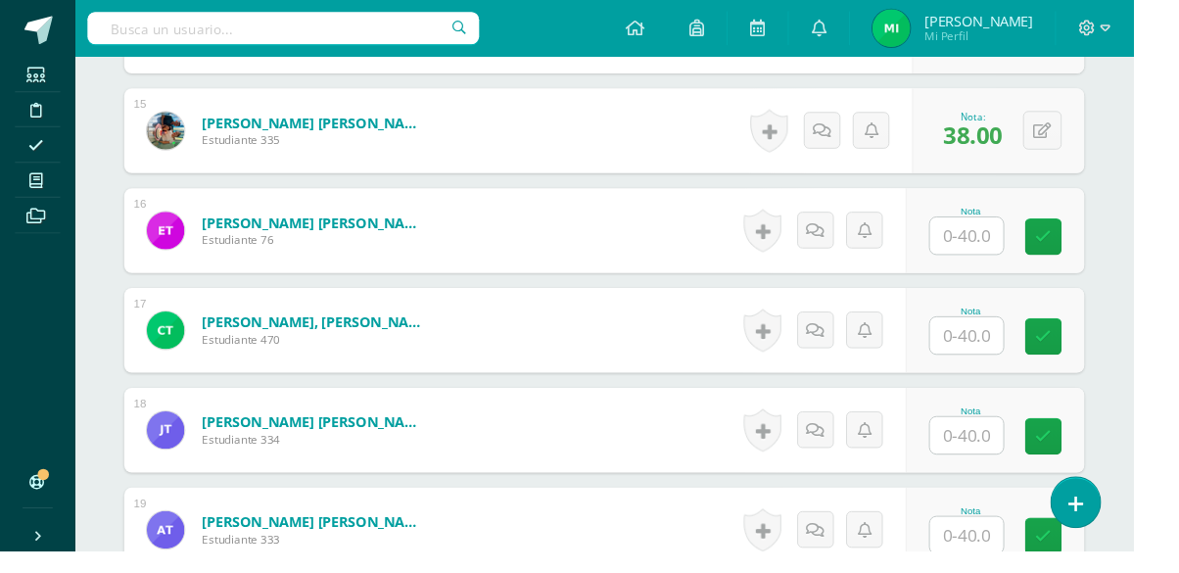
click at [1000, 240] on input "text" at bounding box center [1005, 245] width 76 height 38
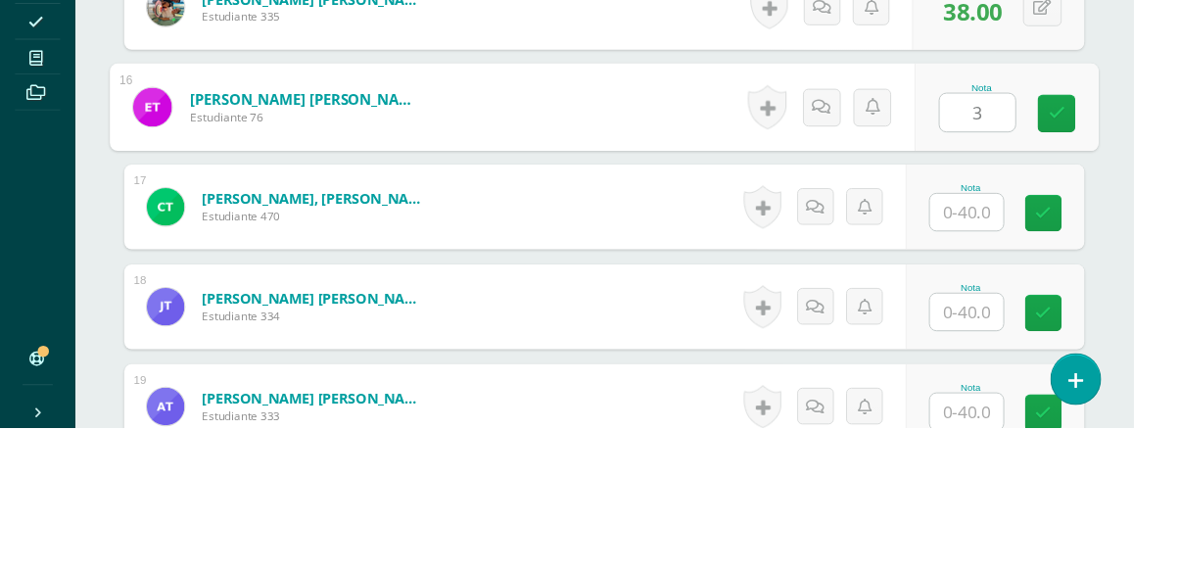
type input "34"
click at [1105, 239] on icon at bounding box center [1100, 246] width 18 height 17
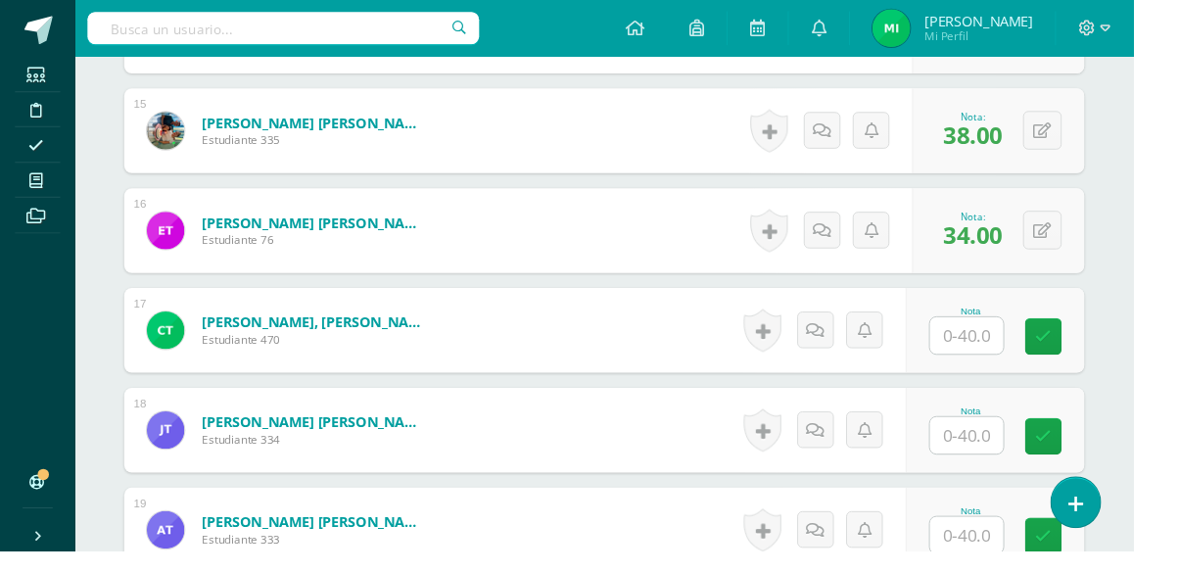
click at [1001, 352] on input "text" at bounding box center [1005, 349] width 76 height 38
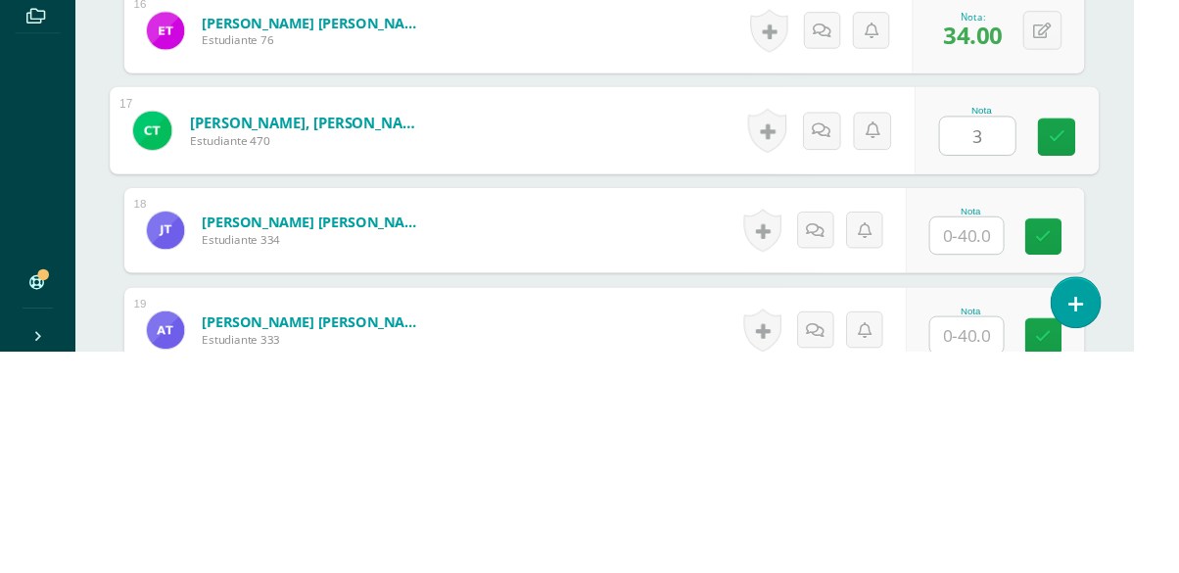
type input "34"
click at [1089, 345] on link at bounding box center [1099, 350] width 39 height 39
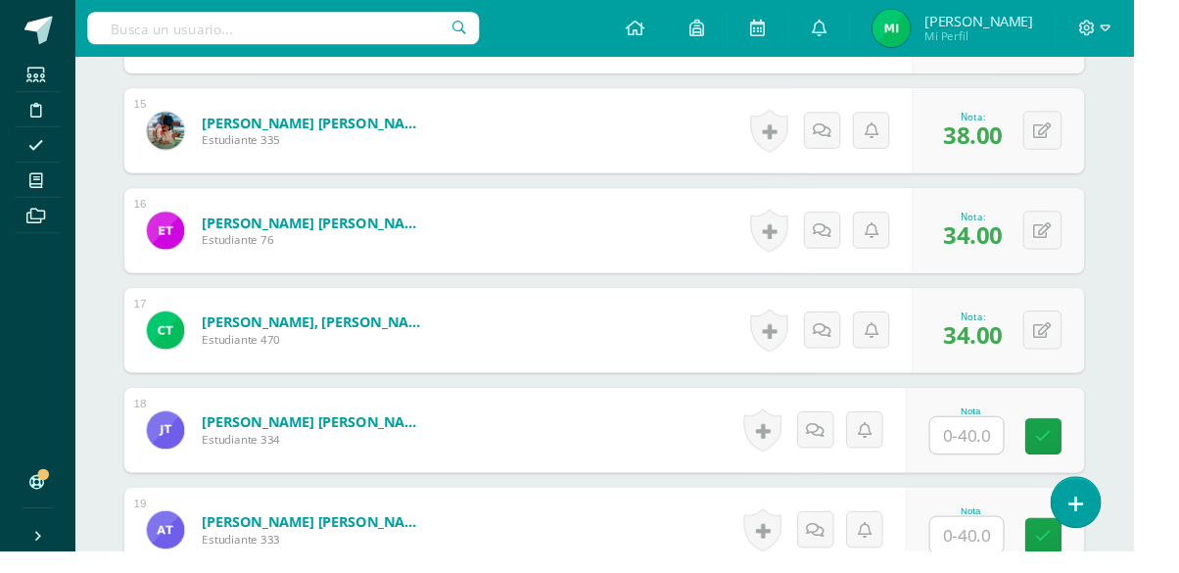
click at [1001, 447] on input "text" at bounding box center [1005, 453] width 76 height 38
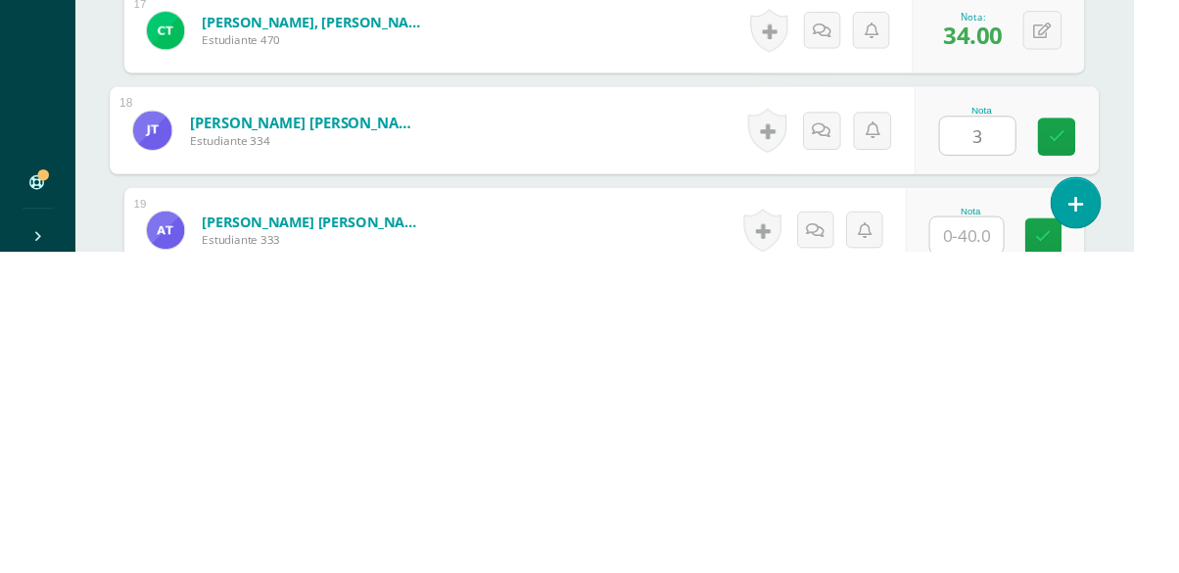
type input "32"
click at [1097, 450] on icon at bounding box center [1100, 454] width 18 height 17
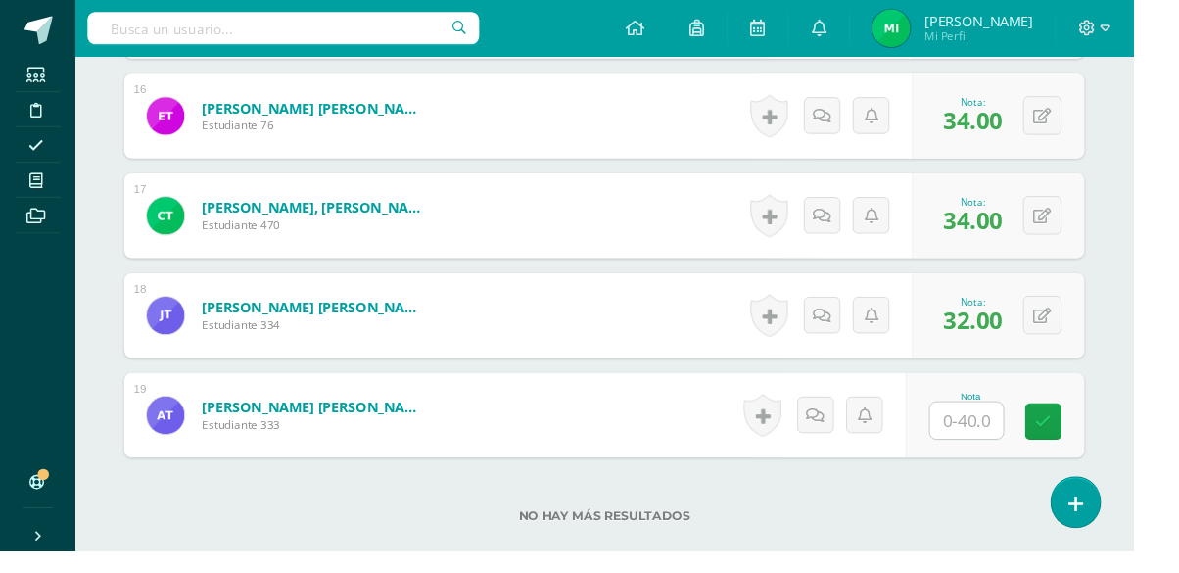
click at [1007, 441] on input "text" at bounding box center [1005, 437] width 76 height 38
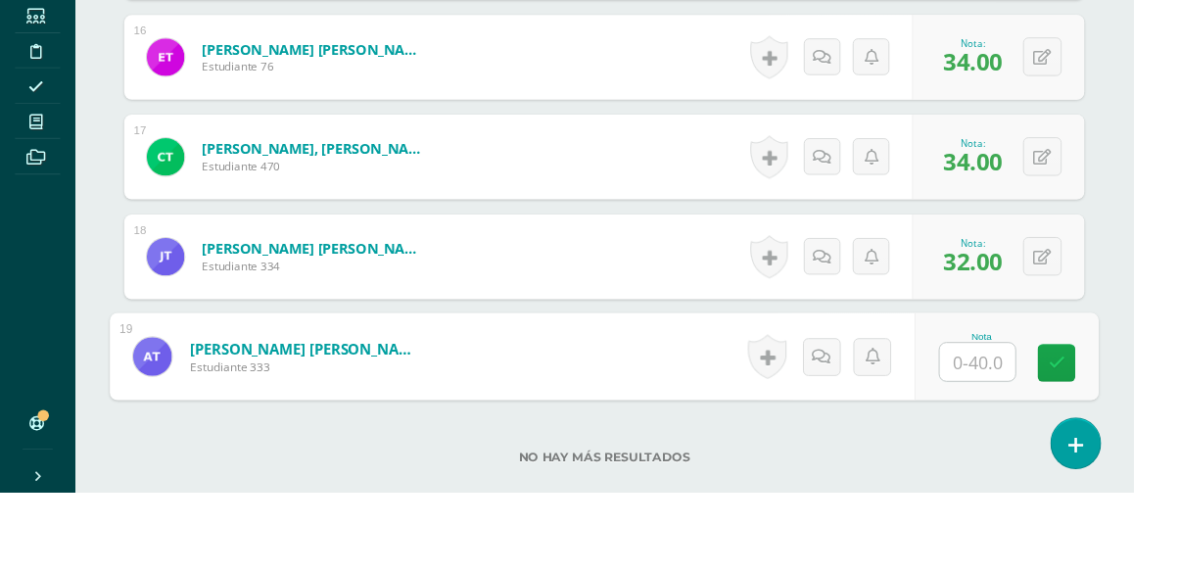
scroll to position [2161, 0]
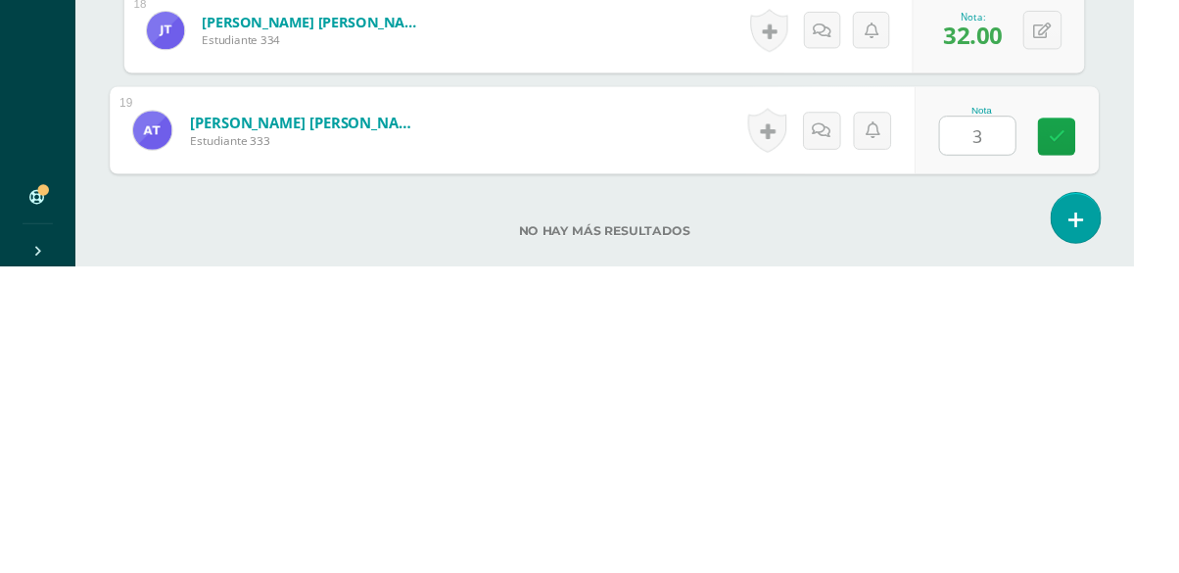
type input "34"
click at [1089, 446] on link at bounding box center [1099, 438] width 39 height 39
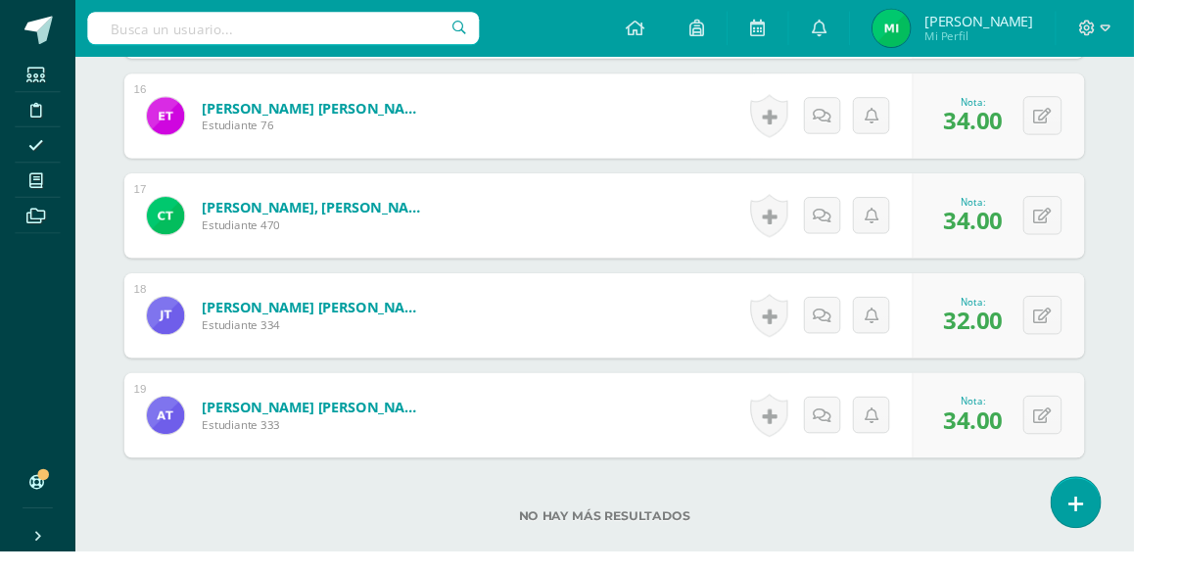
click at [30, 187] on icon at bounding box center [37, 188] width 14 height 16
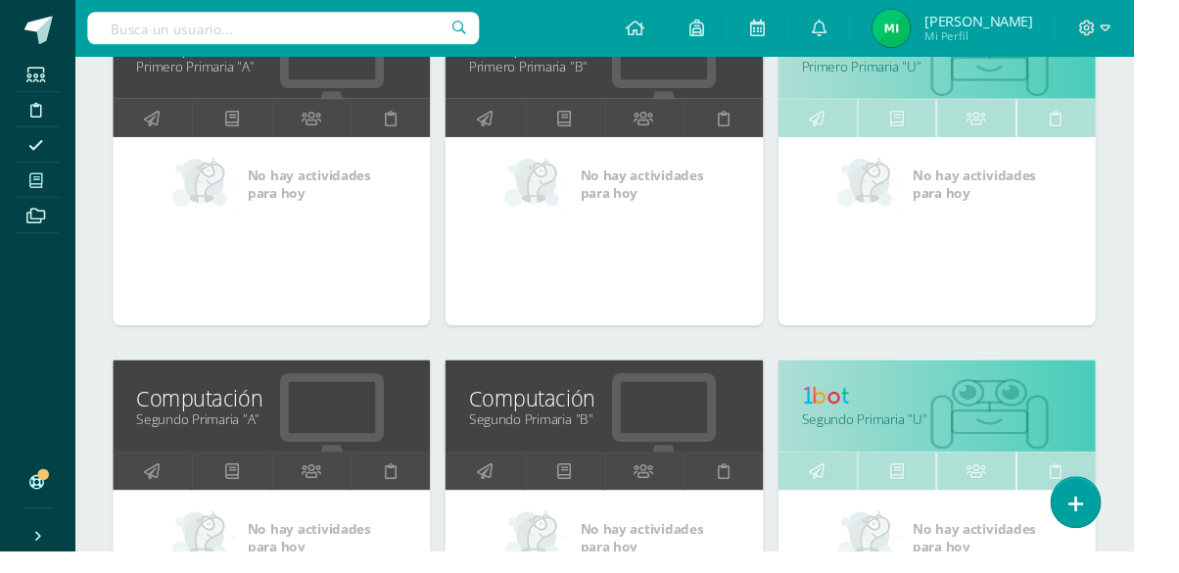
scroll to position [366, 0]
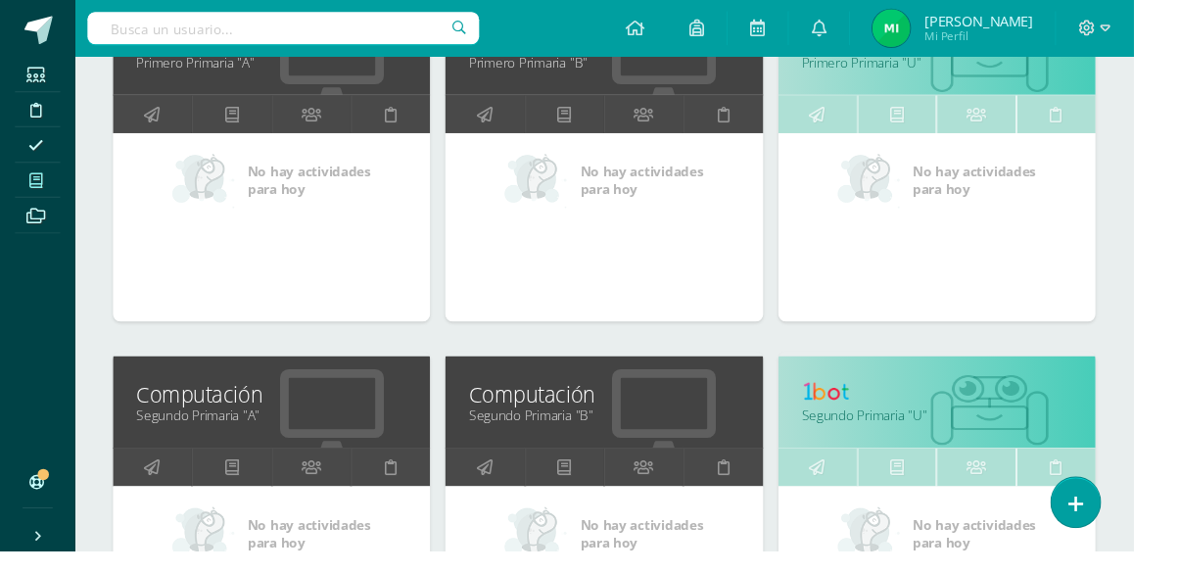
click at [172, 434] on link "Segundo Primaria "A"" at bounding box center [282, 431] width 281 height 19
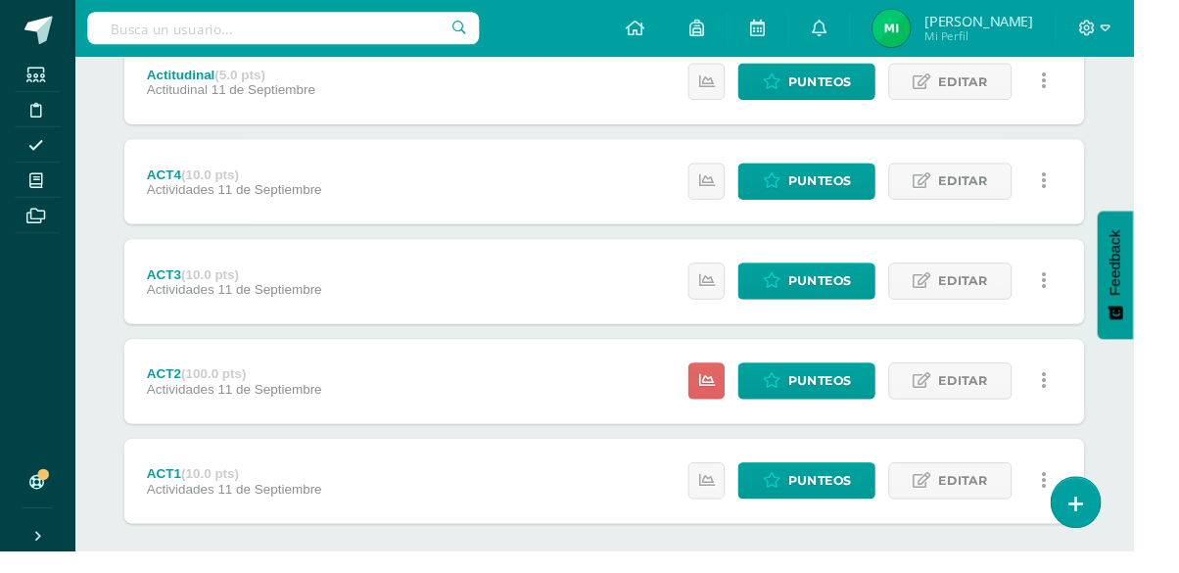
scroll to position [680, 0]
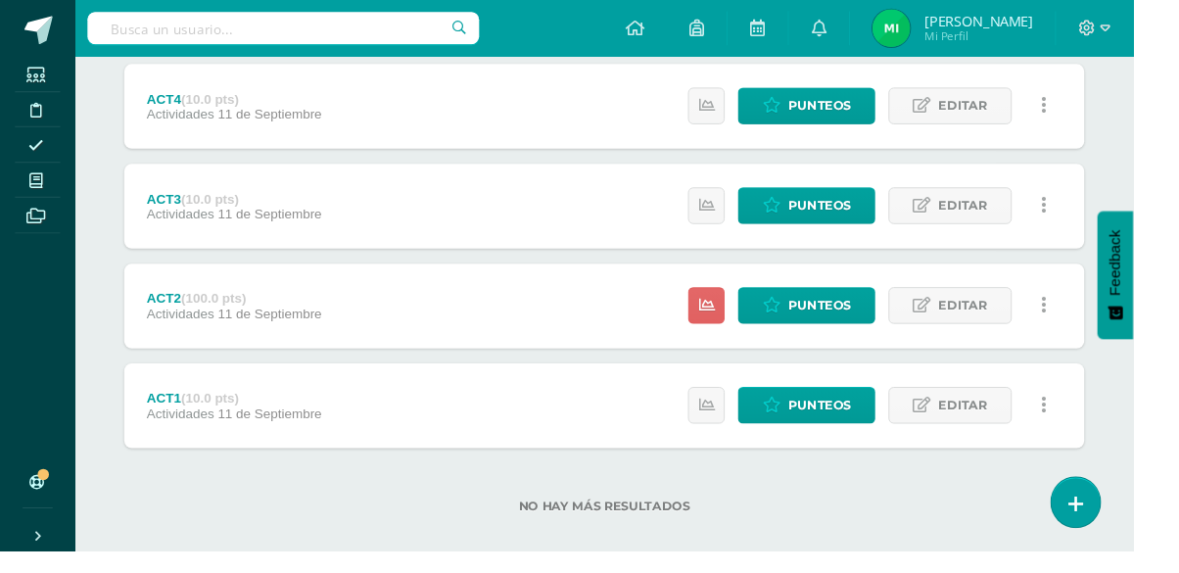
click at [131, 388] on div "ACT1 (10.0 pts) Actividades 11 de Septiembre" at bounding box center [243, 422] width 229 height 88
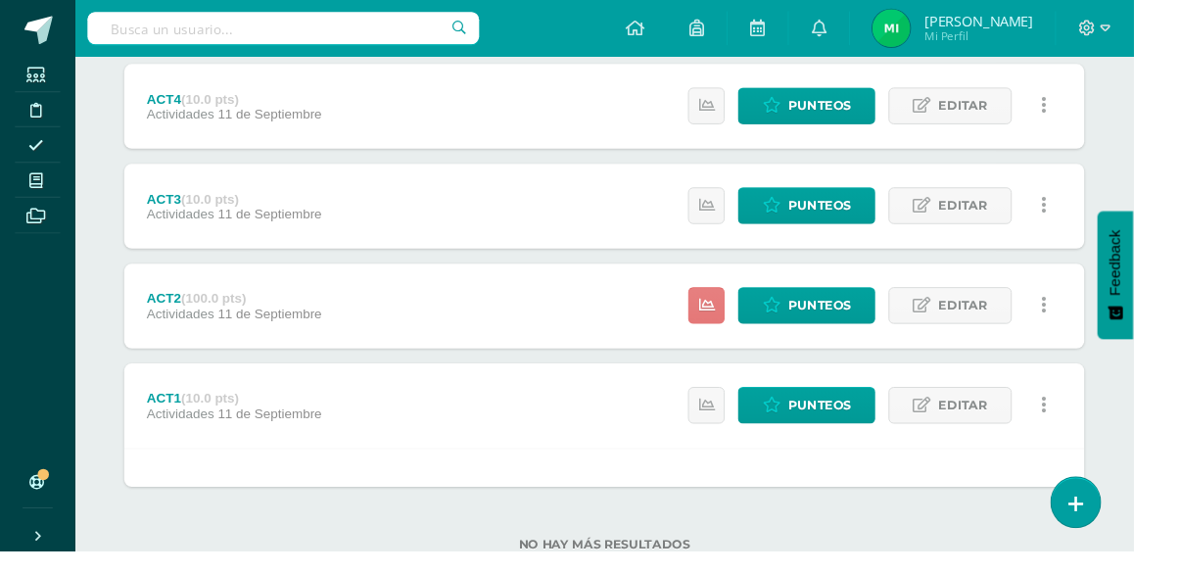
click at [737, 306] on link at bounding box center [735, 318] width 38 height 38
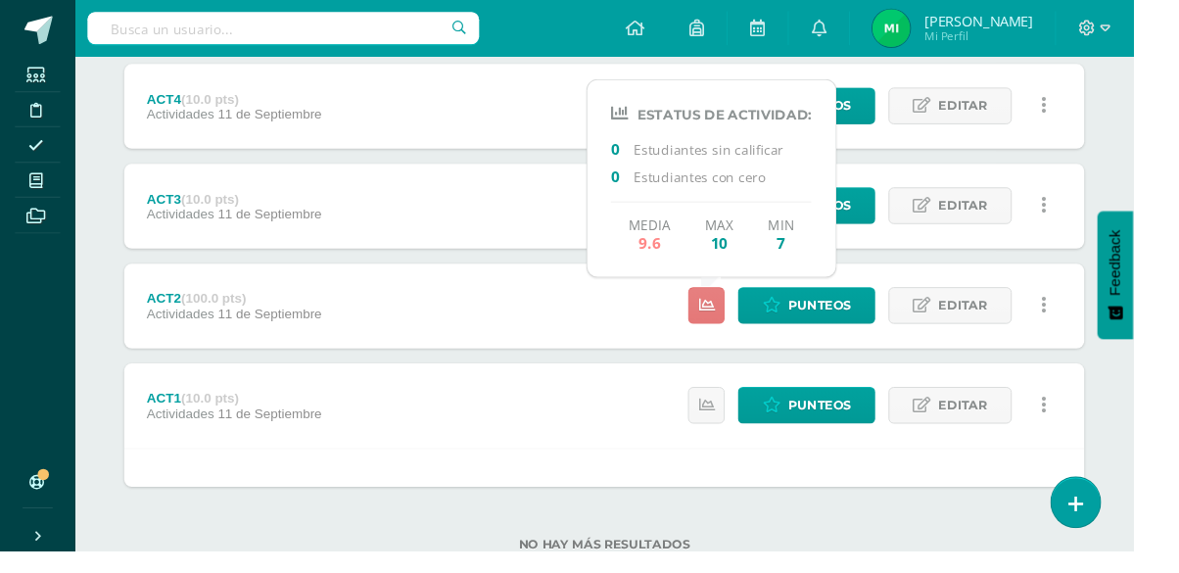
click at [738, 321] on icon at bounding box center [735, 317] width 17 height 17
click at [737, 322] on icon at bounding box center [735, 317] width 17 height 17
click at [736, 309] on icon at bounding box center [735, 317] width 17 height 17
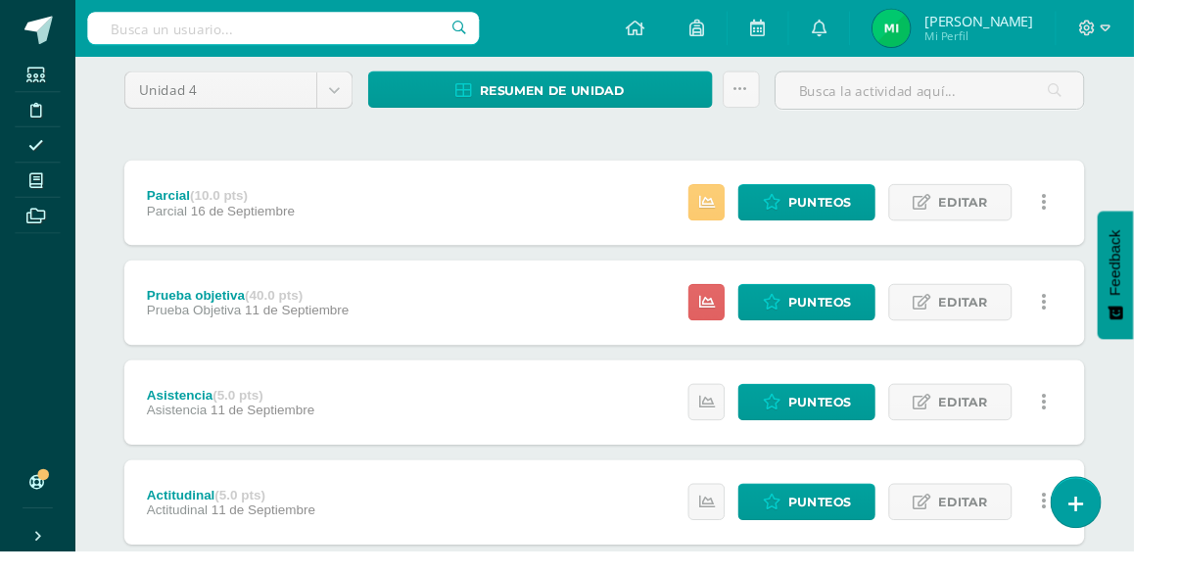
scroll to position [160, 0]
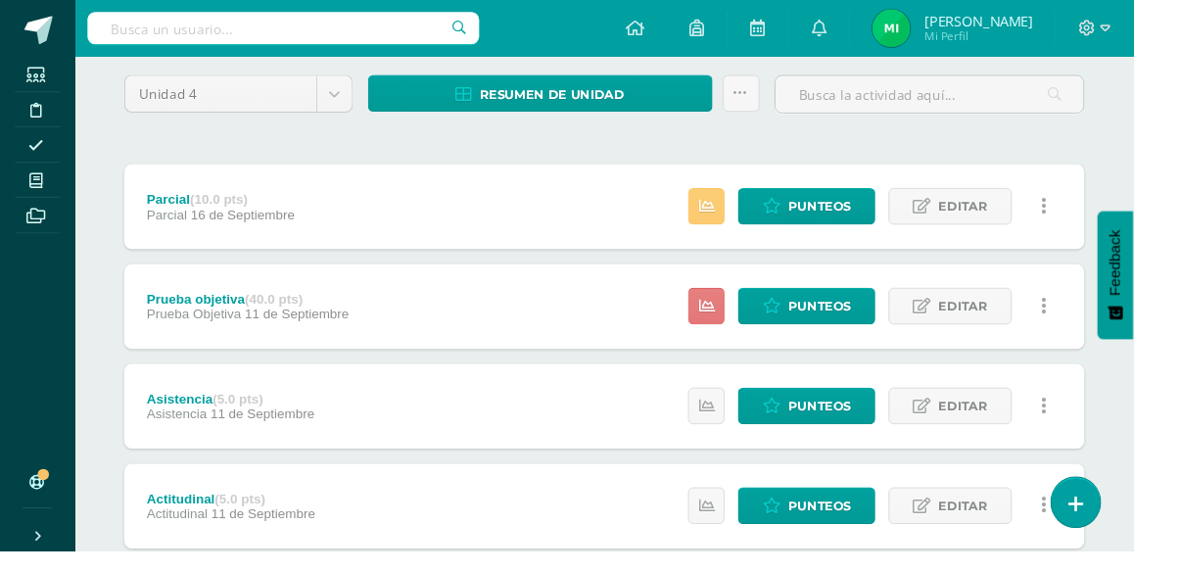
click at [736, 314] on icon at bounding box center [735, 318] width 17 height 17
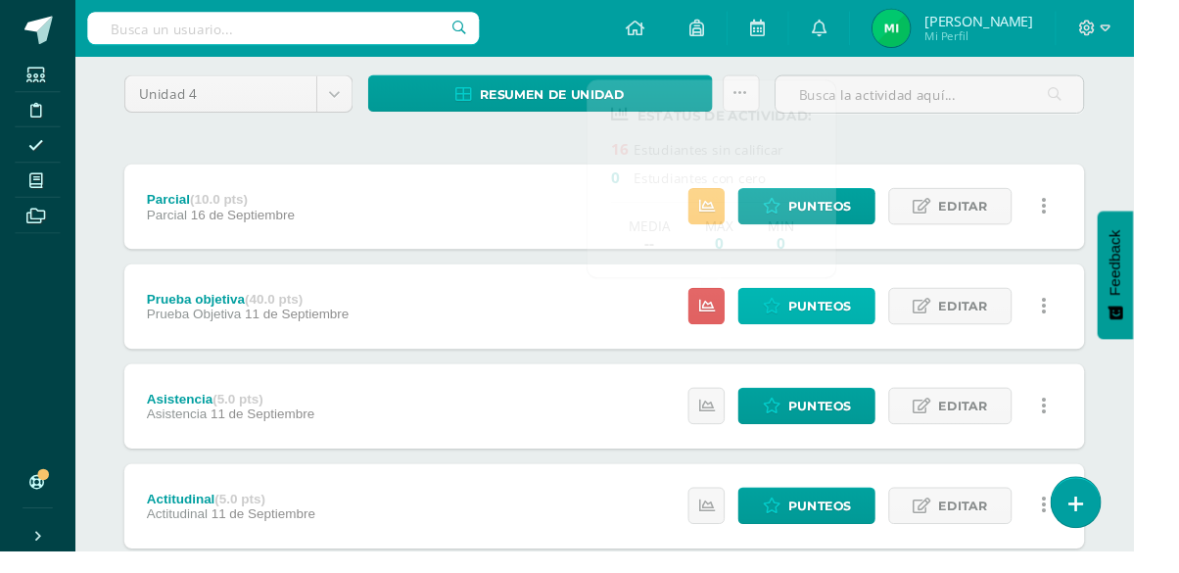
click at [848, 330] on span "Punteos" at bounding box center [853, 319] width 66 height 36
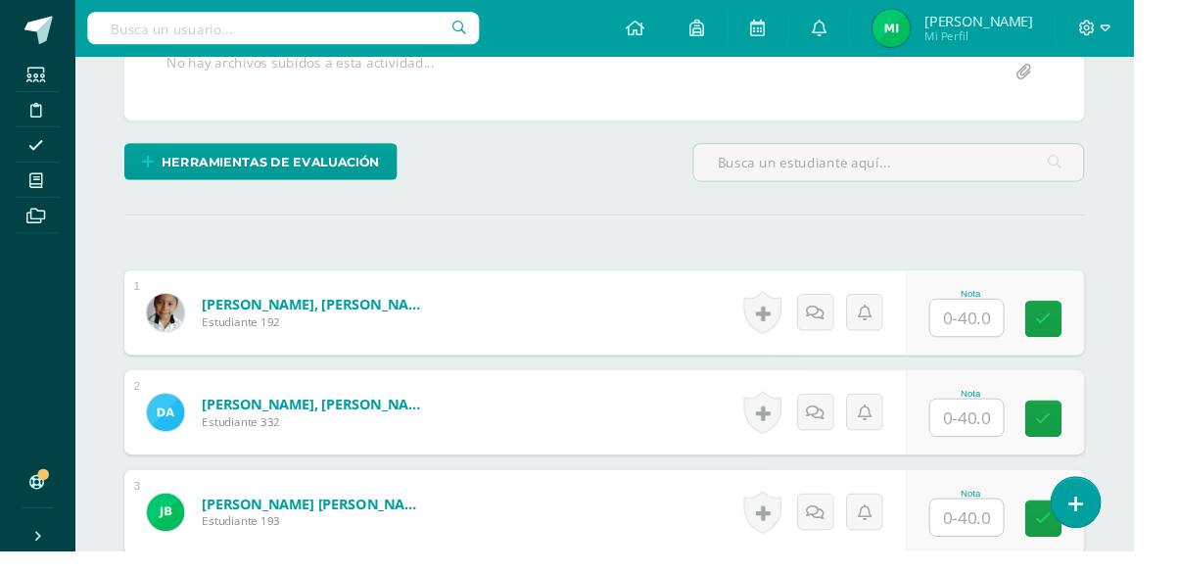
scroll to position [400, 0]
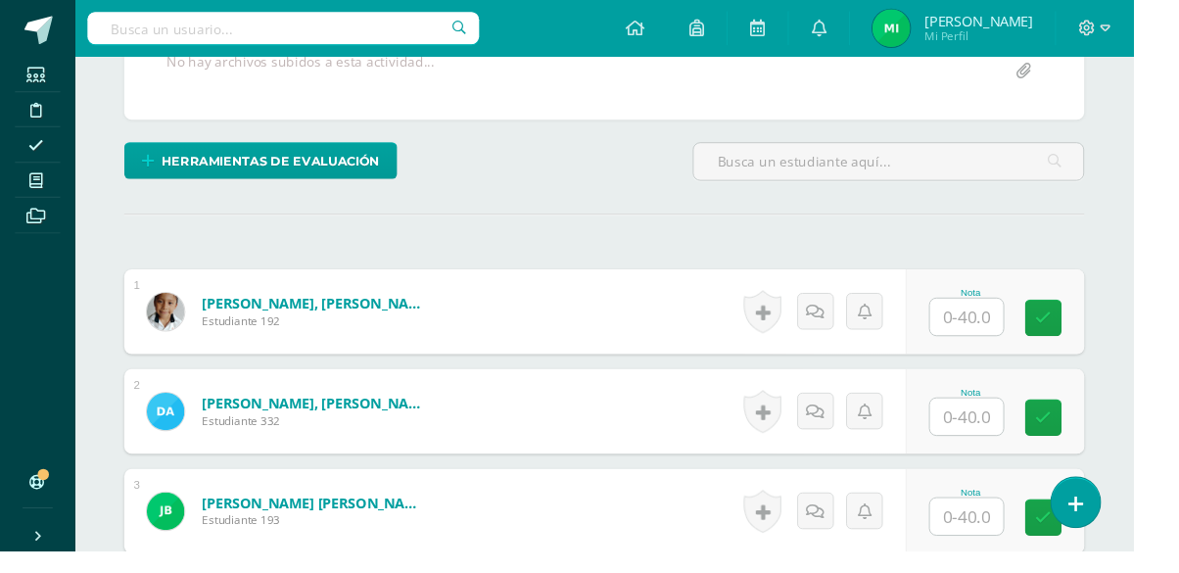
click at [993, 333] on input "text" at bounding box center [1005, 329] width 76 height 38
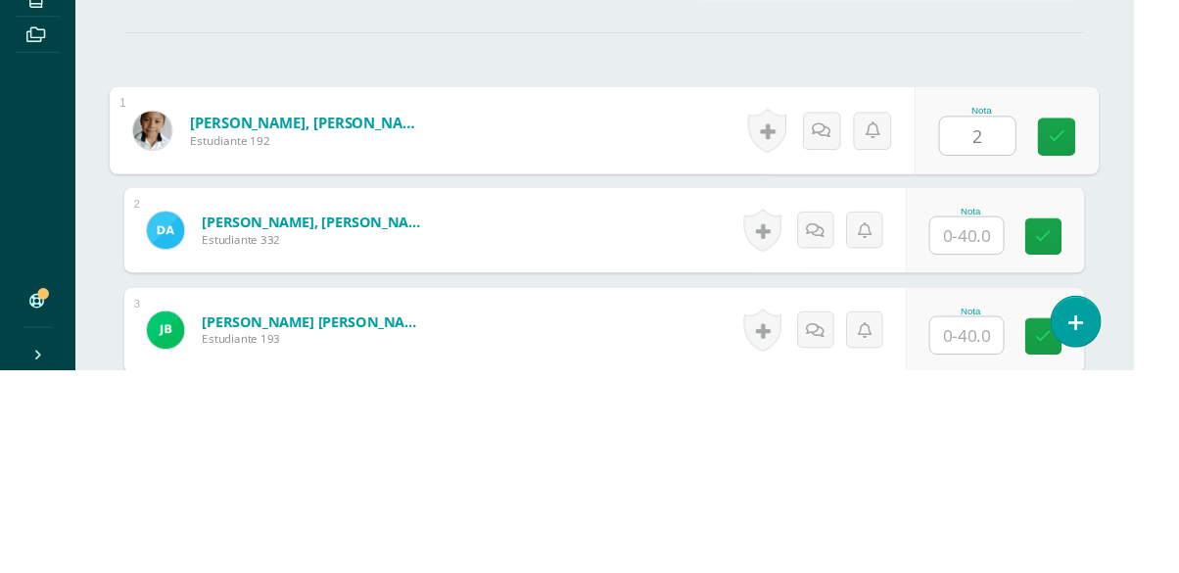
type input "26"
click at [1104, 322] on icon at bounding box center [1100, 330] width 18 height 17
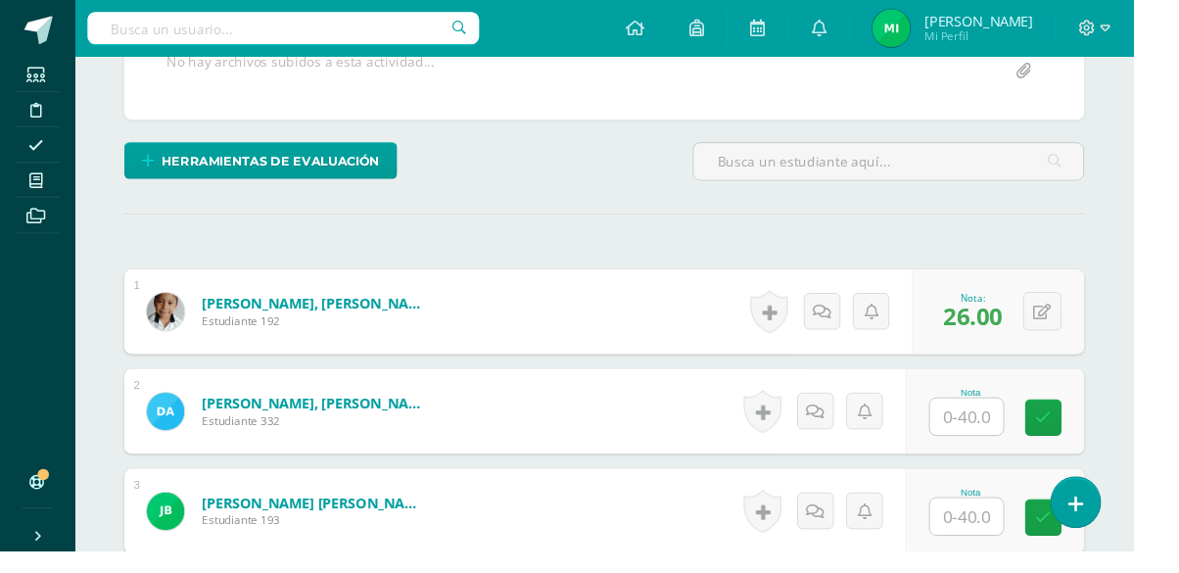
click at [1011, 430] on input "text" at bounding box center [1005, 433] width 76 height 38
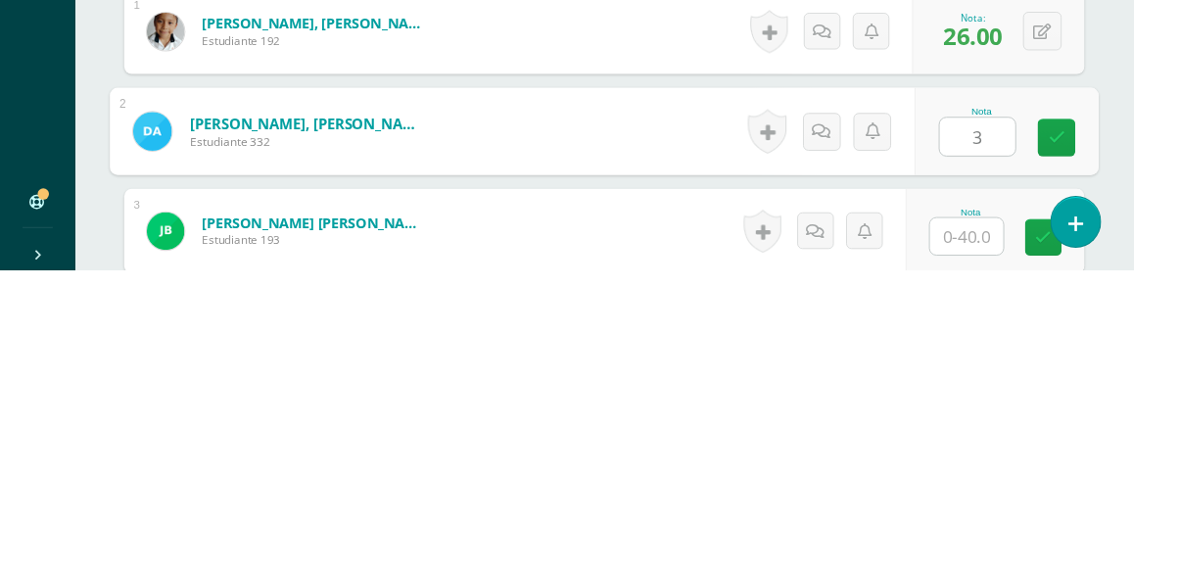
type input "34"
click at [1080, 441] on link at bounding box center [1099, 434] width 39 height 39
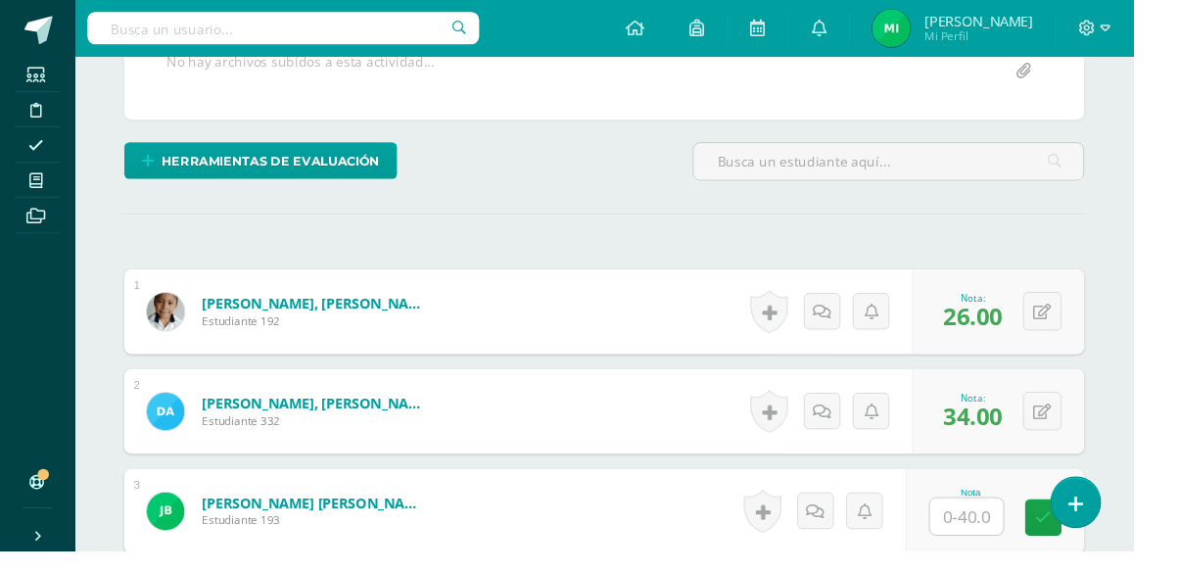
click at [1006, 531] on input "text" at bounding box center [1005, 537] width 76 height 38
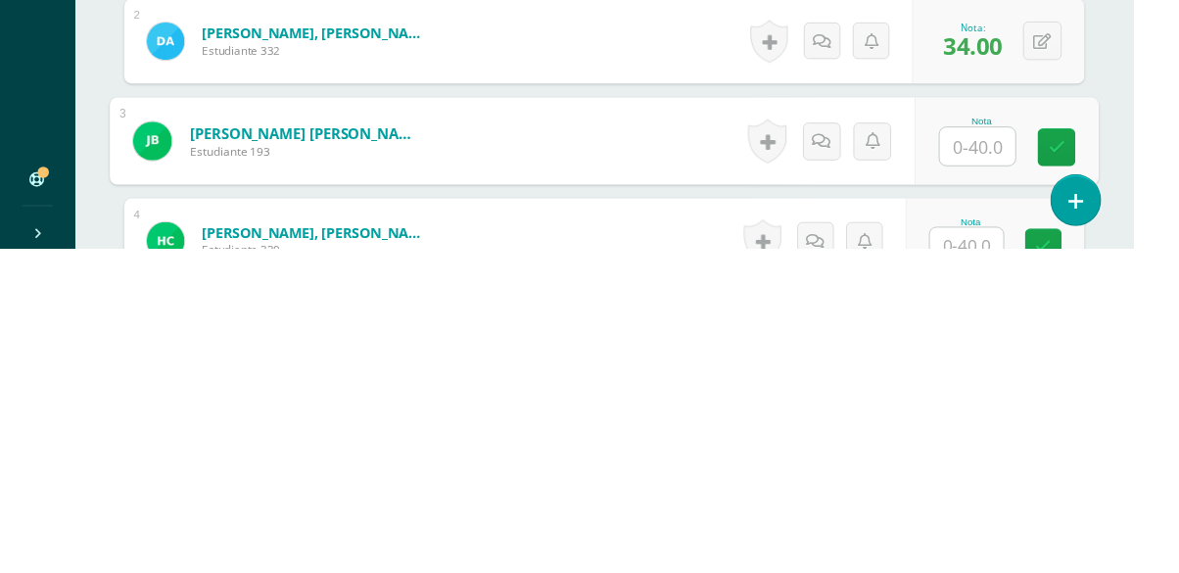
scroll to position [482, 0]
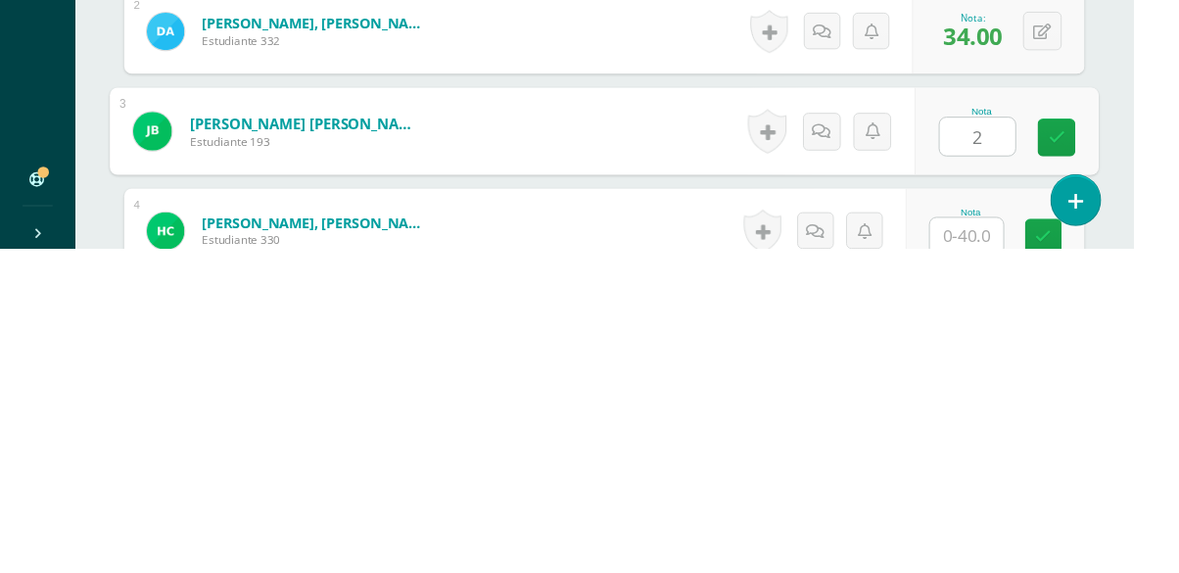
type input "25"
click at [1103, 454] on icon at bounding box center [1100, 456] width 18 height 17
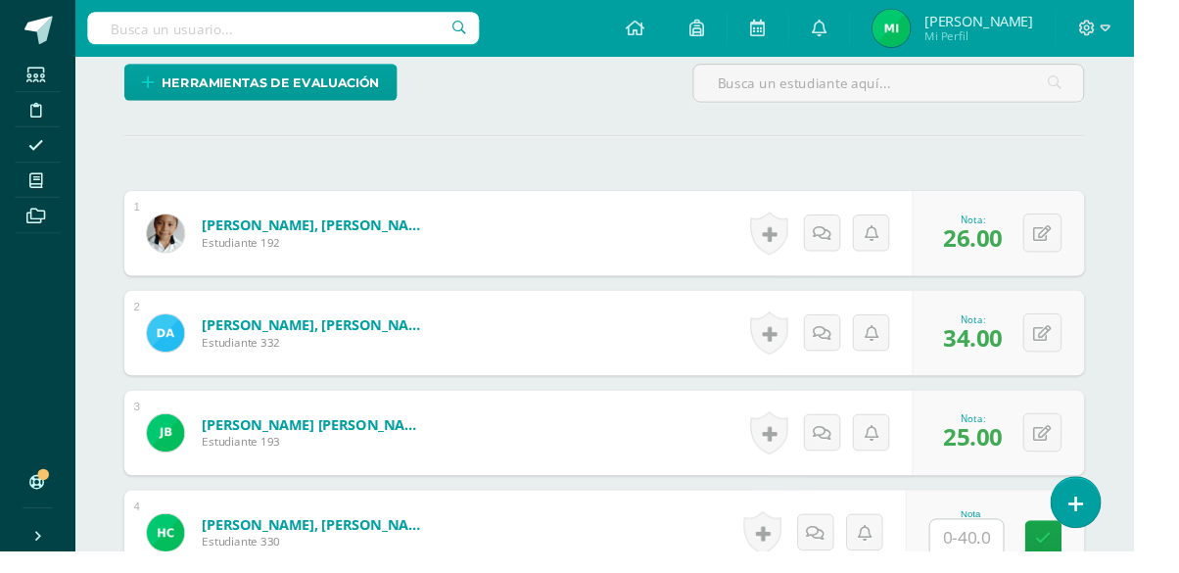
click at [1001, 547] on input "text" at bounding box center [1005, 559] width 76 height 38
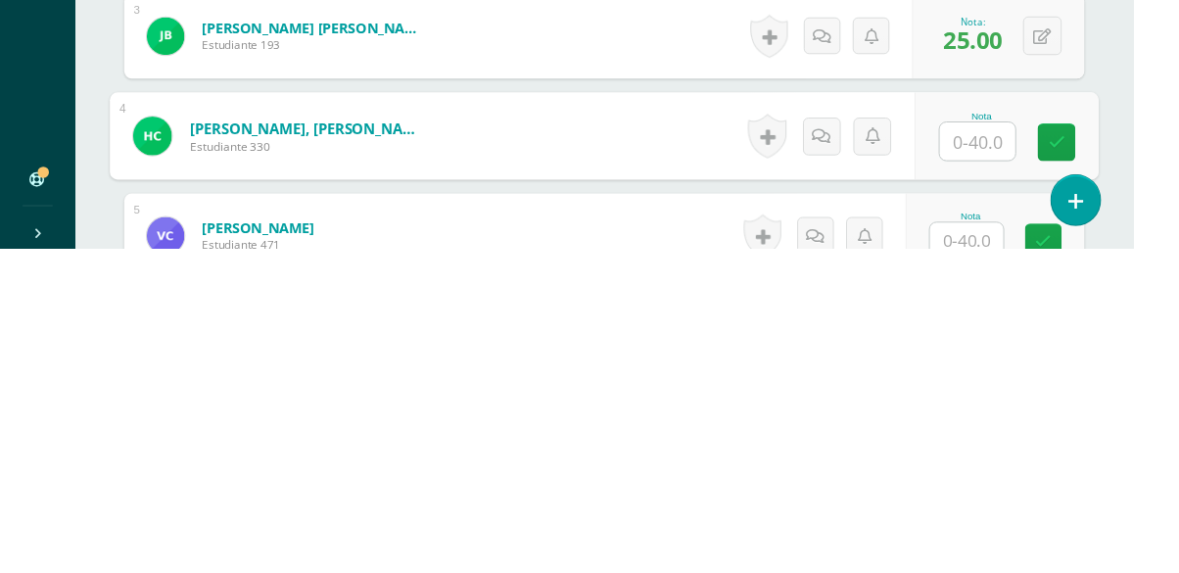
scroll to position [586, 0]
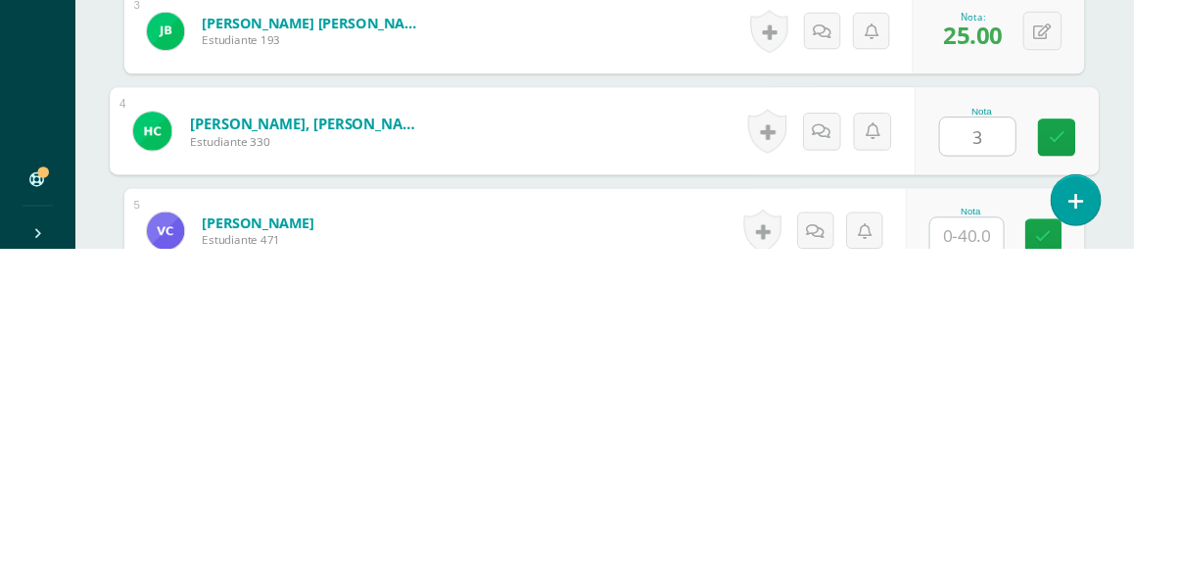
type input "30"
click at [1111, 438] on link at bounding box center [1099, 457] width 39 height 39
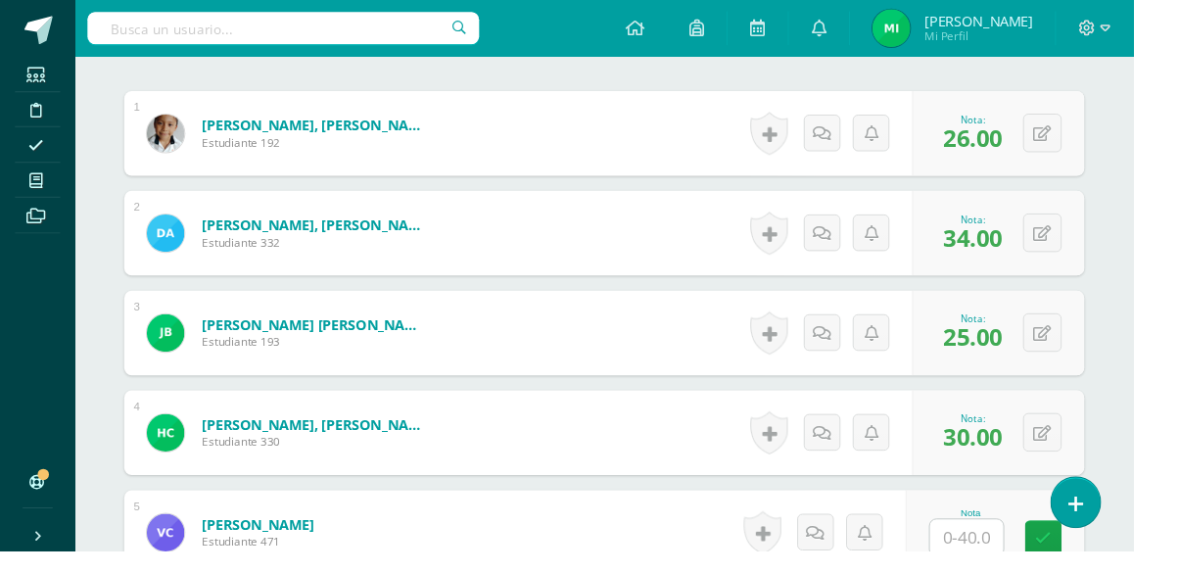
click at [1011, 550] on input "text" at bounding box center [1005, 559] width 76 height 38
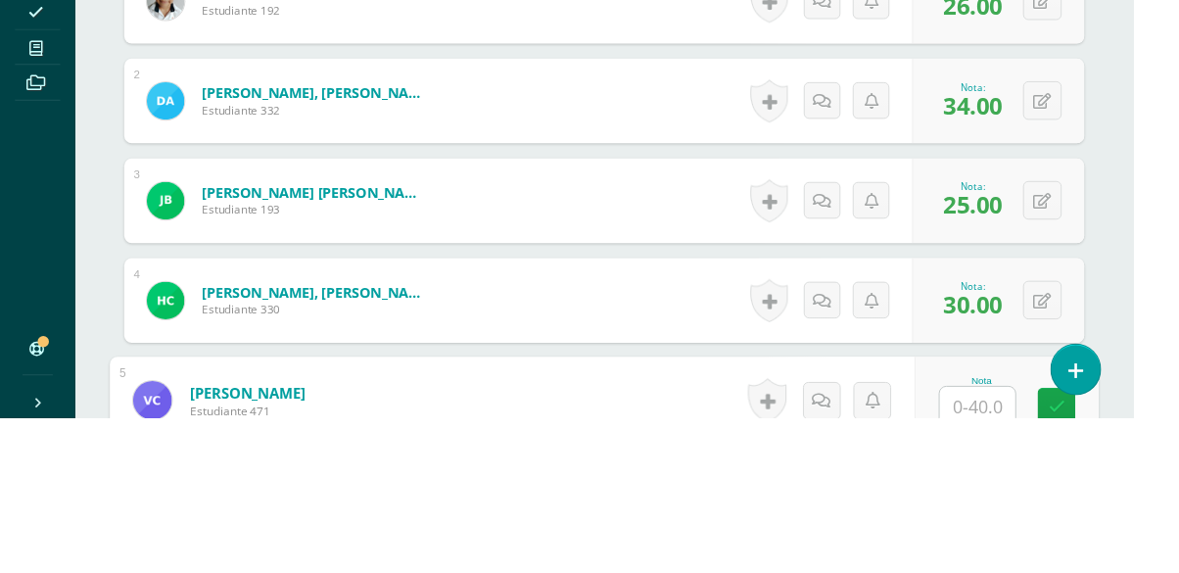
scroll to position [689, 0]
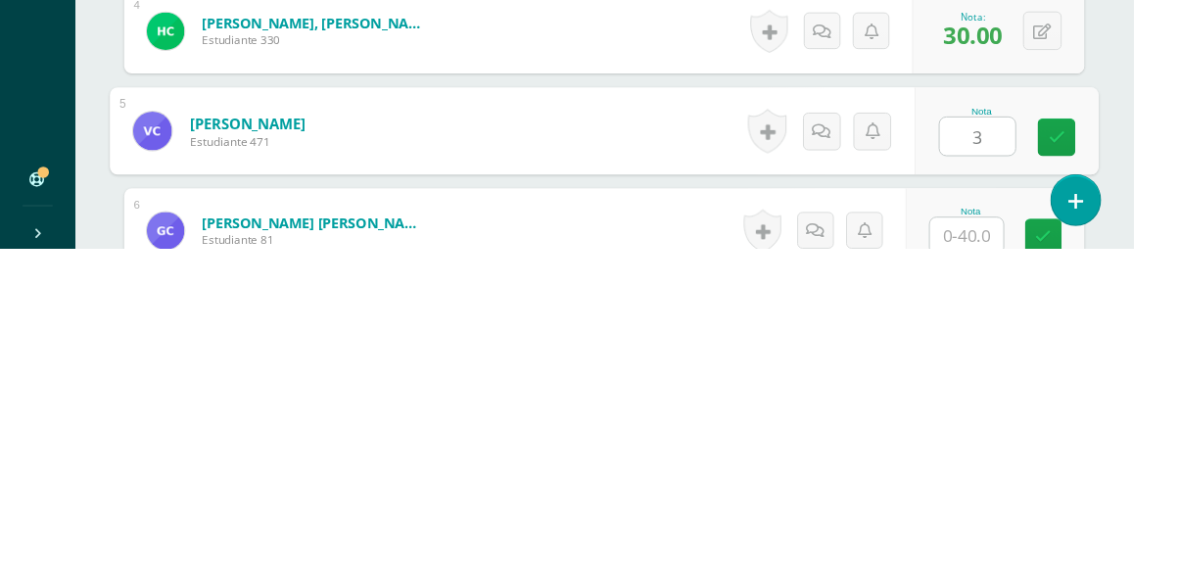
type input "38"
click at [1090, 461] on link at bounding box center [1099, 457] width 39 height 39
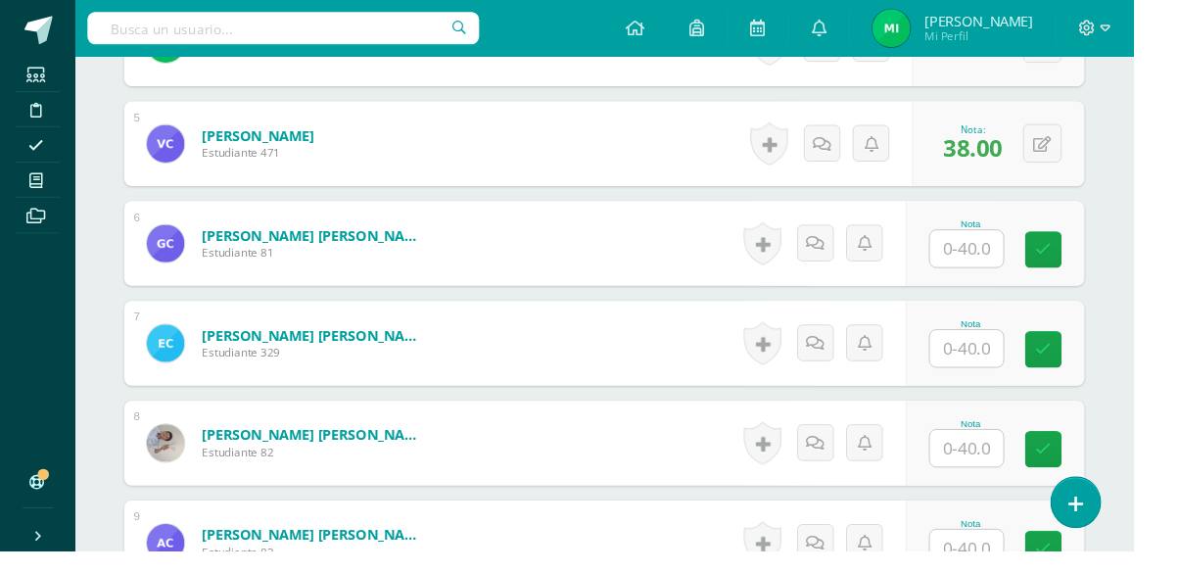
scroll to position [992, 0]
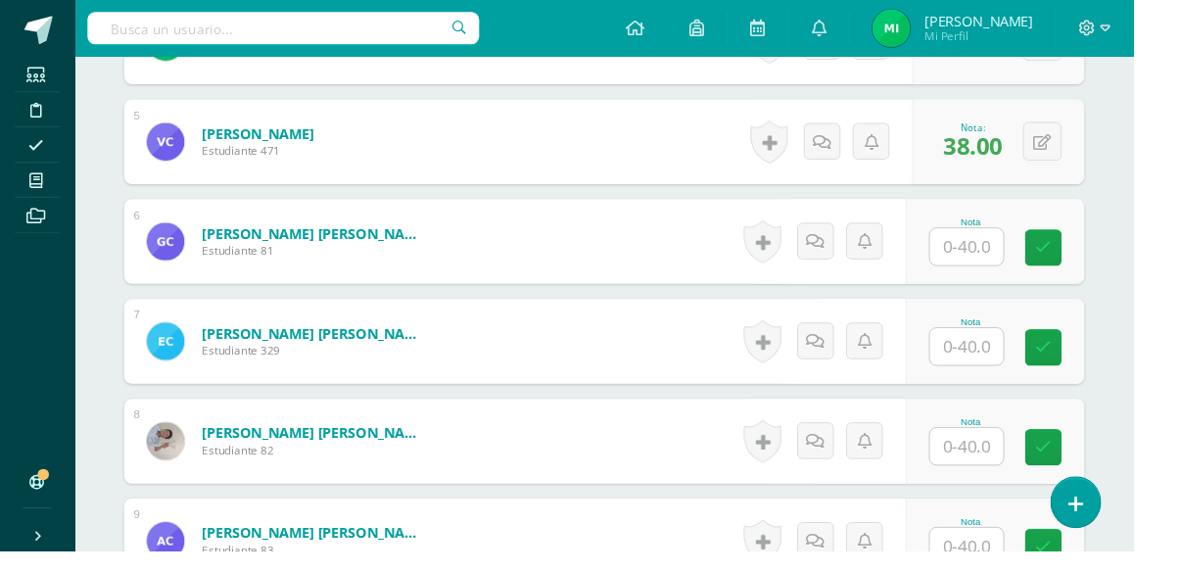
click at [1004, 253] on input "text" at bounding box center [1005, 257] width 76 height 38
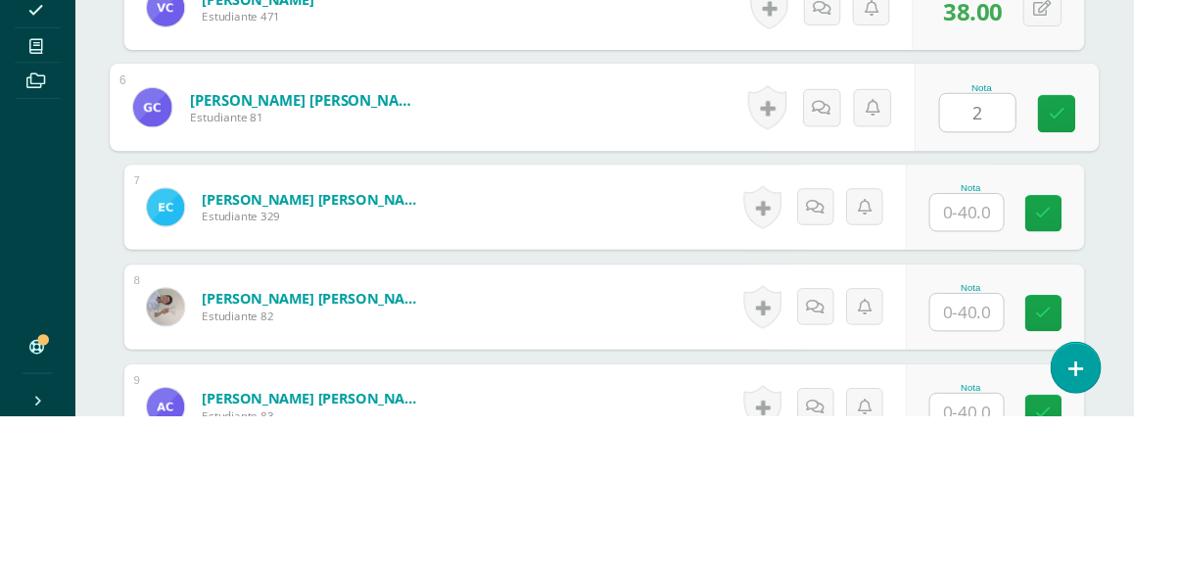
type input "28"
click at [1109, 248] on link at bounding box center [1099, 258] width 39 height 39
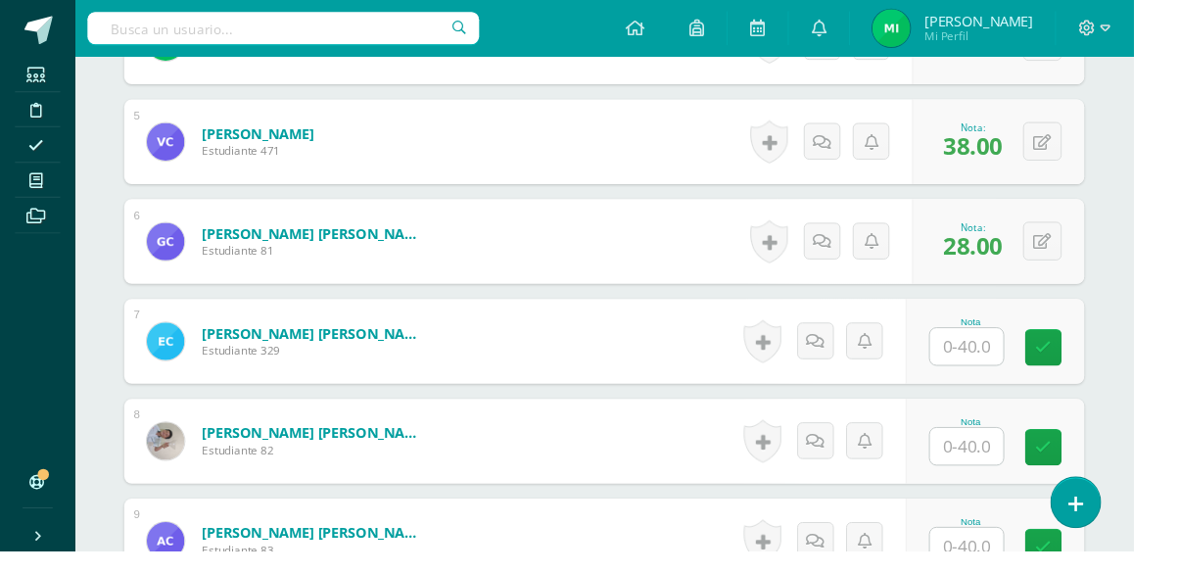
click at [1014, 352] on input "text" at bounding box center [1005, 361] width 76 height 38
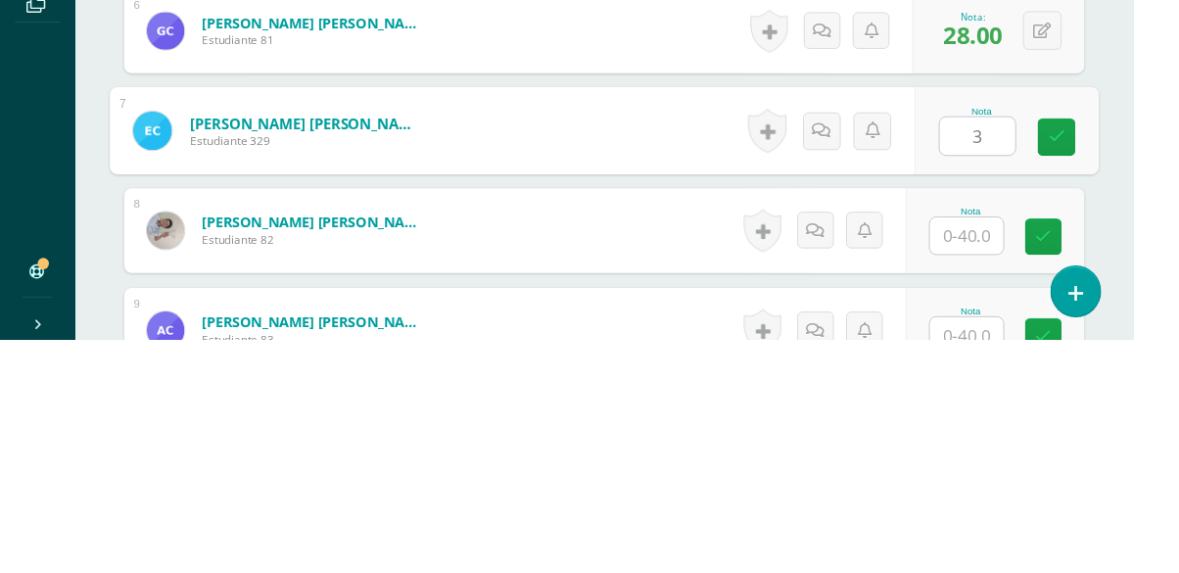
type input "30"
click at [1099, 350] on link at bounding box center [1099, 362] width 39 height 39
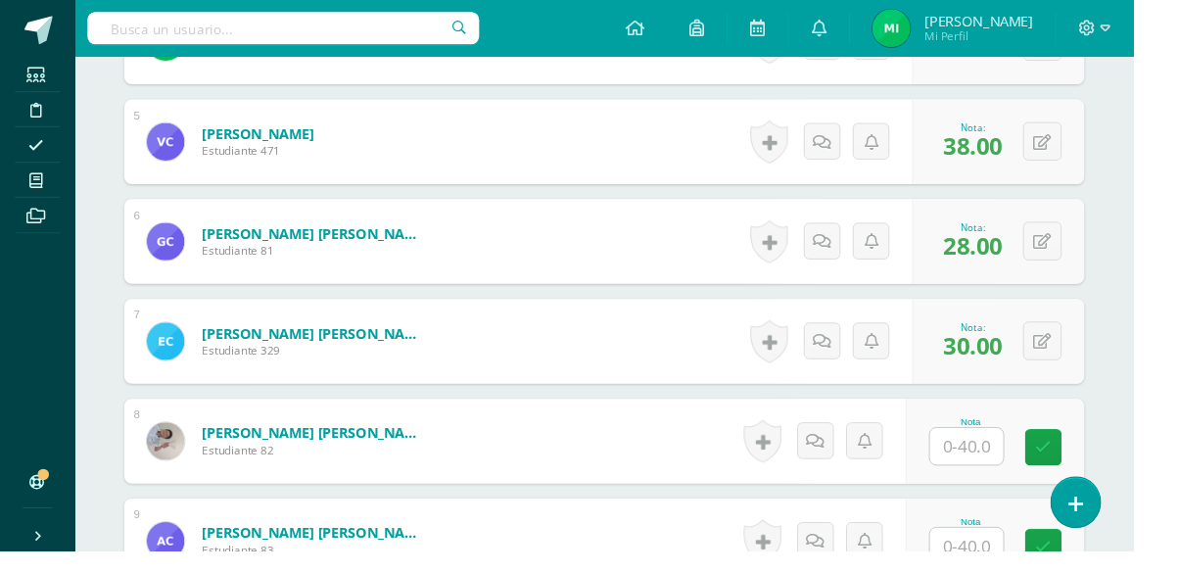
click at [1005, 455] on input "text" at bounding box center [1005, 465] width 76 height 38
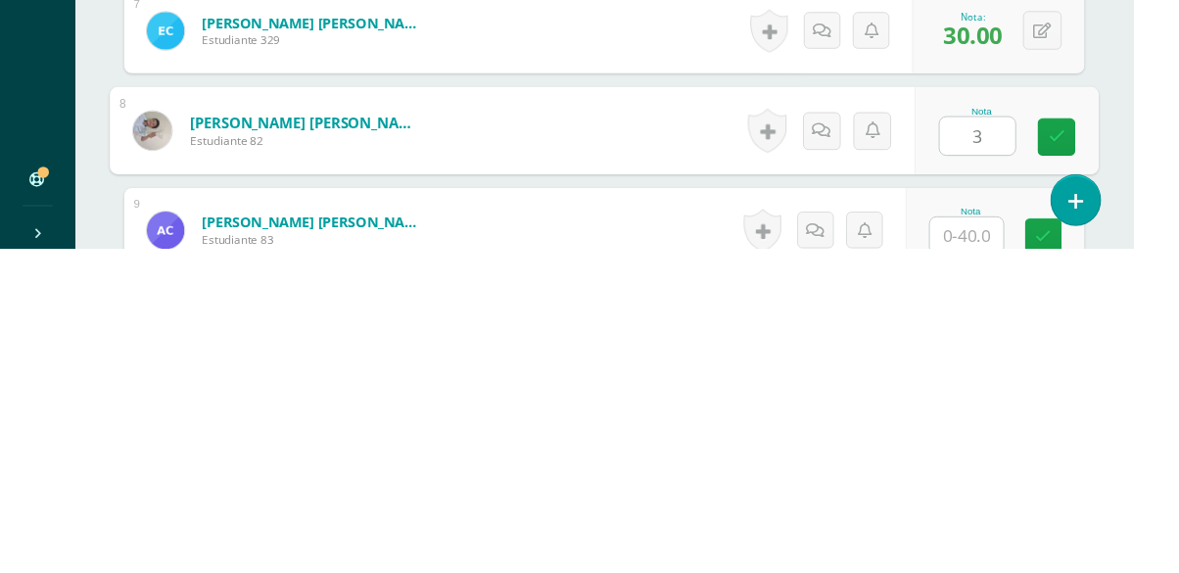
type input "38"
click at [1080, 458] on link at bounding box center [1099, 457] width 39 height 39
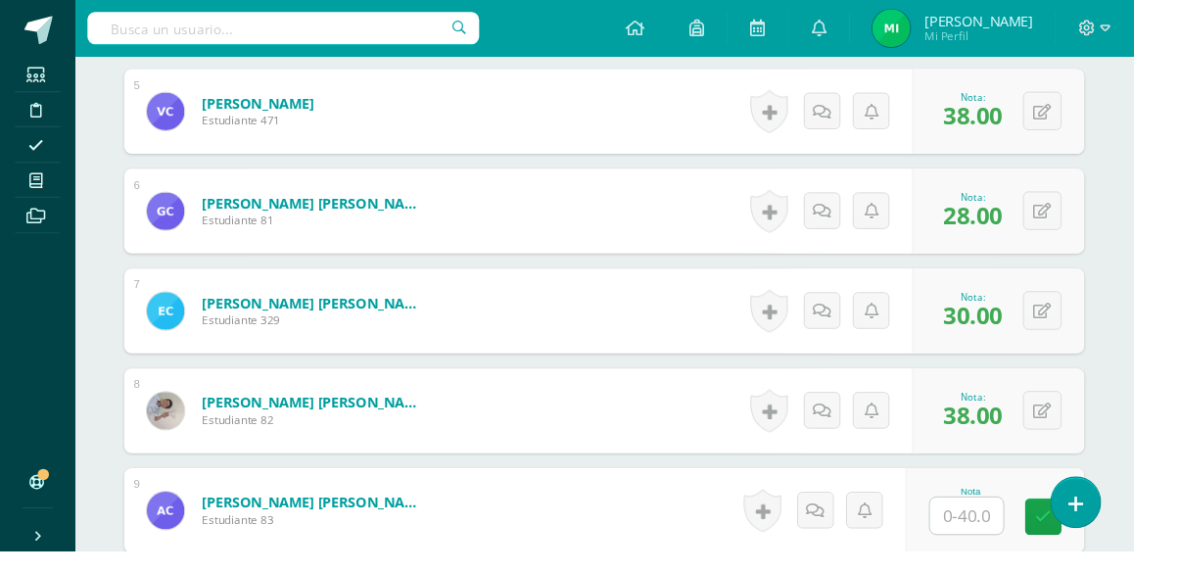
scroll to position [1026, 0]
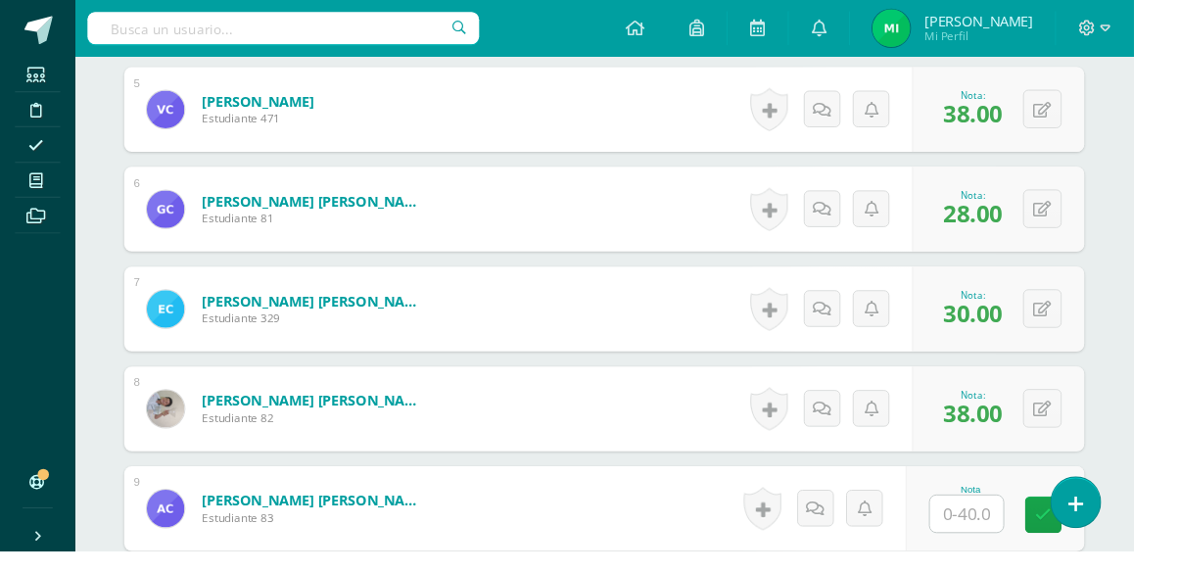
click at [1014, 532] on input "text" at bounding box center [1005, 534] width 76 height 38
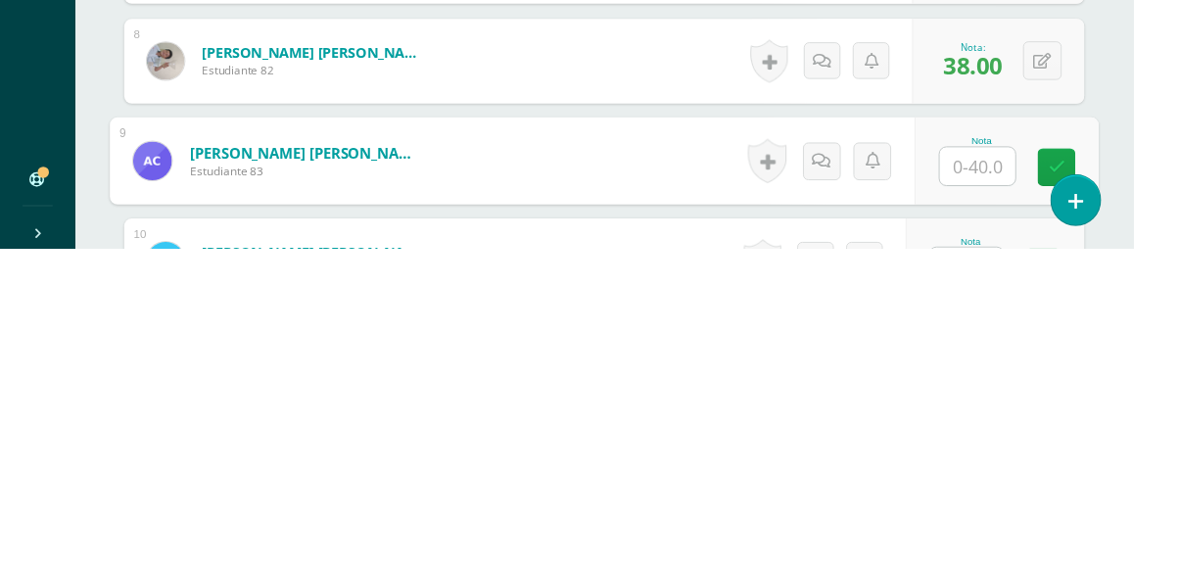
scroll to position [1104, 0]
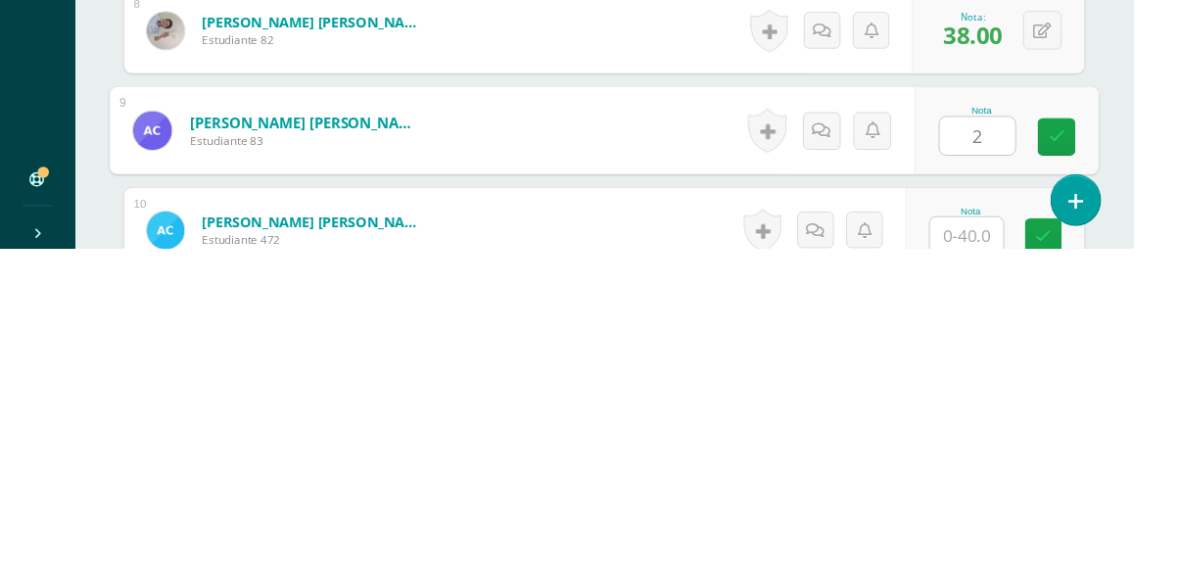
type input "28"
click at [1089, 468] on link at bounding box center [1099, 457] width 39 height 39
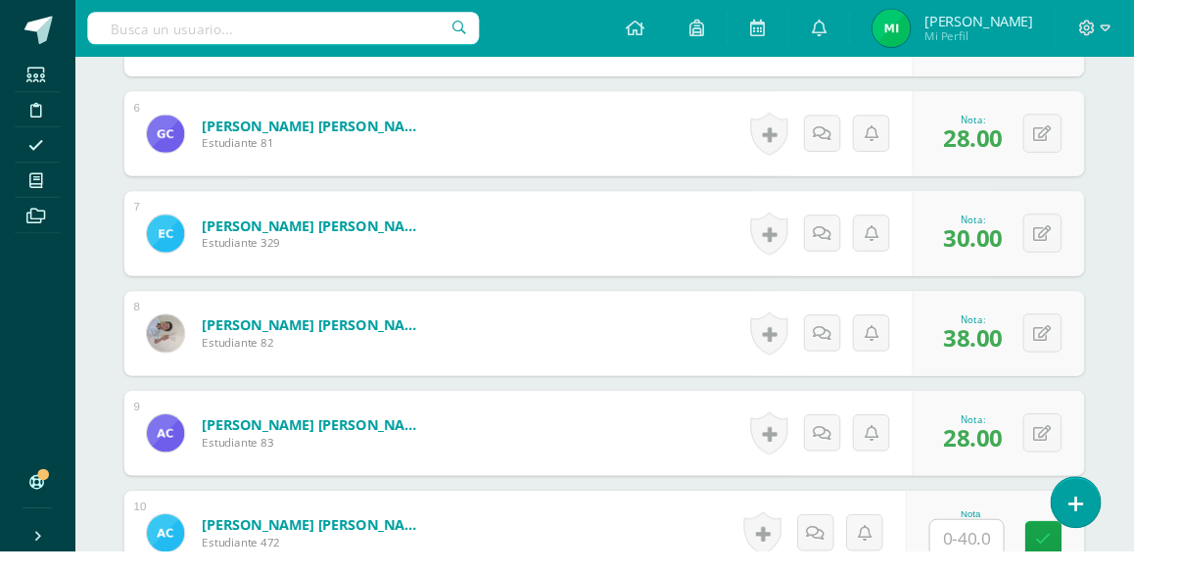
click at [1008, 556] on input "text" at bounding box center [1005, 559] width 76 height 38
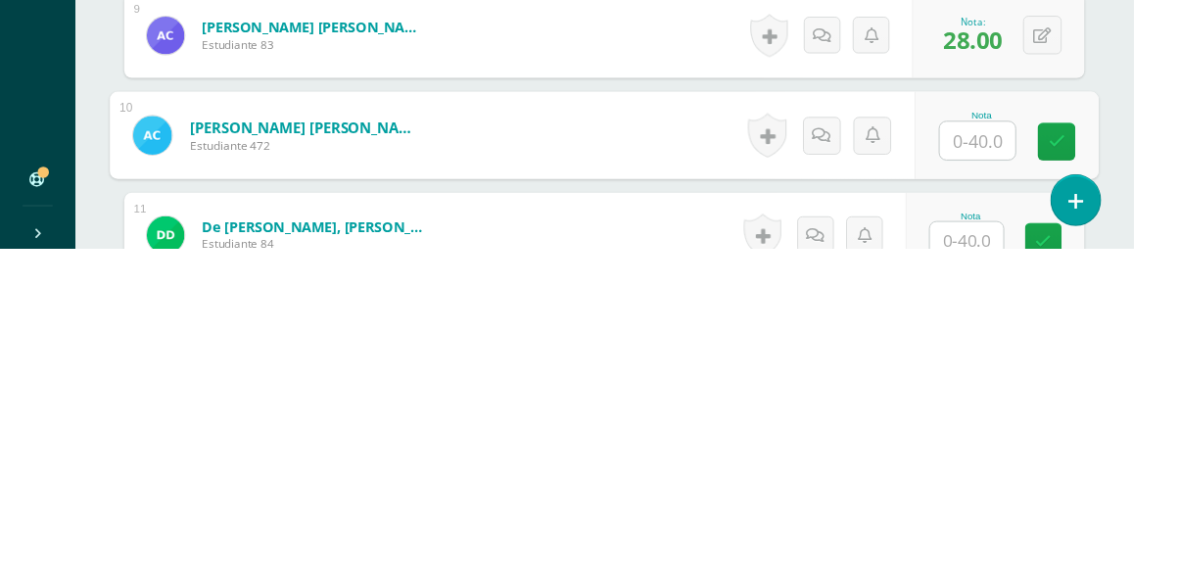
scroll to position [1208, 0]
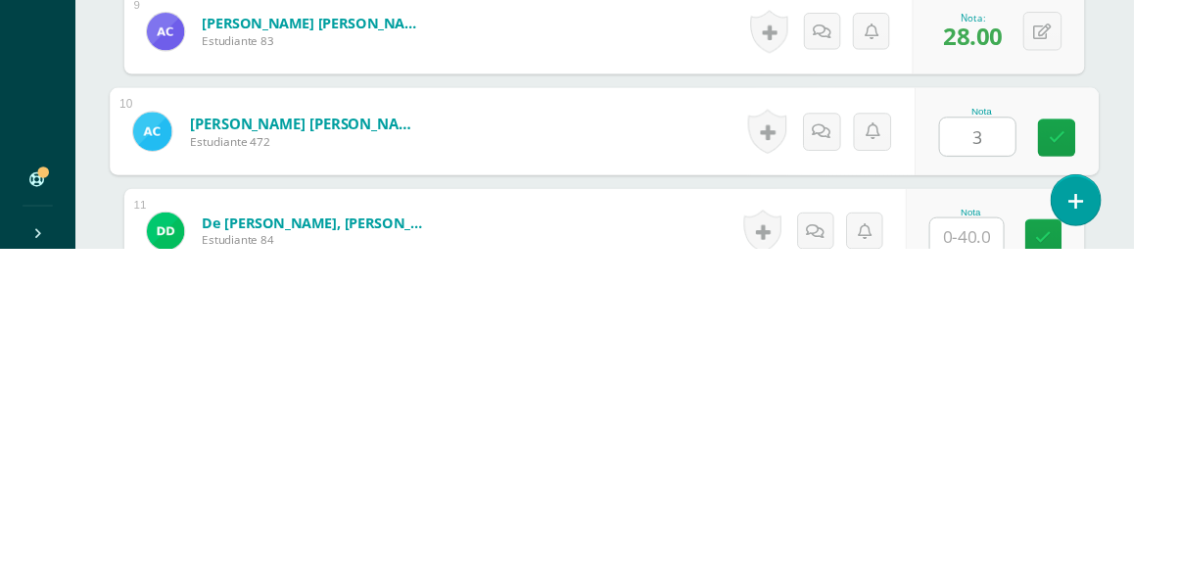
type input "30"
click at [1099, 455] on icon at bounding box center [1100, 456] width 18 height 17
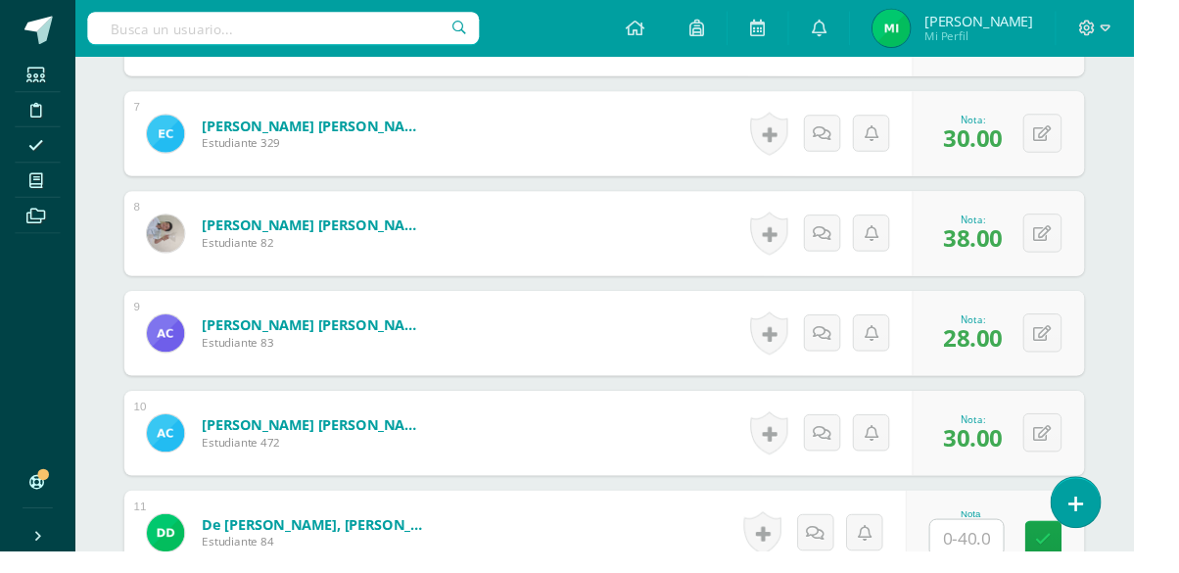
click at [1008, 556] on input "text" at bounding box center [1005, 559] width 76 height 38
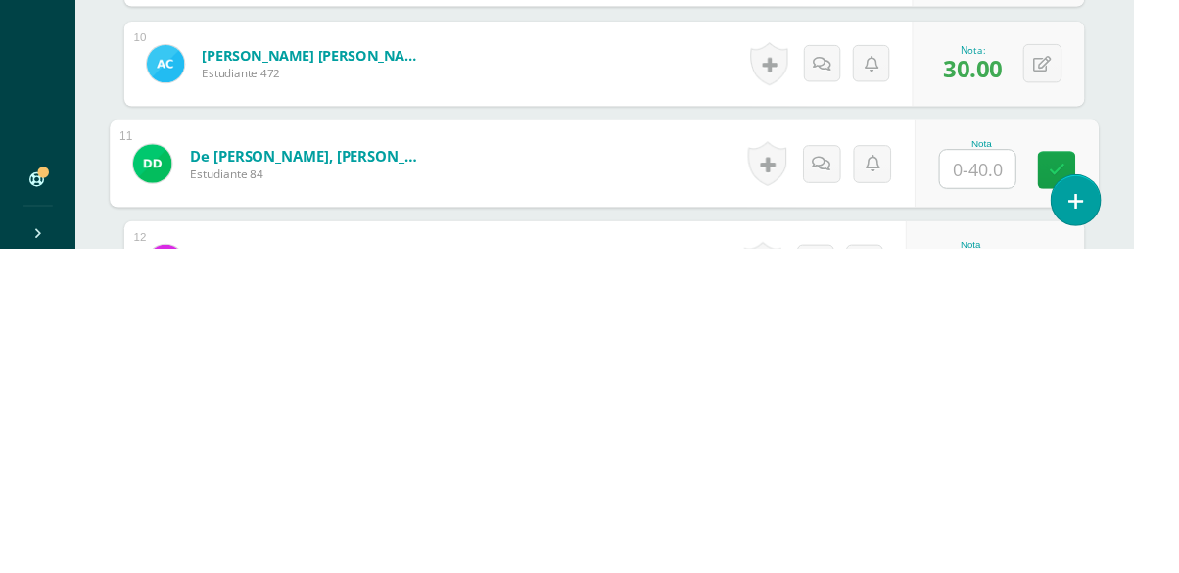
scroll to position [1312, 0]
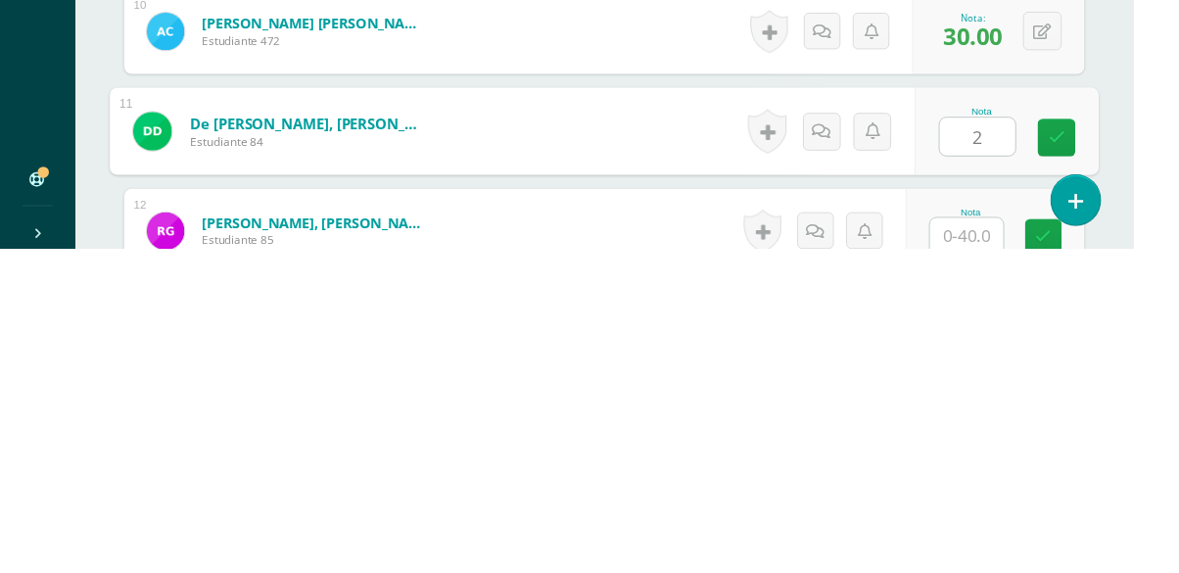
type input "25"
click at [1097, 457] on icon at bounding box center [1100, 456] width 18 height 17
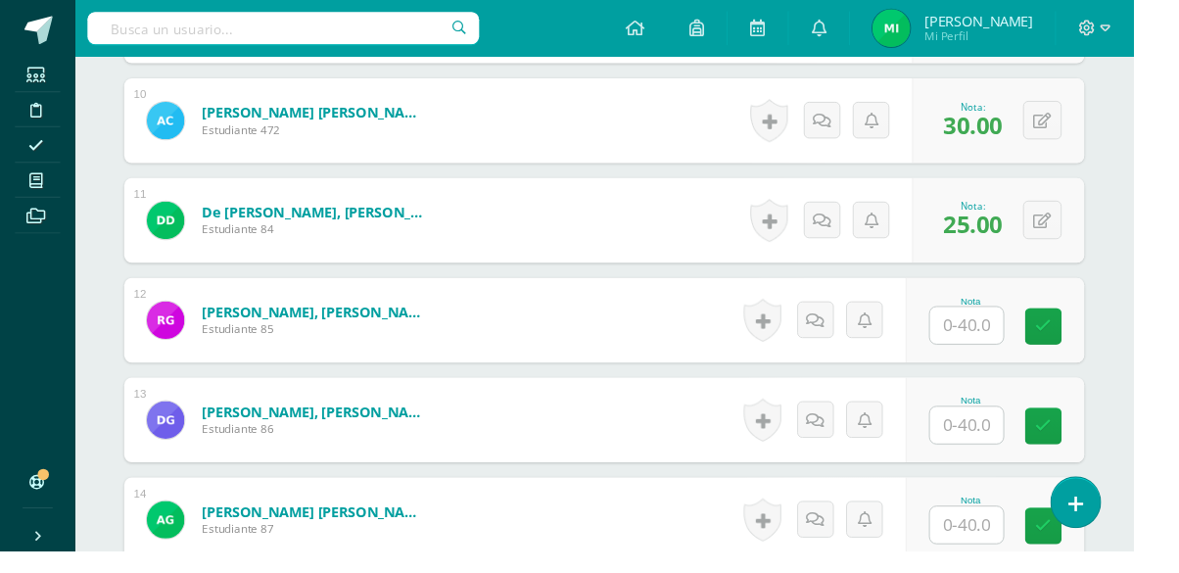
scroll to position [1535, 0]
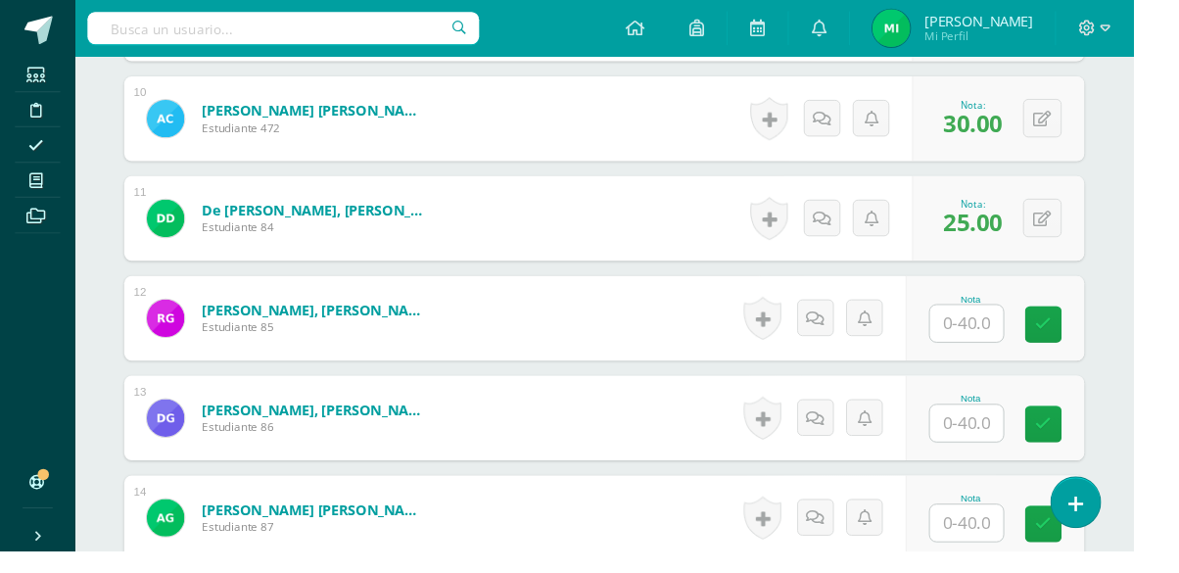
click at [997, 327] on input "text" at bounding box center [1005, 336] width 76 height 38
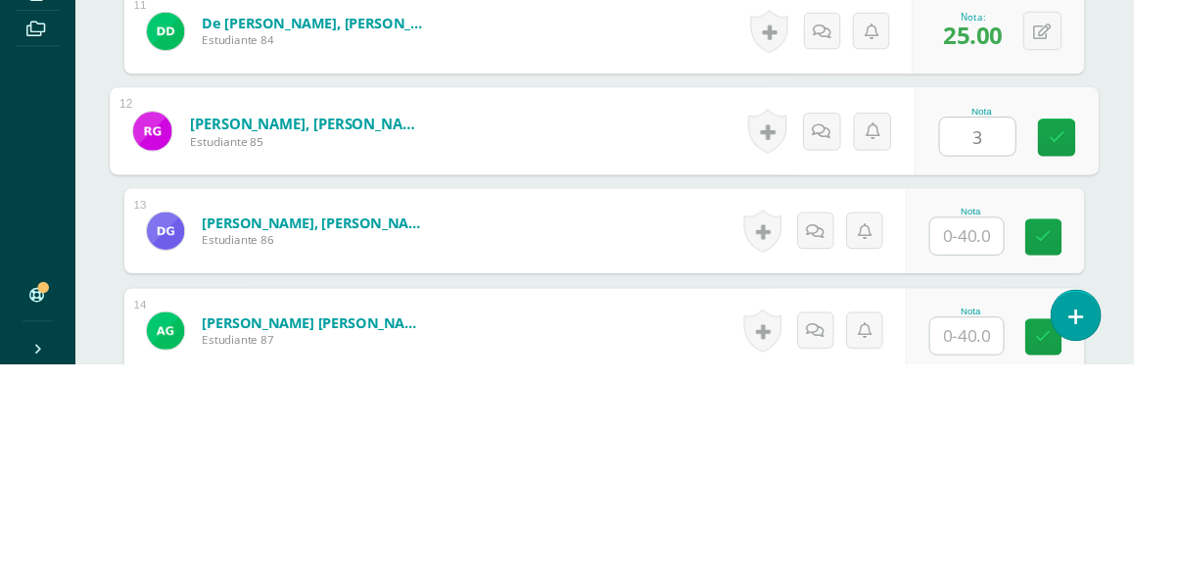
type input "34"
click at [1103, 329] on icon at bounding box center [1100, 337] width 18 height 17
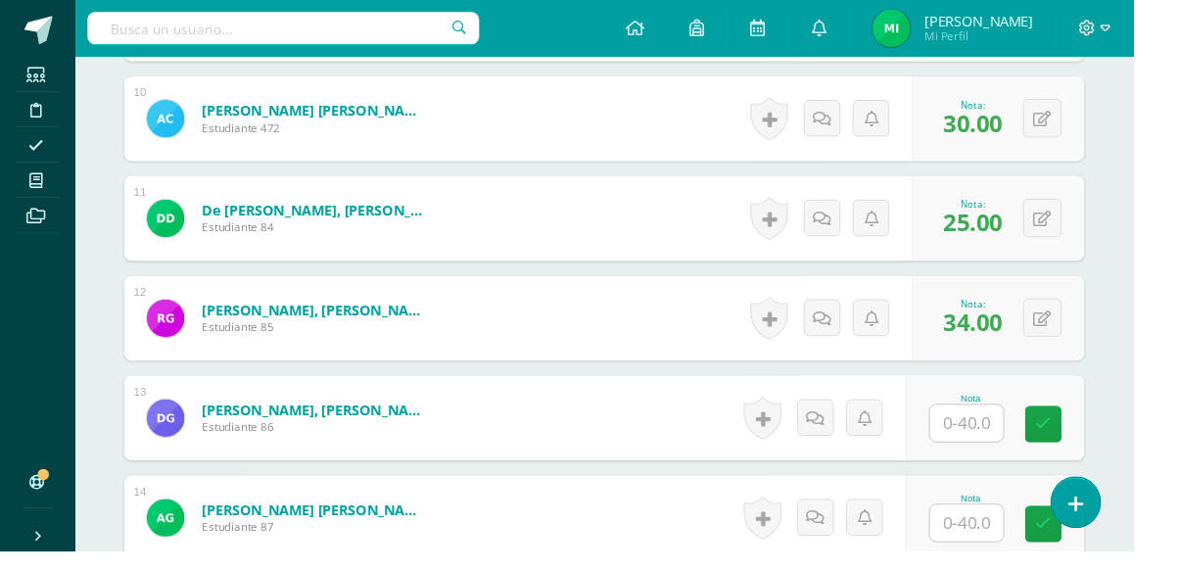
click at [999, 443] on input "text" at bounding box center [1005, 440] width 76 height 38
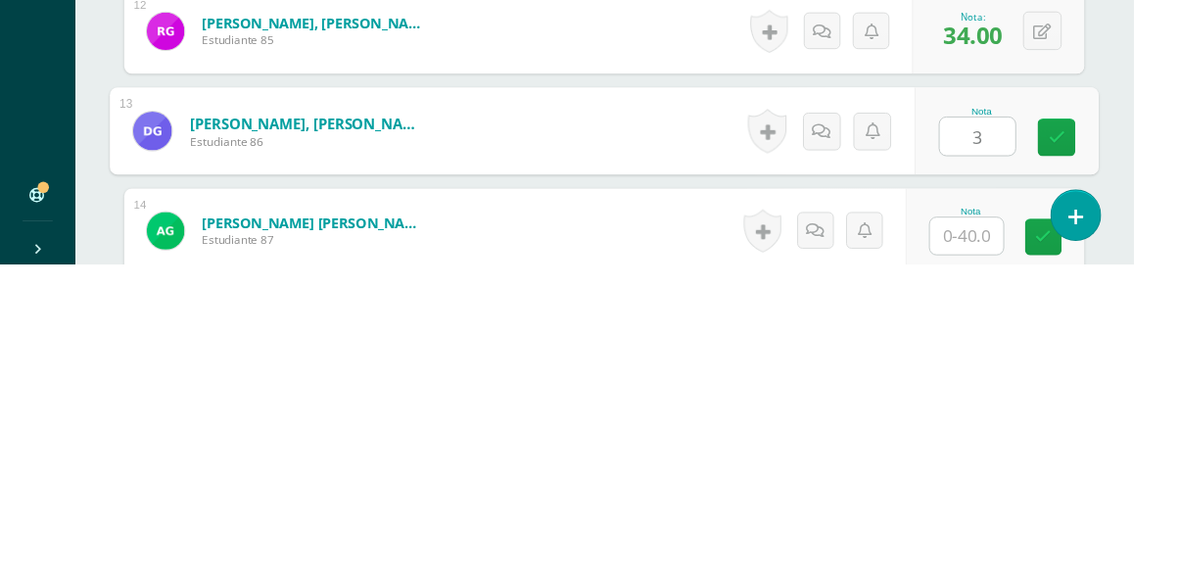
type input "38"
click at [1089, 438] on link at bounding box center [1099, 441] width 39 height 39
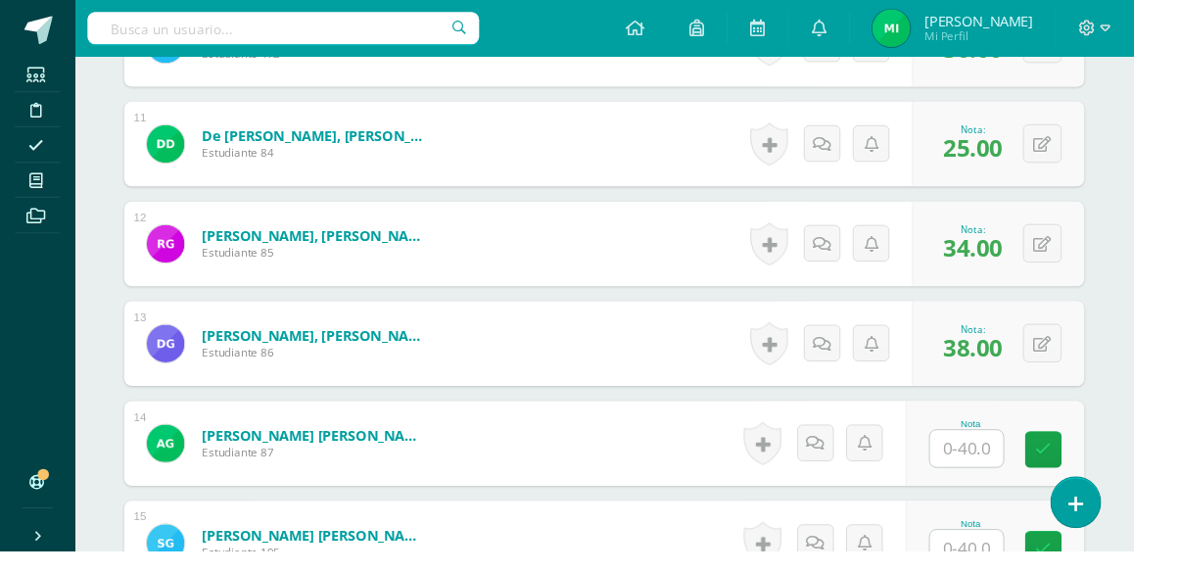
click at [1000, 468] on input "text" at bounding box center [1005, 466] width 76 height 38
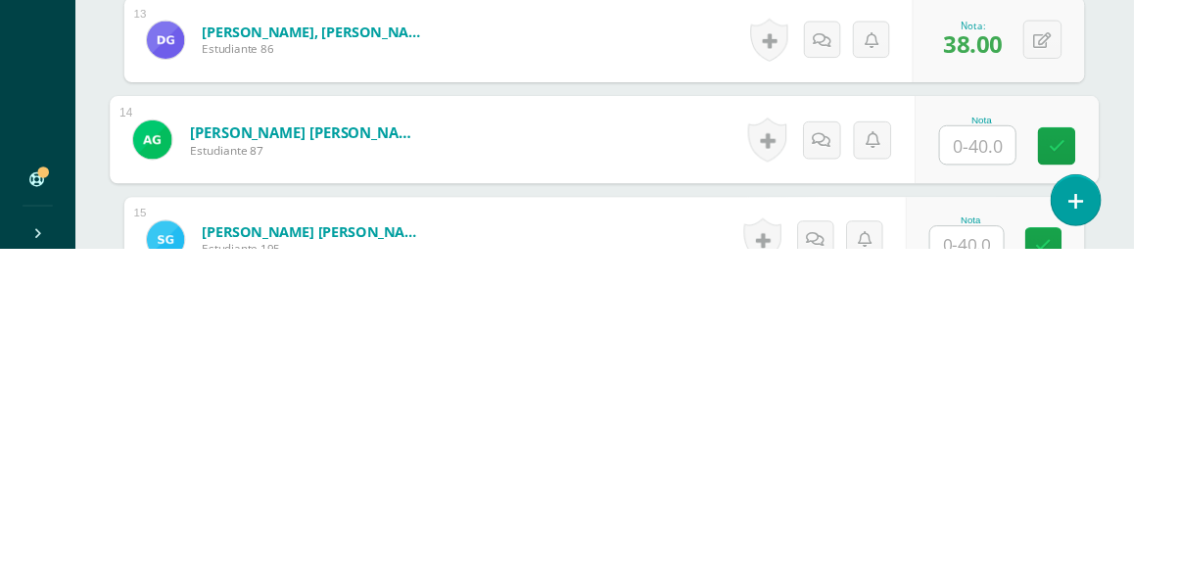
scroll to position [1623, 0]
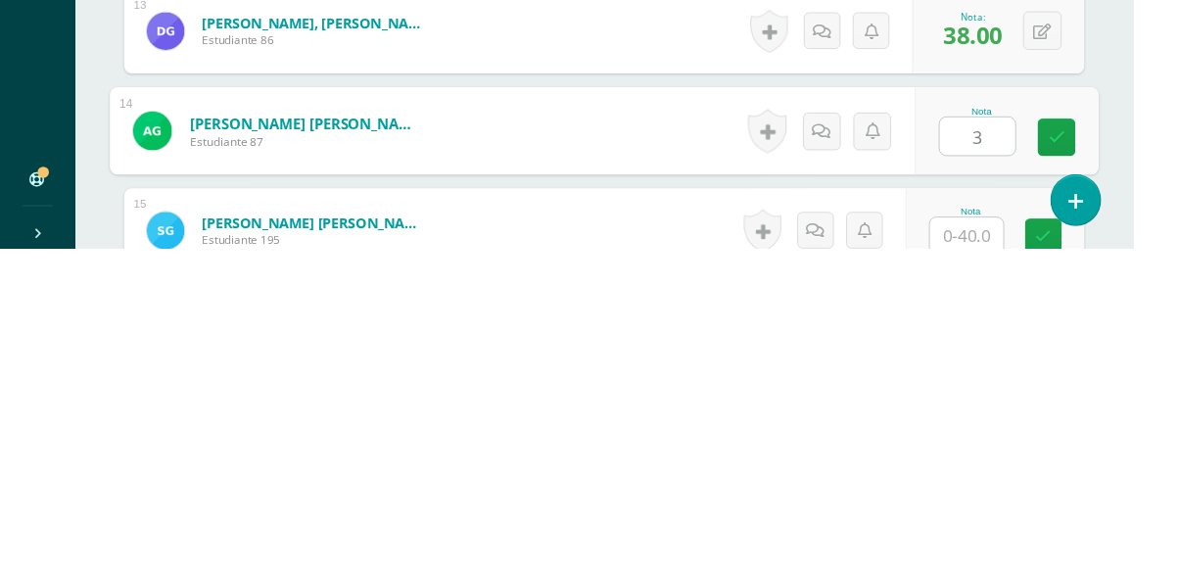
type input "34"
click at [1095, 455] on icon at bounding box center [1100, 456] width 18 height 17
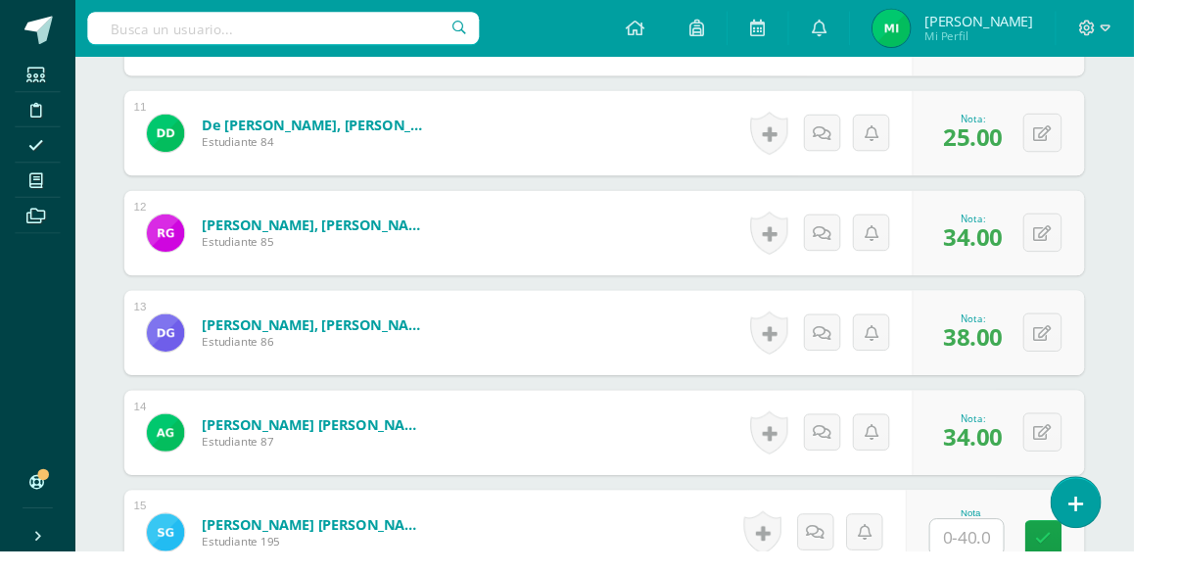
click at [1007, 549] on input "text" at bounding box center [1005, 559] width 76 height 38
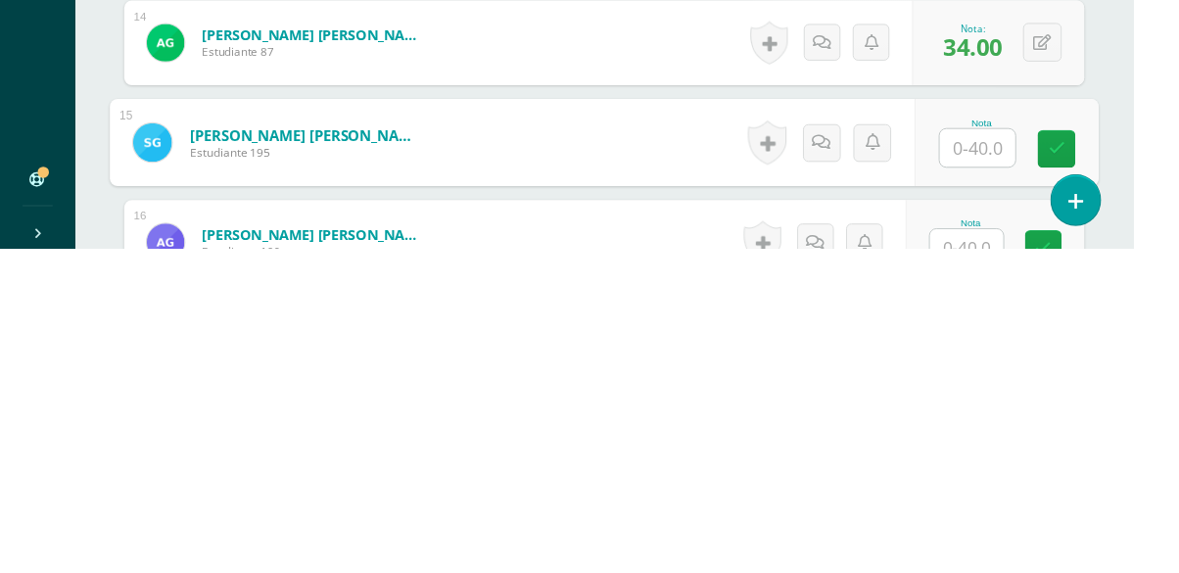
scroll to position [1727, 0]
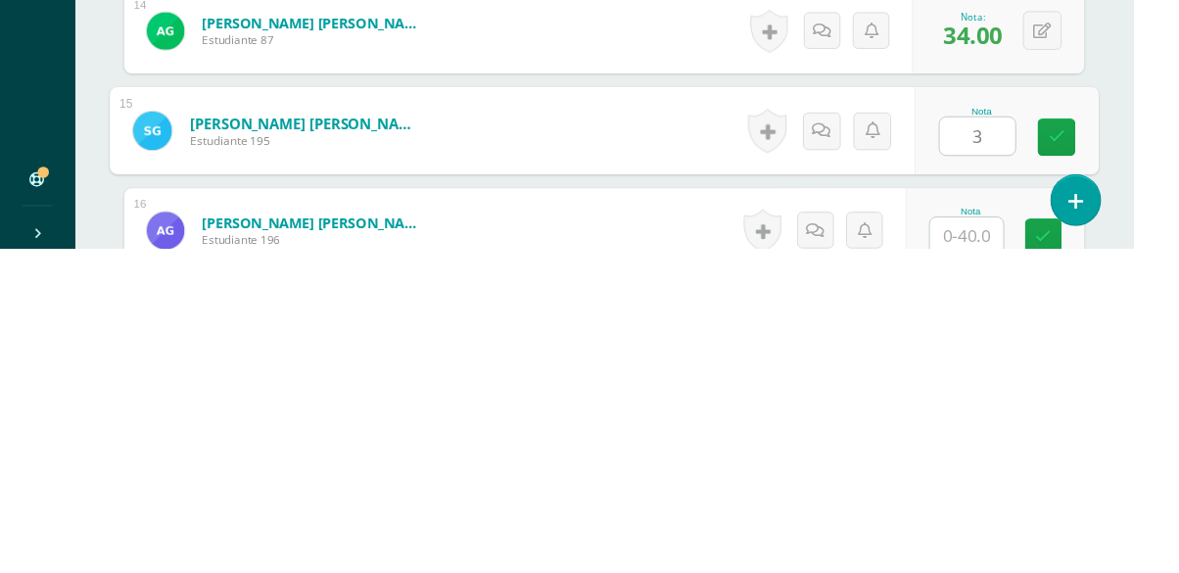
type input "38"
click at [1093, 448] on icon at bounding box center [1100, 456] width 18 height 17
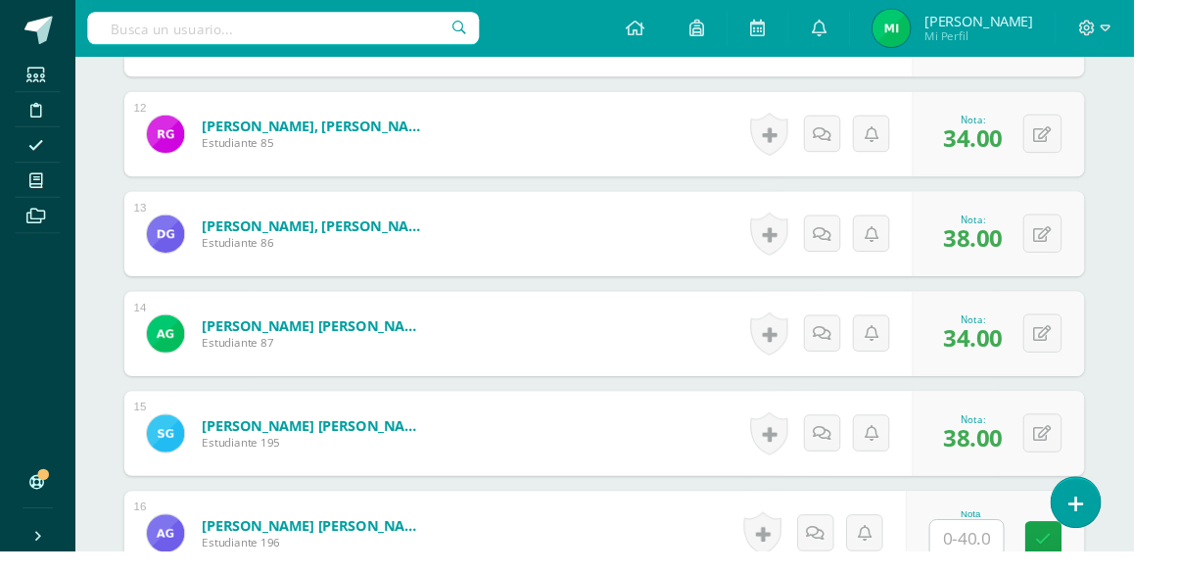
click at [998, 557] on input "text" at bounding box center [1005, 559] width 76 height 38
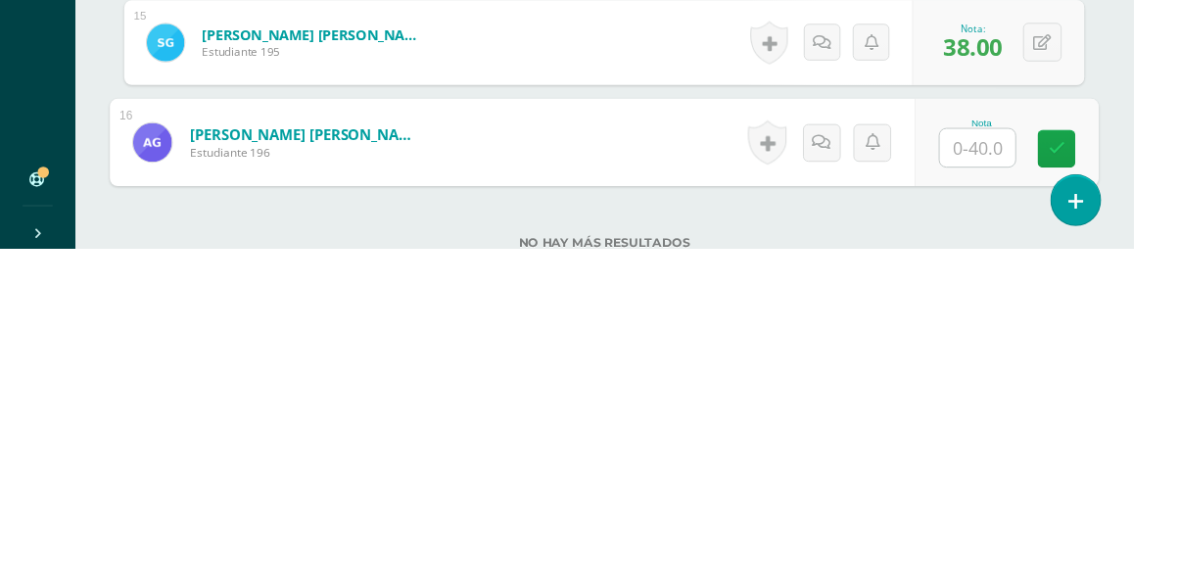
scroll to position [1831, 0]
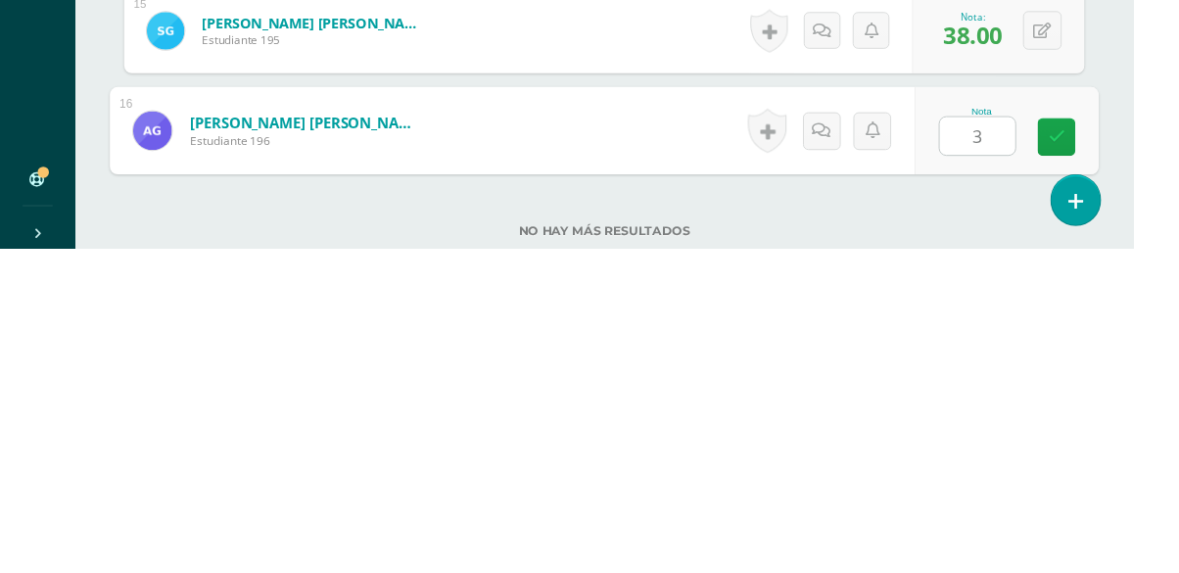
type input "34"
click at [1104, 465] on link at bounding box center [1099, 457] width 39 height 39
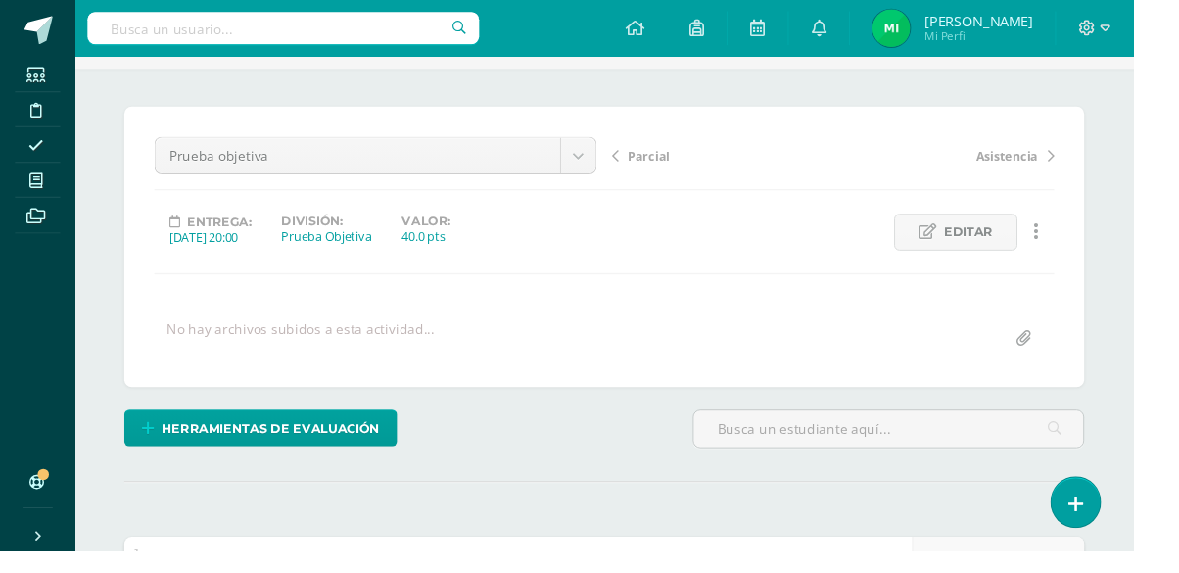
scroll to position [0, 0]
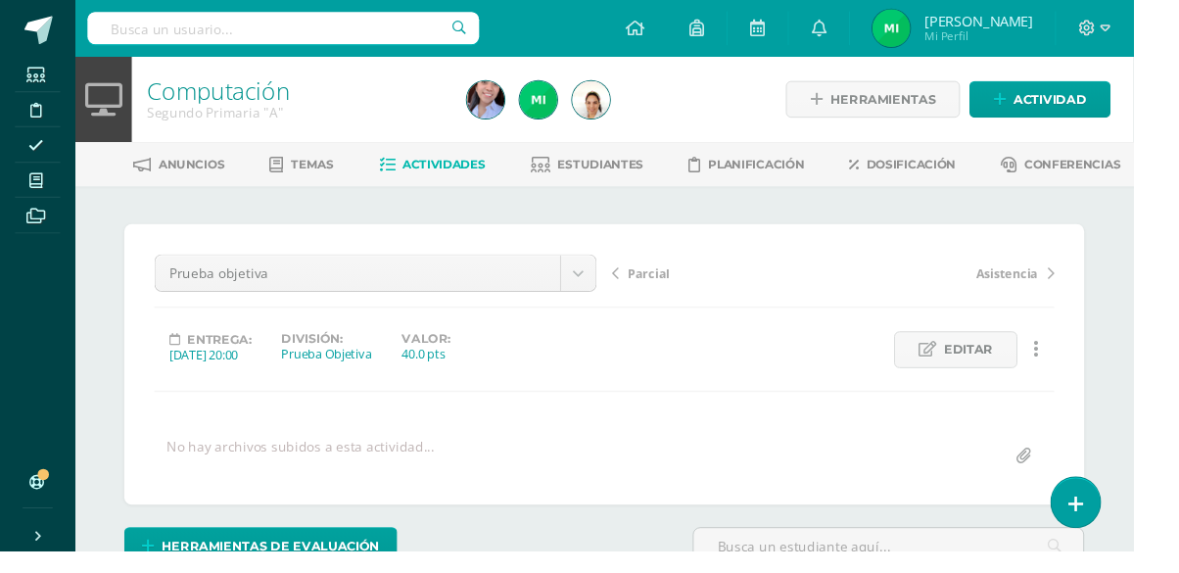
click at [29, 188] on span at bounding box center [38, 187] width 44 height 26
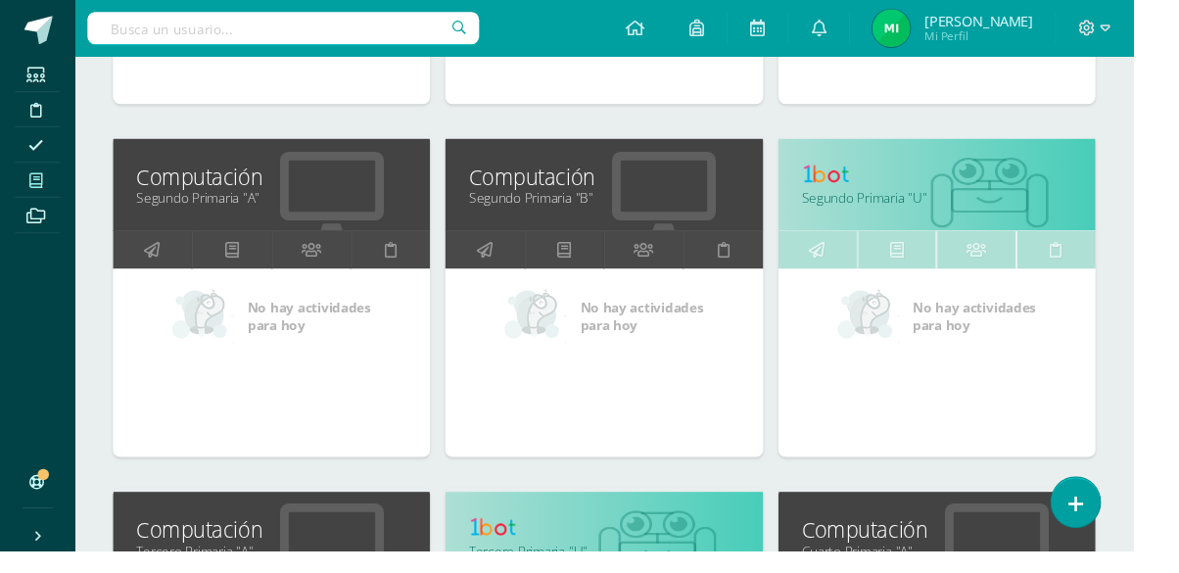
scroll to position [607, 0]
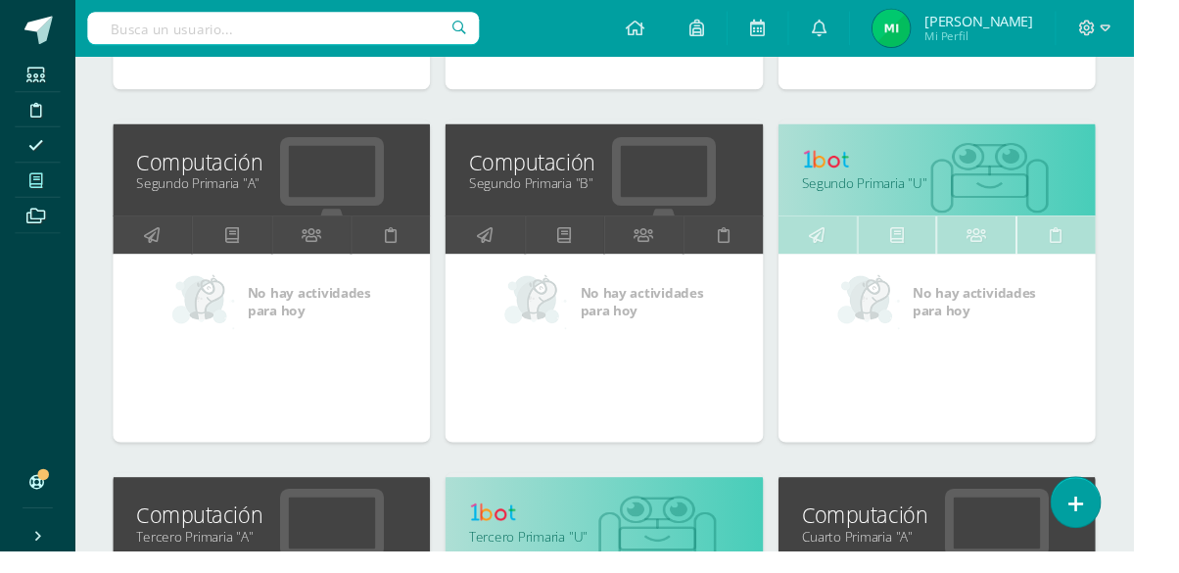
click at [610, 181] on link "Segundo Primaria "B"" at bounding box center [628, 190] width 281 height 19
